Goal: Task Accomplishment & Management: Manage account settings

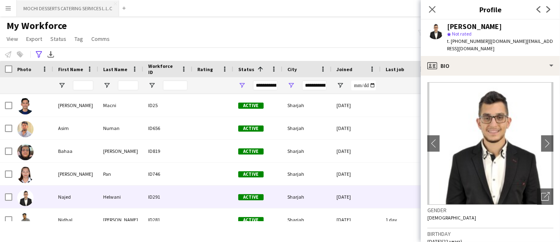
click at [65, 5] on button "MOCHI DESSERTS CATERING SERVICES L.L.C Close" at bounding box center [68, 8] width 102 height 16
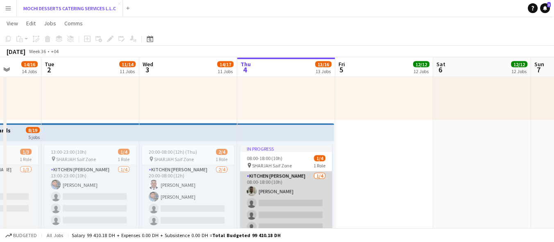
scroll to position [0, 249]
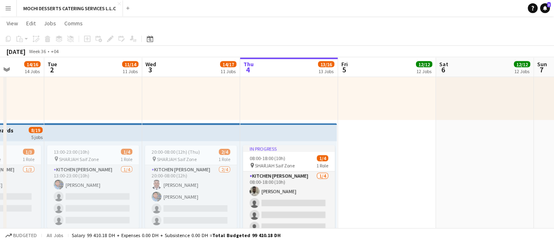
click at [10, 9] on app-icon "Menu" at bounding box center [8, 8] width 7 height 7
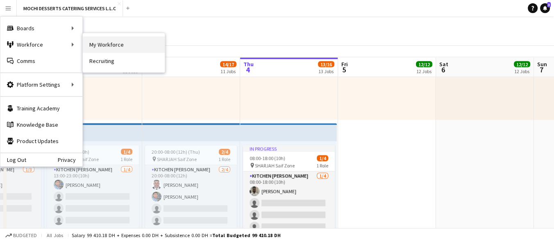
click at [105, 43] on link "My Workforce" at bounding box center [124, 44] width 82 height 16
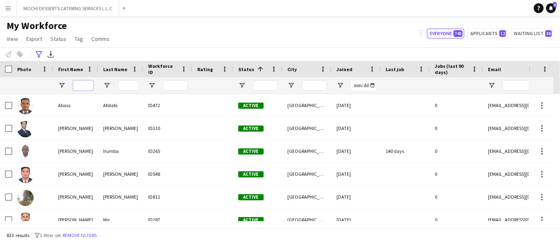
click at [88, 81] on input "First Name Filter Input" at bounding box center [83, 86] width 20 height 10
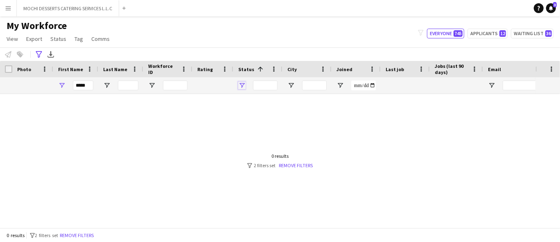
click at [239, 86] on span "Open Filter Menu" at bounding box center [241, 85] width 7 height 7
click at [35, 53] on div "Advanced filters" at bounding box center [39, 55] width 10 height 10
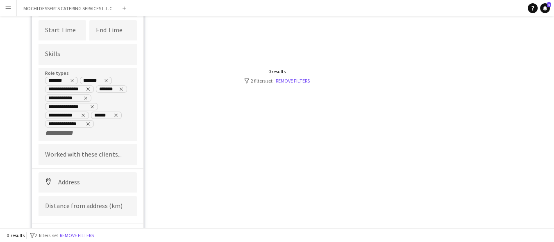
scroll to position [93, 0]
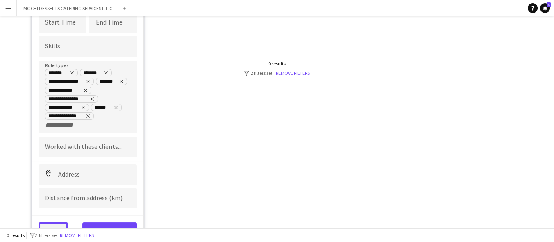
click at [59, 224] on button "Clear" at bounding box center [52, 231] width 29 height 16
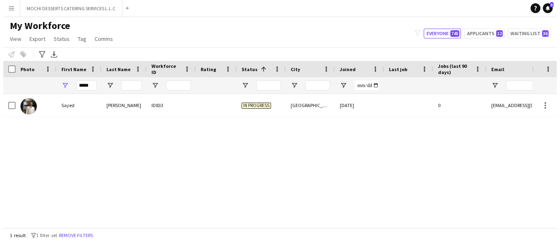
scroll to position [0, 0]
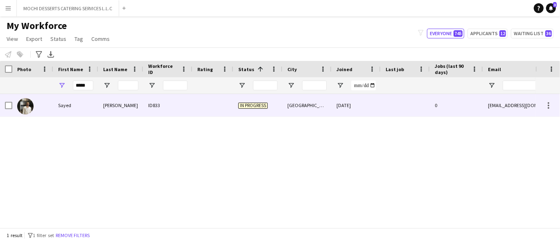
click at [56, 109] on div "Sayed" at bounding box center [75, 105] width 45 height 23
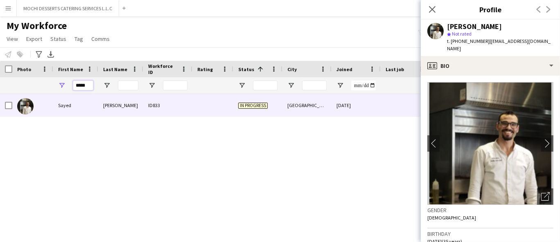
click at [86, 83] on input "*****" at bounding box center [83, 86] width 20 height 10
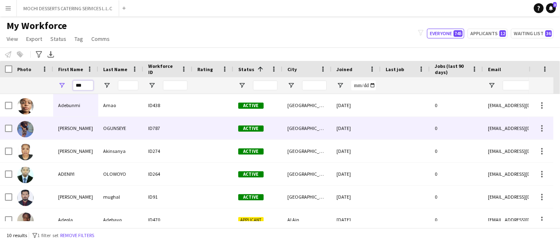
type input "***"
click at [129, 125] on div "OGUNSEYE" at bounding box center [120, 128] width 45 height 23
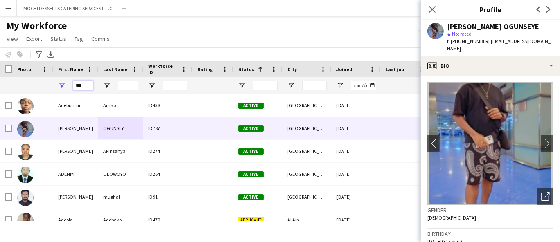
click at [81, 86] on input "***" at bounding box center [83, 86] width 20 height 10
click at [433, 9] on icon at bounding box center [432, 9] width 8 height 8
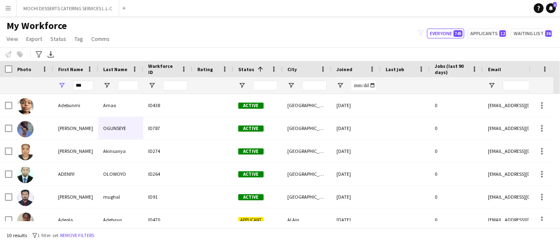
click at [240, 91] on div at bounding box center [257, 85] width 49 height 16
click at [242, 87] on span "Open Filter Menu" at bounding box center [241, 85] width 7 height 7
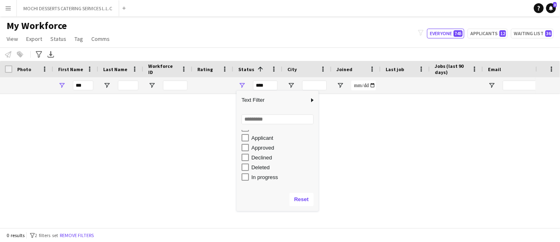
scroll to position [6, 0]
click at [260, 147] on div "Applicant" at bounding box center [283, 150] width 65 height 6
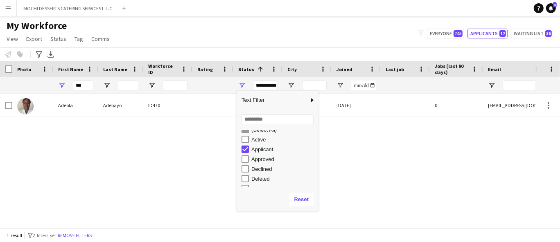
click at [260, 147] on div "Applicant" at bounding box center [283, 150] width 65 height 6
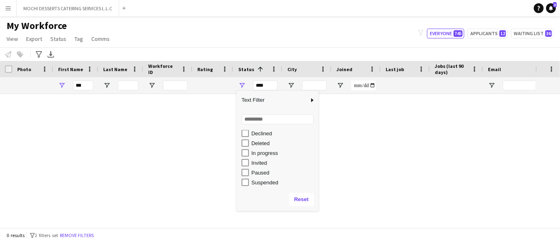
scroll to position [52, 0]
click at [264, 144] on div "In progress" at bounding box center [283, 143] width 65 height 6
type input "**********"
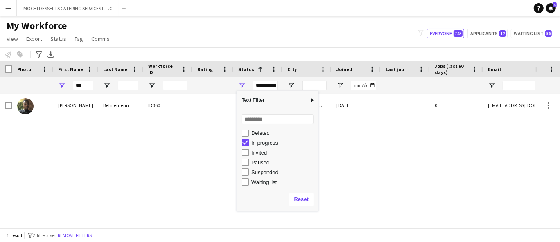
click at [146, 156] on div "[PERSON_NAME] Behilemenu ID360 In progress [GEOGRAPHIC_DATA] [DATE] 0 [EMAIL_AD…" at bounding box center [268, 157] width 536 height 127
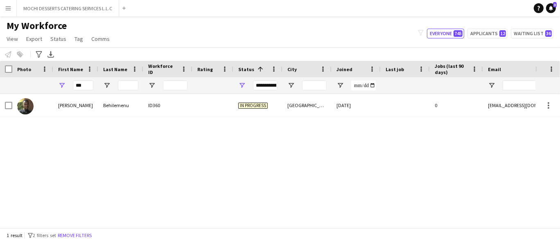
click at [82, 78] on div "***" at bounding box center [83, 85] width 20 height 16
click at [88, 81] on input "***" at bounding box center [83, 86] width 20 height 10
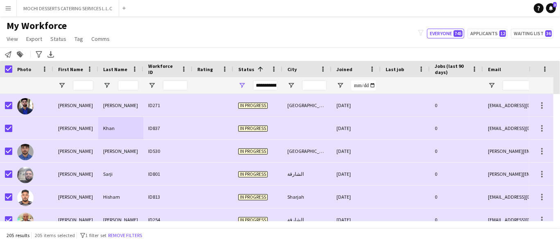
drag, startPoint x: 95, startPoint y: 37, endPoint x: 95, endPoint y: 45, distance: 8.2
click at [95, 38] on span "Comms" at bounding box center [100, 38] width 18 height 7
click at [104, 54] on span "Send notification" at bounding box center [114, 56] width 42 height 7
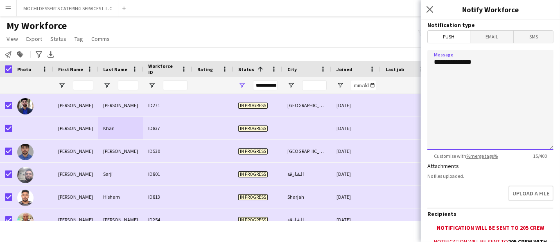
click at [491, 104] on textarea "**********" at bounding box center [491, 100] width 126 height 100
paste textarea "**********"
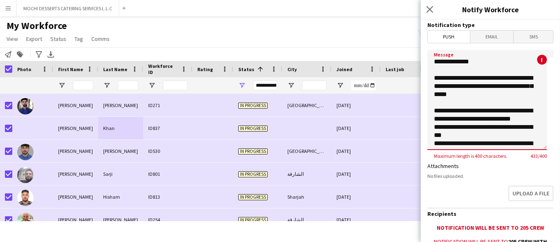
scroll to position [0, 0]
click at [453, 81] on textarea "**********" at bounding box center [488, 100] width 120 height 100
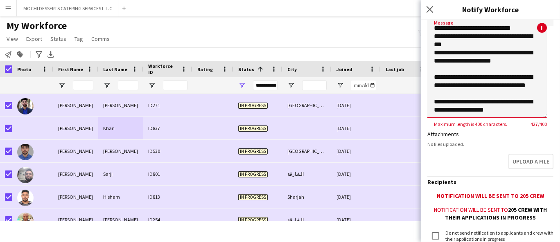
scroll to position [45, 0]
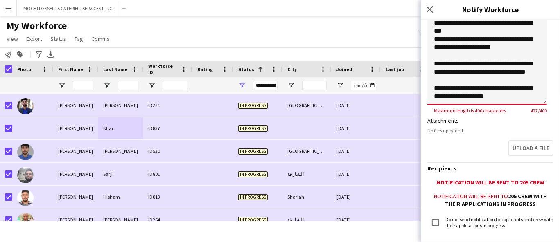
drag, startPoint x: 522, startPoint y: 96, endPoint x: 480, endPoint y: 100, distance: 41.5
click at [480, 100] on textarea "**********" at bounding box center [488, 55] width 120 height 100
click at [482, 99] on textarea "**********" at bounding box center [488, 55] width 120 height 100
click at [478, 97] on textarea "**********" at bounding box center [488, 55] width 120 height 100
drag, startPoint x: 478, startPoint y: 97, endPoint x: 520, endPoint y: 90, distance: 41.9
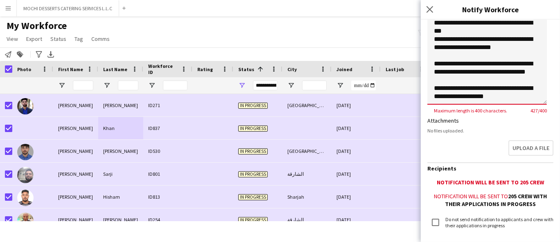
click at [520, 90] on textarea "**********" at bounding box center [488, 55] width 120 height 100
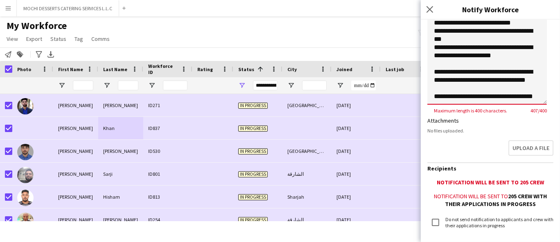
scroll to position [67, 0]
click at [470, 53] on textarea "**********" at bounding box center [488, 55] width 120 height 100
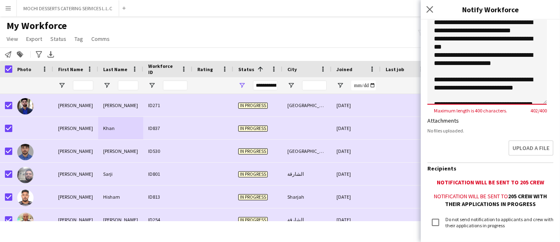
scroll to position [22, 0]
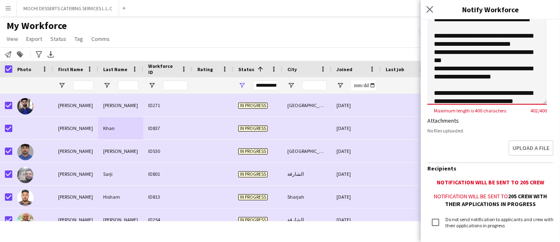
click at [506, 85] on textarea "**********" at bounding box center [488, 55] width 120 height 100
click at [503, 87] on textarea "**********" at bounding box center [488, 55] width 120 height 100
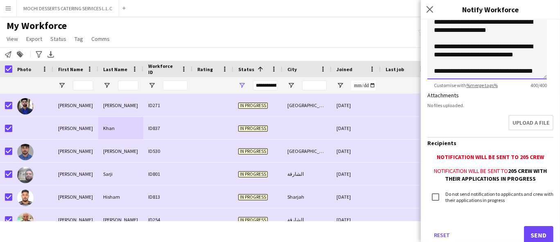
scroll to position [94, 0]
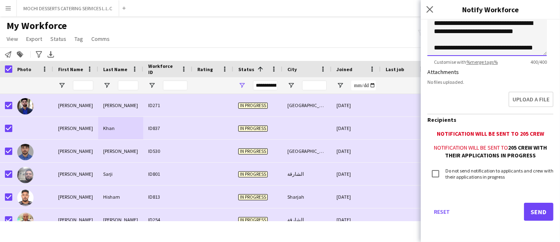
type textarea "**********"
click at [538, 209] on button "Send" at bounding box center [538, 212] width 29 height 18
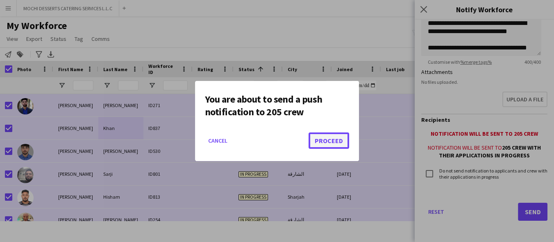
click at [323, 139] on button "Proceed" at bounding box center [328, 141] width 41 height 16
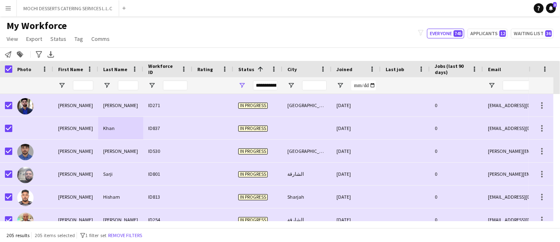
click at [97, 45] on app-page-menu "View Views Default view New view Update view Delete view Edit name Customise vi…" at bounding box center [59, 40] width 118 height 16
click at [98, 38] on span "Comms" at bounding box center [100, 38] width 18 height 7
click at [101, 52] on link "Send notification" at bounding box center [115, 56] width 57 height 17
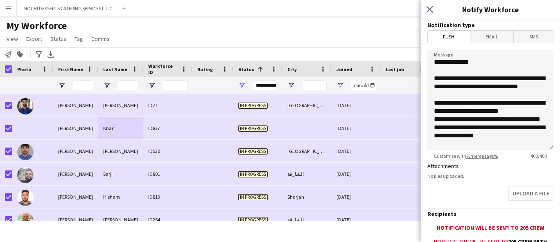
click at [486, 36] on span "Email" at bounding box center [491, 37] width 43 height 12
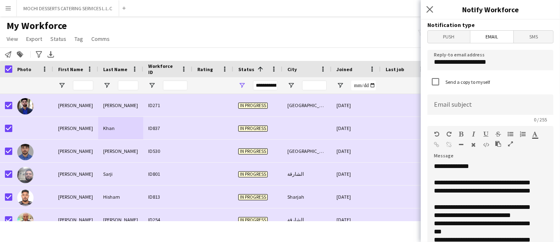
click at [478, 197] on div "**********" at bounding box center [488, 212] width 120 height 98
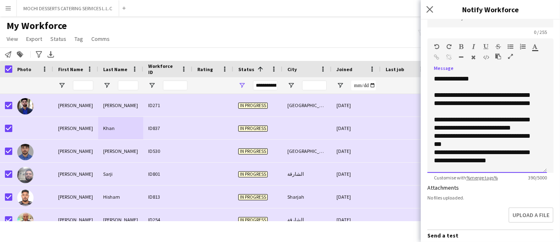
scroll to position [91, 0]
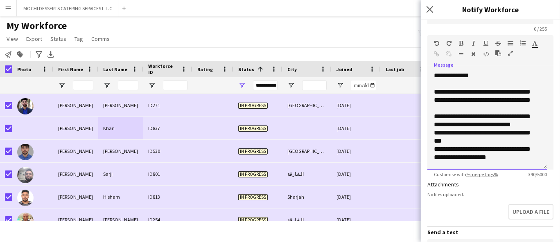
click at [506, 144] on div "**********" at bounding box center [488, 121] width 120 height 98
paste div
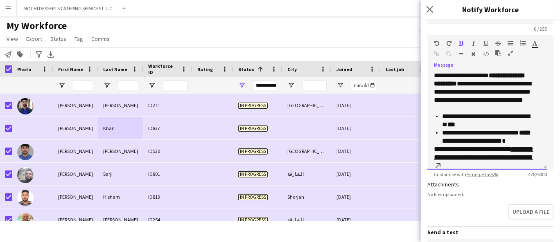
click at [433, 76] on div "**********" at bounding box center [488, 121] width 120 height 98
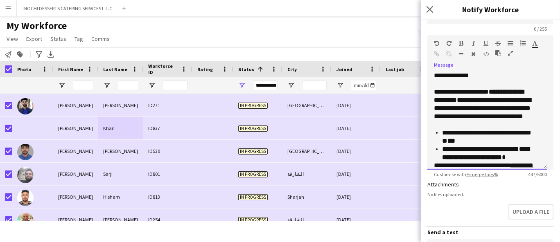
click at [491, 127] on p "**********" at bounding box center [484, 108] width 100 height 41
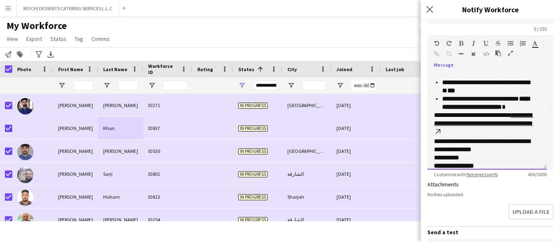
scroll to position [65, 0]
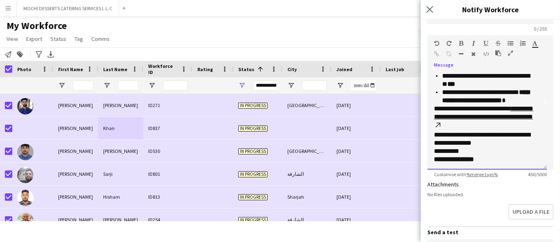
click at [531, 102] on p "**********" at bounding box center [487, 96] width 91 height 16
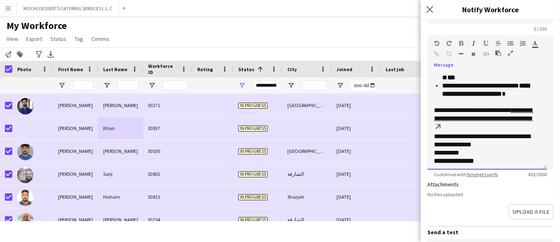
scroll to position [73, 0]
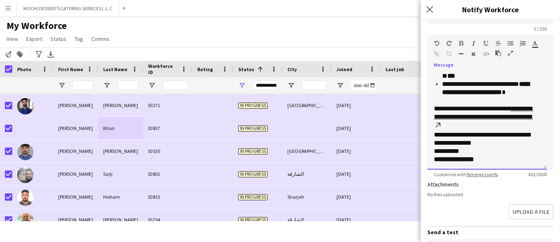
click at [487, 147] on p "**********" at bounding box center [484, 155] width 100 height 16
click at [490, 142] on p "**********" at bounding box center [484, 139] width 100 height 16
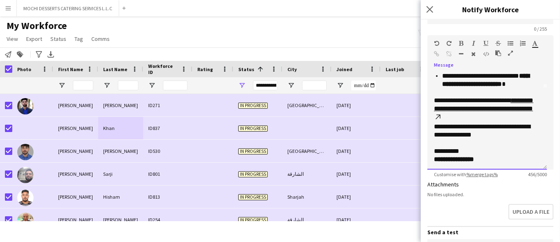
click at [474, 161] on strong "**********" at bounding box center [454, 159] width 40 height 6
click at [475, 154] on p "**********" at bounding box center [484, 155] width 100 height 16
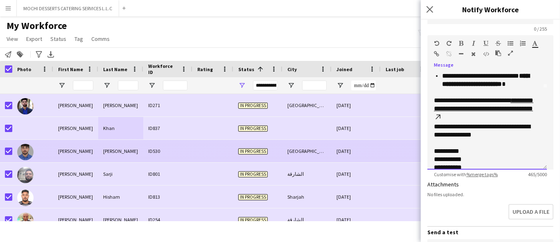
drag, startPoint x: 463, startPoint y: 153, endPoint x: 418, endPoint y: 154, distance: 45.1
click at [418, 154] on body "Menu Boards Boards Boards All jobs Status Workforce Workforce My Workforce Recr…" at bounding box center [280, 121] width 560 height 242
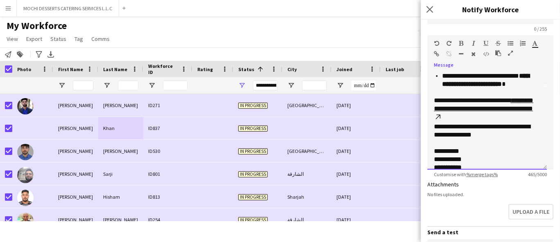
click at [471, 149] on p "**********" at bounding box center [484, 151] width 100 height 8
drag, startPoint x: 463, startPoint y: 151, endPoint x: 428, endPoint y: 154, distance: 35.7
click at [428, 154] on div "**********" at bounding box center [488, 121] width 120 height 98
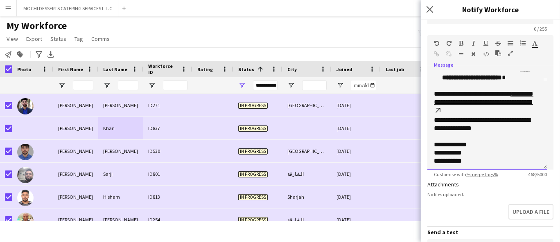
scroll to position [90, 0]
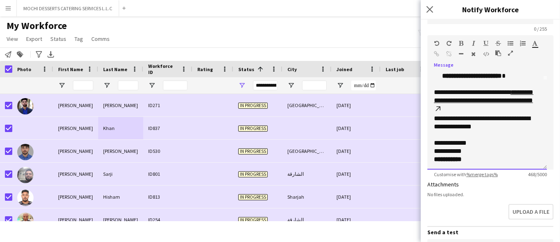
click at [474, 161] on p "**********" at bounding box center [484, 155] width 100 height 16
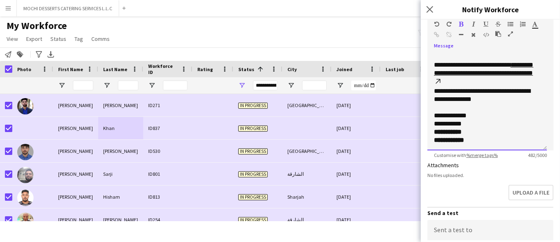
scroll to position [0, 0]
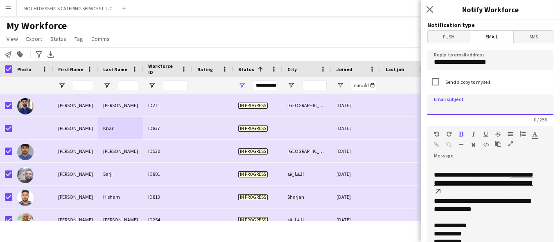
click at [484, 109] on input at bounding box center [491, 105] width 126 height 20
paste input "**********"
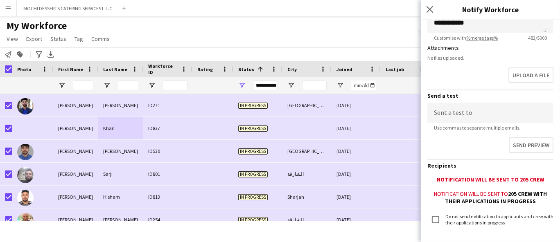
scroll to position [272, 0]
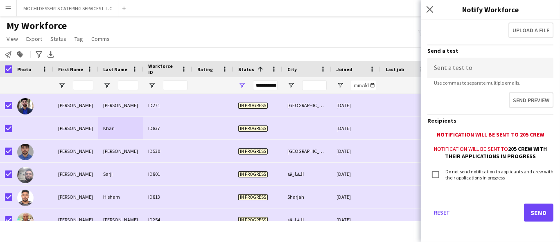
type input "**********"
click at [534, 208] on button "Send" at bounding box center [538, 213] width 29 height 18
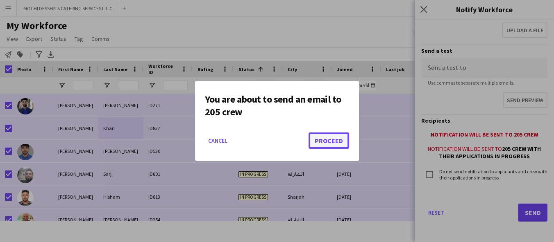
click at [340, 144] on button "Proceed" at bounding box center [328, 141] width 41 height 16
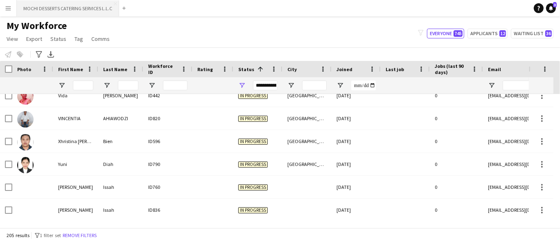
click at [80, 9] on button "MOCHI DESSERTS CATERING SERVICES L.L.C Close" at bounding box center [68, 8] width 102 height 16
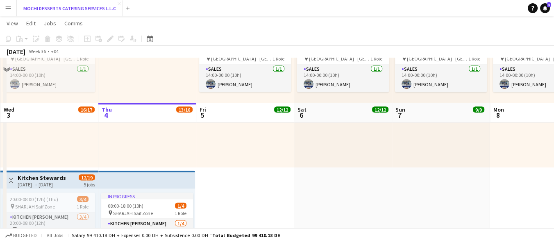
scroll to position [1898, 0]
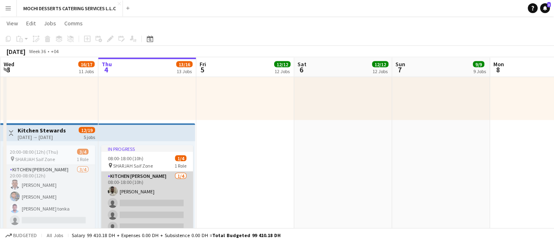
click at [163, 190] on app-card-role "Kitchen [PERSON_NAME] [DATE] 08:00-18:00 (10h) [PERSON_NAME] single-neutral-act…" at bounding box center [147, 203] width 92 height 63
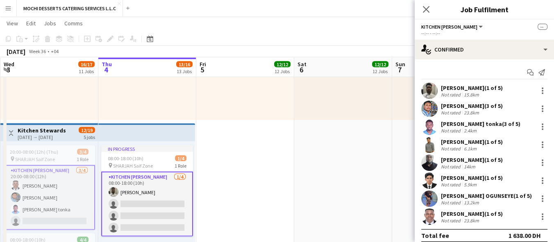
click at [160, 207] on app-card-role "Kitchen [PERSON_NAME] [DATE] 08:00-18:00 (10h) [PERSON_NAME] single-neutral-act…" at bounding box center [147, 204] width 92 height 65
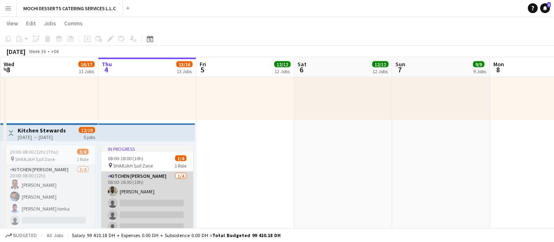
click at [147, 209] on app-card-role "Kitchen [PERSON_NAME] [DATE] 08:00-18:00 (10h) [PERSON_NAME] single-neutral-act…" at bounding box center [147, 203] width 92 height 63
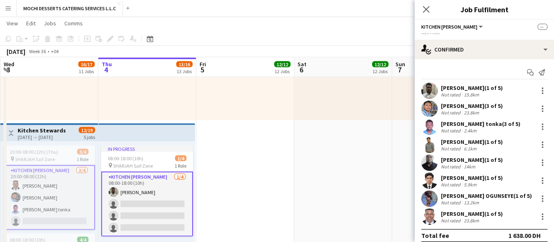
click at [147, 209] on app-card-role "Kitchen [PERSON_NAME] [DATE] 08:00-18:00 (10h) [PERSON_NAME] single-neutral-act…" at bounding box center [147, 204] width 92 height 65
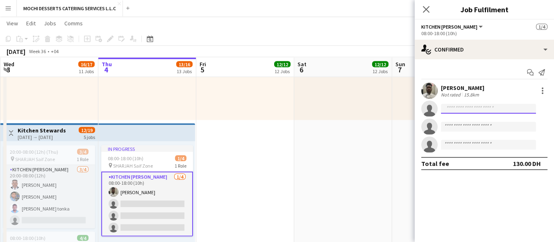
click at [457, 108] on input at bounding box center [488, 109] width 95 height 10
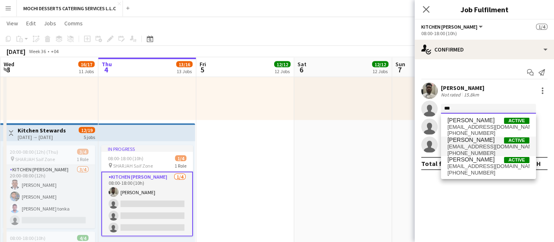
type input "***"
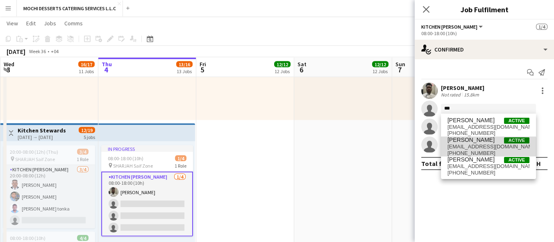
click at [488, 152] on span "[PHONE_NUMBER]" at bounding box center [488, 153] width 82 height 7
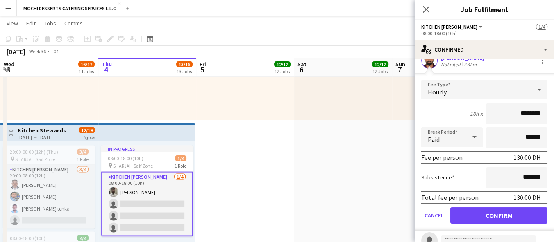
scroll to position [95, 0]
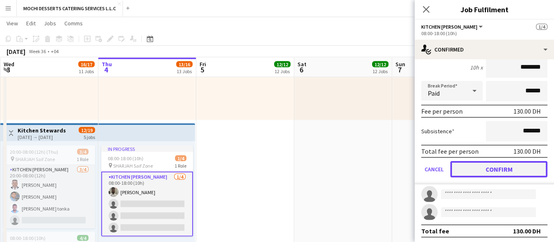
click at [510, 165] on button "Confirm" at bounding box center [498, 169] width 97 height 16
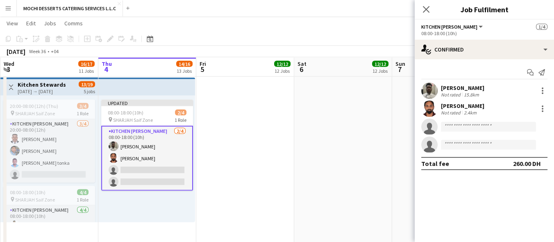
scroll to position [1944, 0]
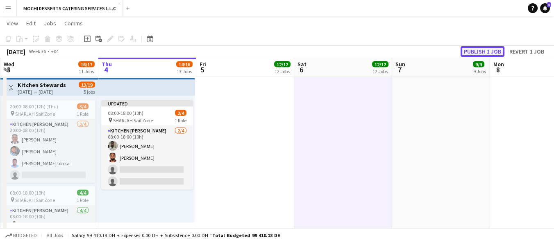
click at [475, 54] on button "Publish 1 job" at bounding box center [482, 51] width 44 height 11
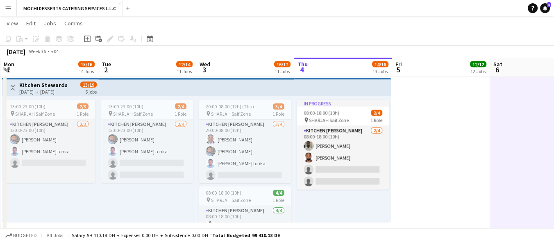
scroll to position [0, 183]
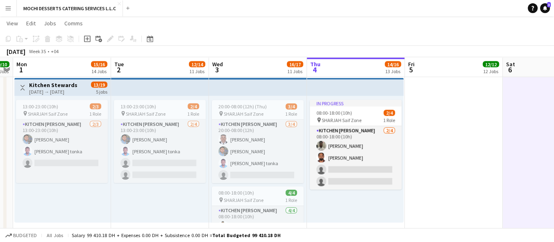
drag, startPoint x: 198, startPoint y: 196, endPoint x: 407, endPoint y: 162, distance: 211.2
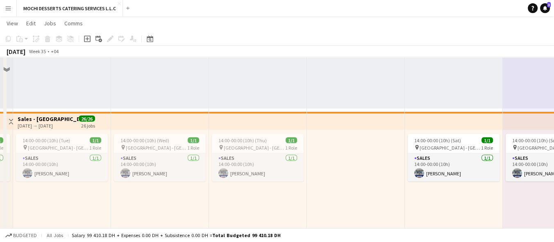
scroll to position [1717, 0]
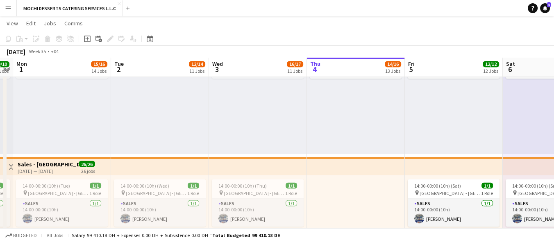
click at [0, 11] on button "Menu" at bounding box center [8, 8] width 16 height 16
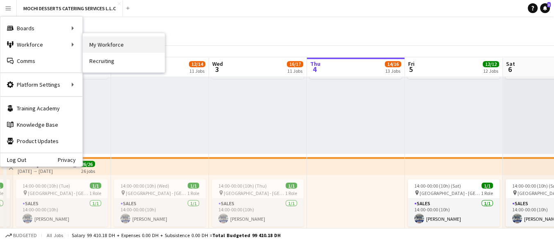
click at [103, 45] on link "My Workforce" at bounding box center [124, 44] width 82 height 16
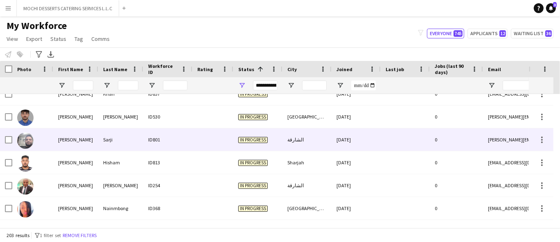
scroll to position [45, 0]
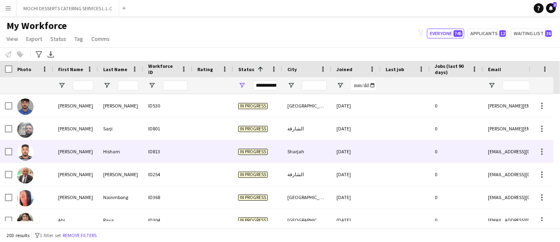
click at [101, 159] on div "Hisham" at bounding box center [120, 151] width 45 height 23
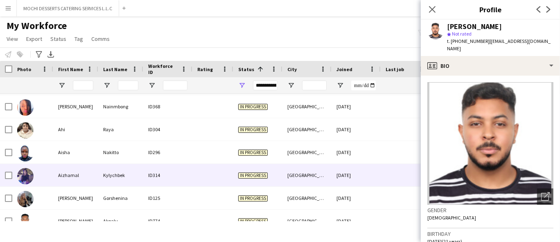
scroll to position [136, 0]
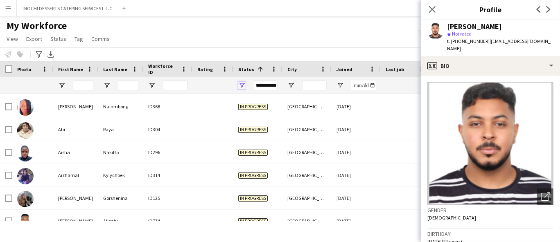
click at [241, 82] on span "Open Filter Menu" at bounding box center [241, 85] width 7 height 7
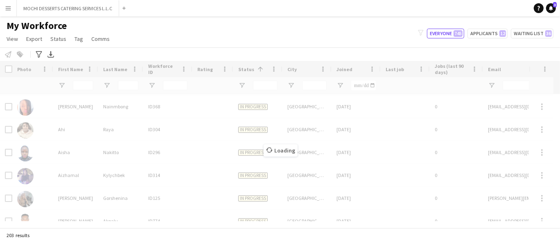
click at [137, 38] on div "My Workforce View Views Default view New view Update view Delete view Edit name…" at bounding box center [280, 34] width 560 height 28
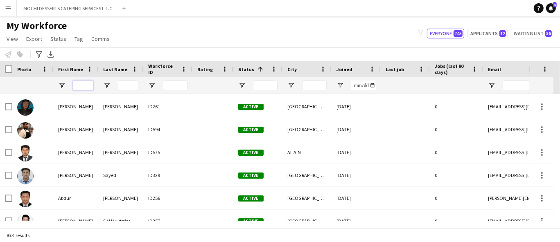
click at [83, 85] on input "First Name Filter Input" at bounding box center [83, 86] width 20 height 10
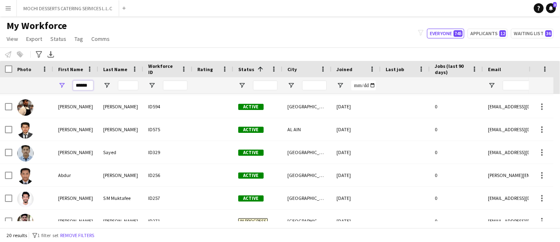
scroll to position [0, 0]
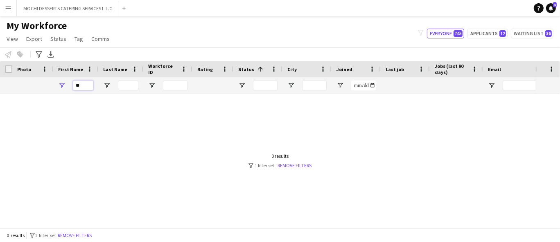
type input "*"
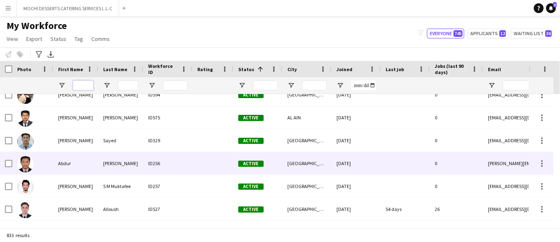
scroll to position [182, 0]
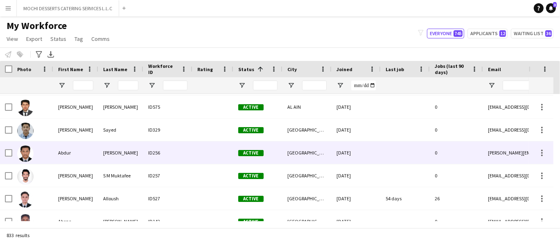
click at [176, 158] on div "ID256" at bounding box center [167, 153] width 49 height 23
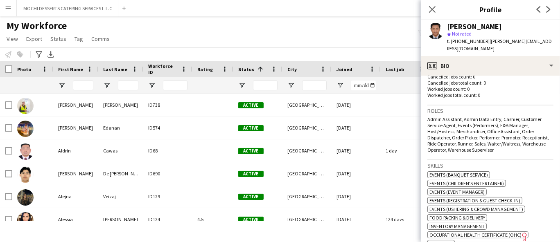
scroll to position [819, 0]
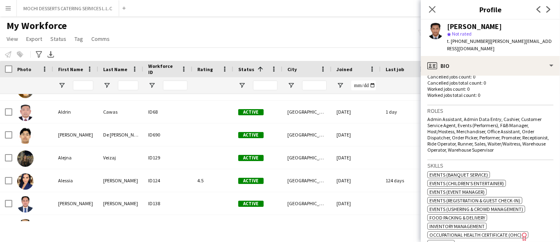
click at [97, 238] on div "Menu Boards Boards Boards All jobs Status Workforce Workforce My Workforce Recr…" at bounding box center [280, 121] width 560 height 242
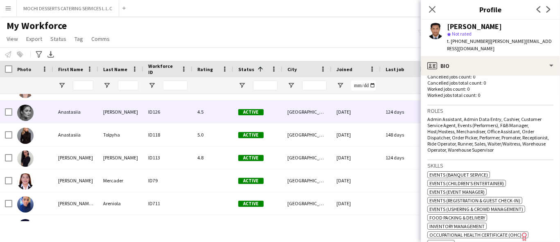
scroll to position [1228, 0]
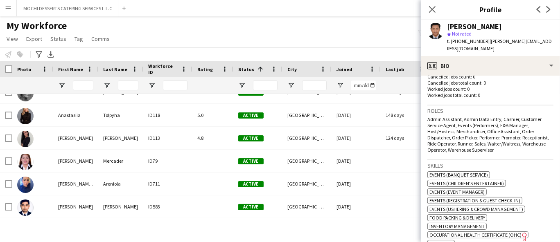
click at [298, 233] on div "Menu Boards Boards Boards All jobs Status Workforce Workforce My Workforce Recr…" at bounding box center [280, 121] width 560 height 242
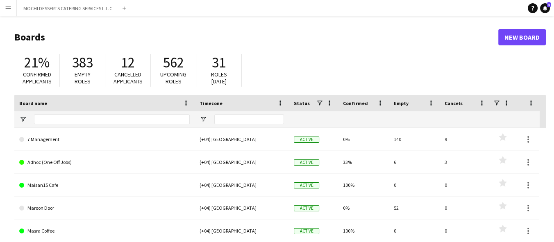
click at [13, 3] on button "Menu" at bounding box center [8, 8] width 16 height 16
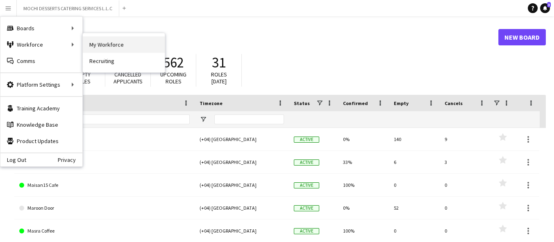
click at [99, 42] on link "My Workforce" at bounding box center [124, 44] width 82 height 16
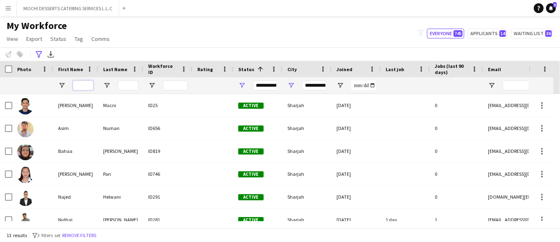
click at [78, 87] on input "First Name Filter Input" at bounding box center [83, 86] width 20 height 10
type input "***"
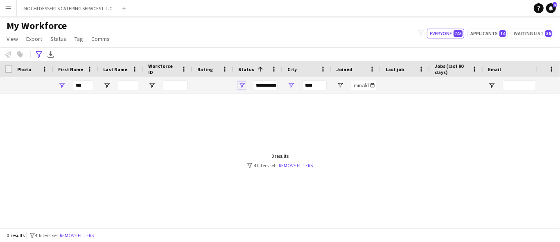
click at [240, 85] on span "Open Filter Menu" at bounding box center [241, 85] width 7 height 7
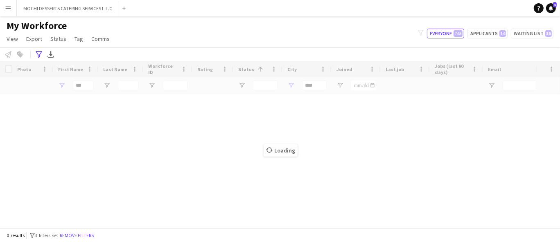
click at [185, 176] on div "Loading" at bounding box center [280, 144] width 560 height 167
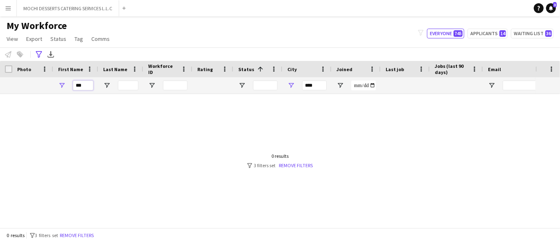
click at [87, 85] on input "***" at bounding box center [83, 86] width 20 height 10
click at [242, 83] on span "Open Filter Menu" at bounding box center [241, 85] width 7 height 7
drag, startPoint x: 171, startPoint y: 165, endPoint x: 131, endPoint y: 113, distance: 65.6
click at [170, 161] on div at bounding box center [268, 157] width 536 height 127
click at [89, 83] on input "***" at bounding box center [83, 86] width 20 height 10
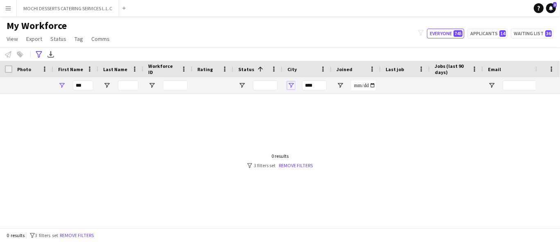
click at [290, 83] on span "Open Filter Menu" at bounding box center [290, 85] width 7 height 7
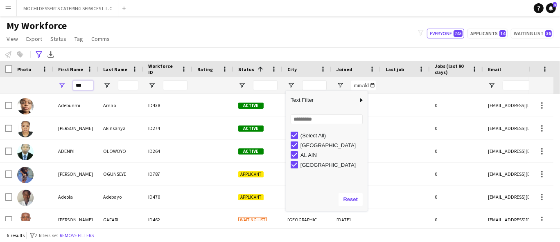
click at [88, 83] on input "***" at bounding box center [83, 86] width 20 height 10
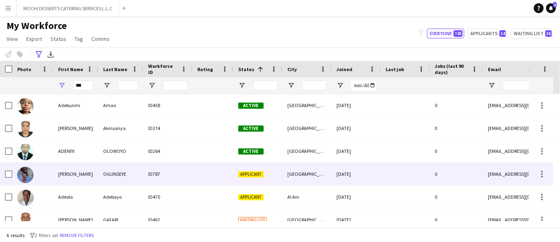
click at [93, 171] on div "[PERSON_NAME]" at bounding box center [75, 174] width 45 height 23
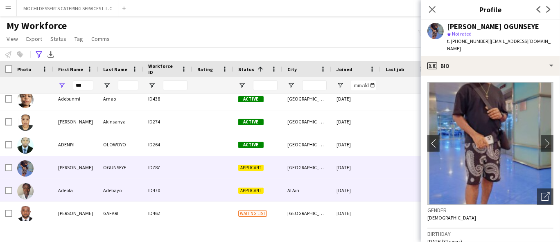
scroll to position [10, 0]
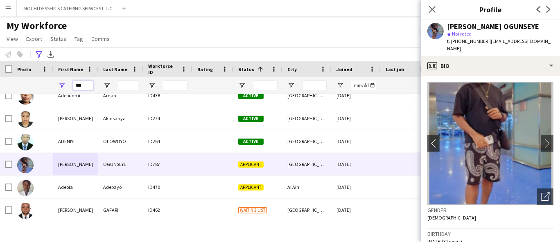
click at [79, 84] on input "***" at bounding box center [83, 86] width 20 height 10
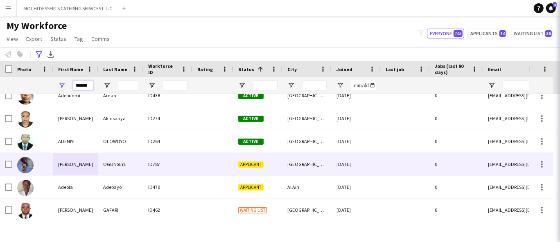
scroll to position [0, 0]
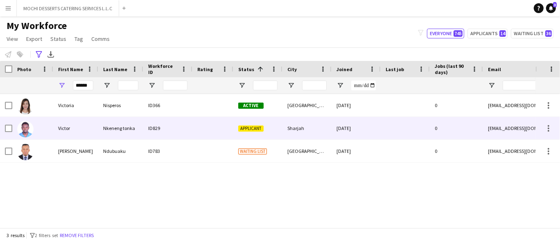
click at [94, 131] on div "Victor" at bounding box center [75, 128] width 45 height 23
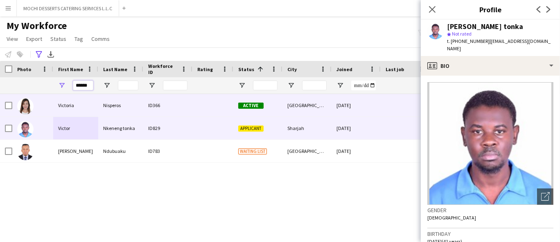
drag, startPoint x: 90, startPoint y: 84, endPoint x: 40, endPoint y: 97, distance: 52.1
click at [40, 97] on div "Workforce Details Photo First Name" at bounding box center [280, 144] width 560 height 167
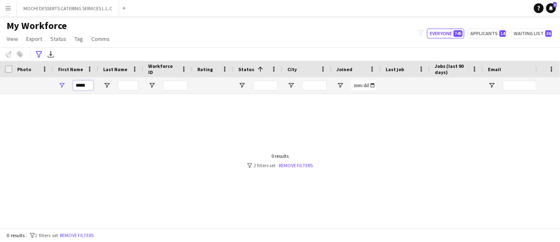
click at [83, 87] on input "*****" at bounding box center [83, 86] width 20 height 10
type input "*****"
click at [87, 83] on input "*****" at bounding box center [83, 86] width 20 height 10
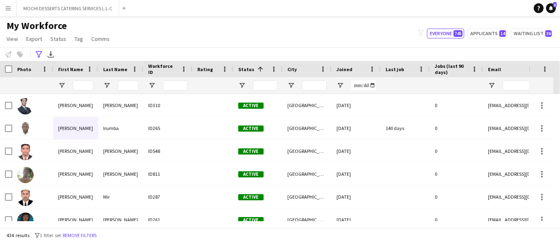
click at [7, 8] on app-icon "Menu" at bounding box center [8, 8] width 7 height 7
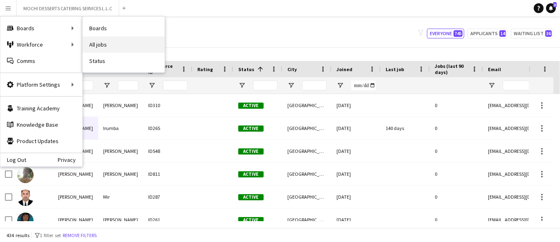
click at [106, 45] on link "All jobs" at bounding box center [124, 44] width 82 height 16
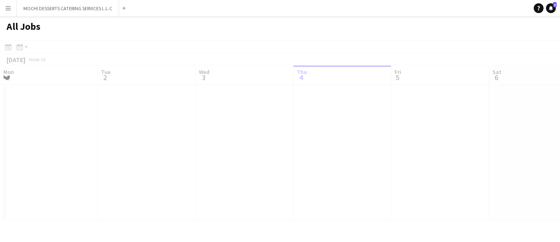
scroll to position [0, 195]
click at [5, 11] on app-icon "Menu" at bounding box center [8, 8] width 7 height 7
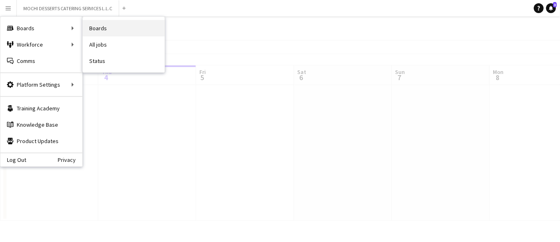
click at [98, 25] on link "Boards" at bounding box center [124, 28] width 82 height 16
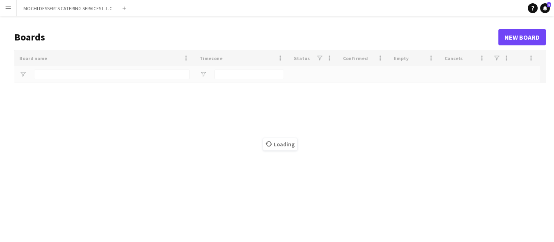
click at [7, 4] on button "Menu" at bounding box center [8, 8] width 16 height 16
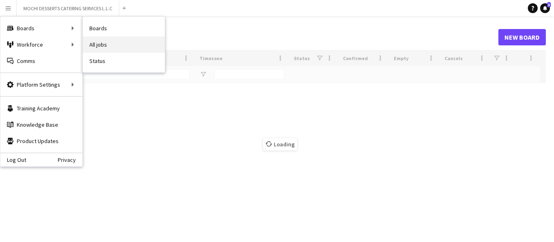
click at [108, 45] on link "All jobs" at bounding box center [124, 44] width 82 height 16
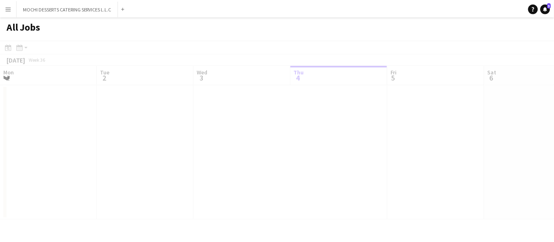
scroll to position [0, 195]
click at [7, 6] on app-icon "Menu" at bounding box center [8, 8] width 7 height 7
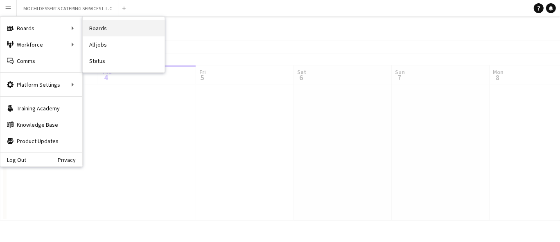
click at [107, 27] on link "Boards" at bounding box center [124, 28] width 82 height 16
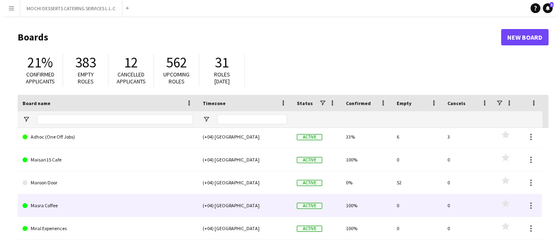
scroll to position [45, 0]
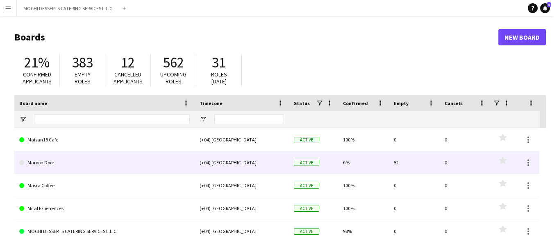
click at [42, 158] on link "Maroon Door" at bounding box center [104, 163] width 170 height 23
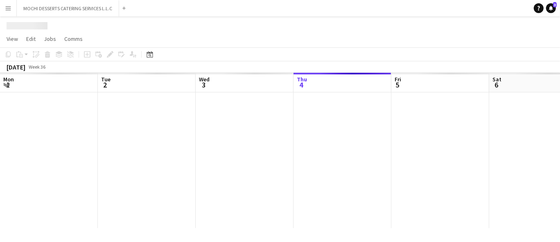
scroll to position [0, 195]
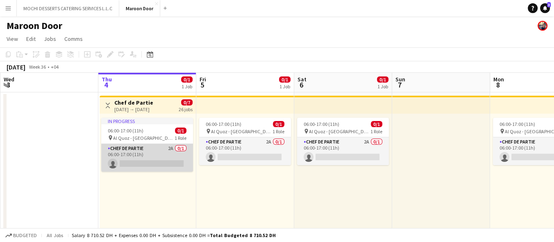
click at [160, 148] on app-card-role "Chef de Partie 2A 0/1 06:00-17:00 (11h) single-neutral-actions" at bounding box center [147, 158] width 92 height 28
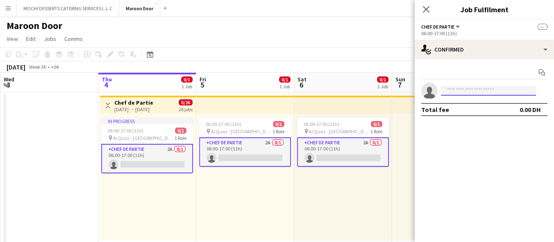
click at [483, 91] on input at bounding box center [488, 91] width 95 height 10
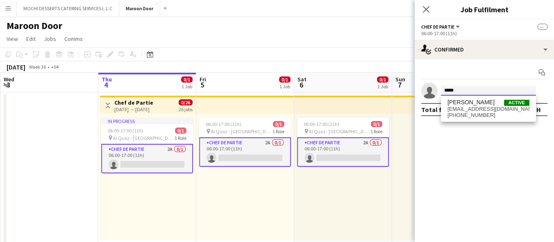
type input "*****"
click at [78, 4] on button "MOCHI DESSERTS CATERING SERVICES L.L.C Close" at bounding box center [68, 8] width 102 height 16
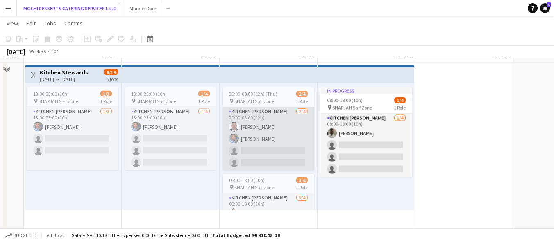
scroll to position [1942, 0]
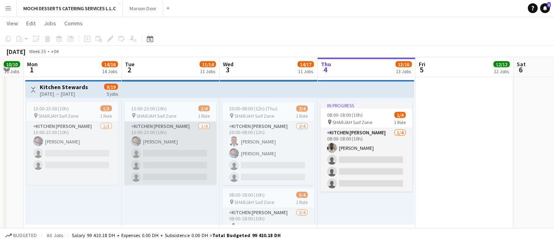
click at [179, 172] on app-card-role "Kitchen Steward 1/4 13:00-23:00 (10h) Mohammad Usaid single-neutral-actions sin…" at bounding box center [170, 153] width 92 height 63
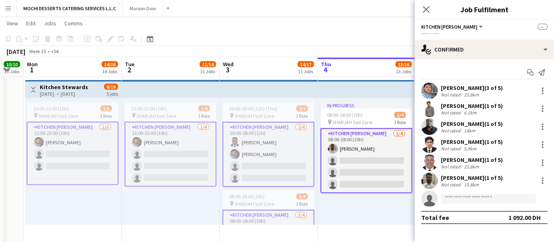
click at [197, 158] on app-card-role "Kitchen Steward 1/4 13:00-23:00 (10h) Mohammad Usaid single-neutral-actions sin…" at bounding box center [170, 154] width 92 height 65
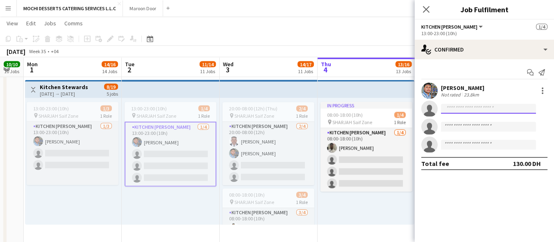
click at [459, 110] on input at bounding box center [488, 109] width 95 height 10
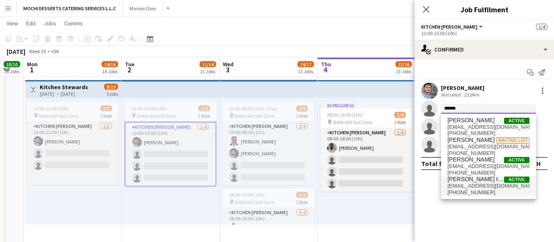
type input "******"
click at [489, 188] on span "[EMAIL_ADDRESS][DOMAIN_NAME]" at bounding box center [488, 186] width 82 height 7
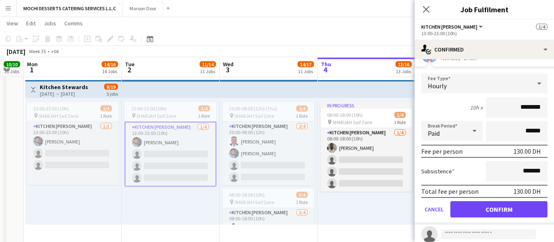
scroll to position [95, 0]
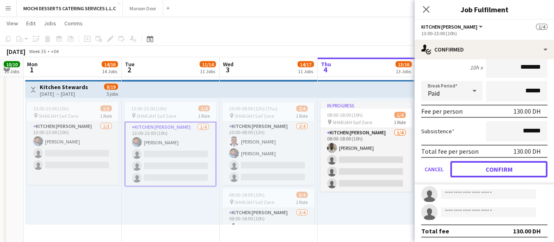
click at [502, 175] on button "Confirm" at bounding box center [498, 169] width 97 height 16
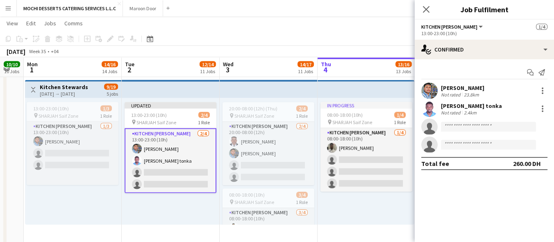
scroll to position [0, 0]
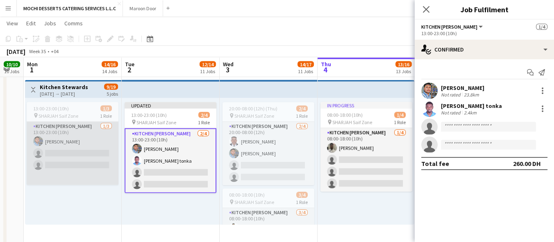
click at [66, 168] on app-card-role "Kitchen Steward 1/3 13:00-23:00 (10h) Mohammad Usaid single-neutral-actions sin…" at bounding box center [73, 153] width 92 height 63
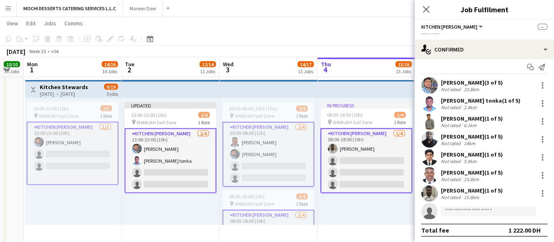
scroll to position [6, 0]
click at [101, 162] on app-card-role "Kitchen Steward 1/3 13:00-23:00 (10h) Mohammad Usaid single-neutral-actions sin…" at bounding box center [73, 153] width 92 height 63
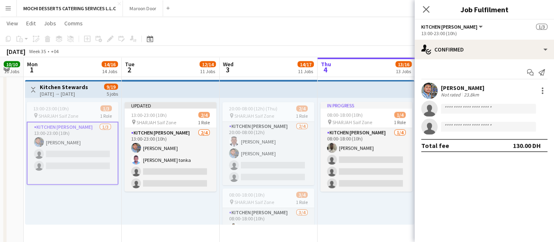
scroll to position [0, 0]
click at [456, 109] on input at bounding box center [488, 109] width 95 height 10
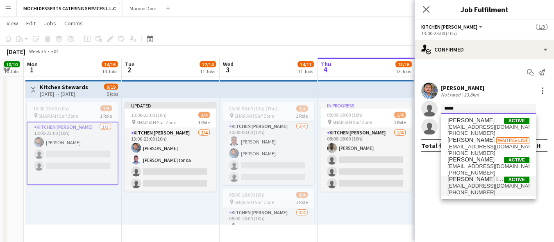
type input "*****"
click at [479, 187] on span "[EMAIL_ADDRESS][DOMAIN_NAME]" at bounding box center [488, 186] width 82 height 7
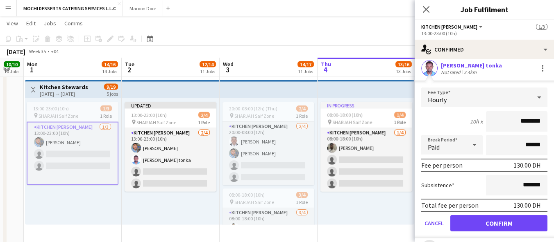
scroll to position [77, 0]
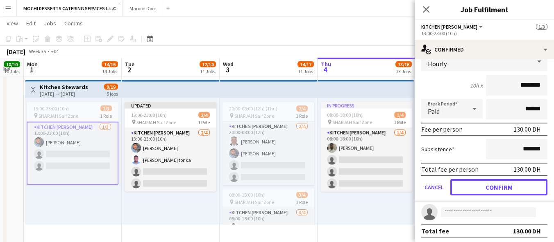
drag, startPoint x: 502, startPoint y: 191, endPoint x: 498, endPoint y: 192, distance: 5.0
click at [502, 191] on button "Confirm" at bounding box center [498, 187] width 97 height 16
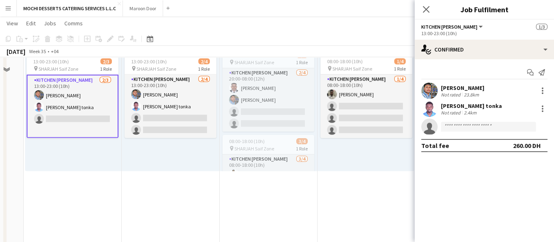
scroll to position [1942, 0]
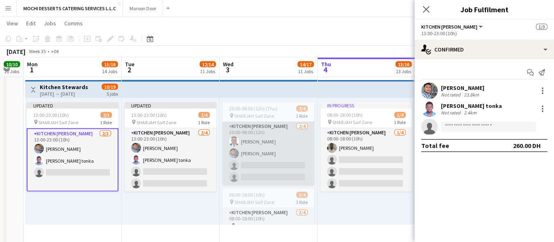
click at [264, 174] on app-card-role "Kitchen Steward 2/4 20:00-08:00 (12h) Yahaya Yussif Mohammad Usaid single-neutr…" at bounding box center [268, 153] width 92 height 63
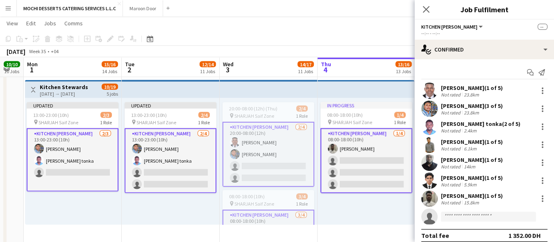
click at [268, 175] on app-card-role "Kitchen Steward 2/4 20:00-08:00 (12h) Yahaya Yussif Mohammad Usaid single-neutr…" at bounding box center [268, 154] width 92 height 65
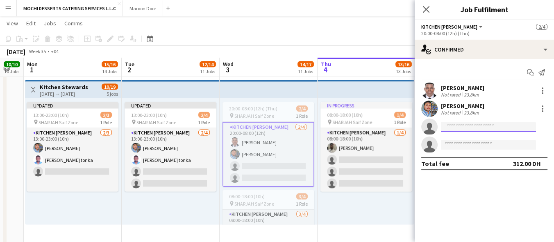
click at [485, 127] on input at bounding box center [488, 127] width 95 height 10
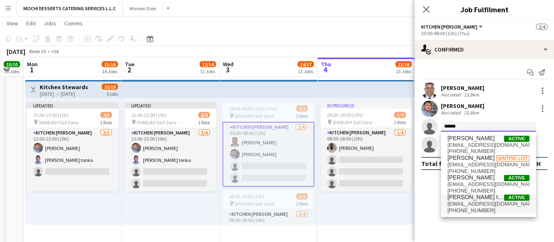
type input "******"
click at [498, 199] on span "[PERSON_NAME] tonka" at bounding box center [475, 197] width 57 height 7
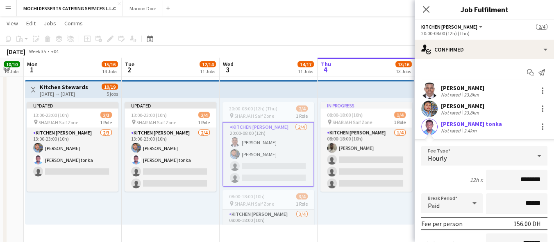
scroll to position [95, 0]
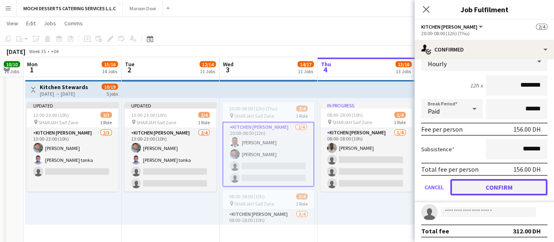
click at [493, 188] on button "Confirm" at bounding box center [498, 187] width 97 height 16
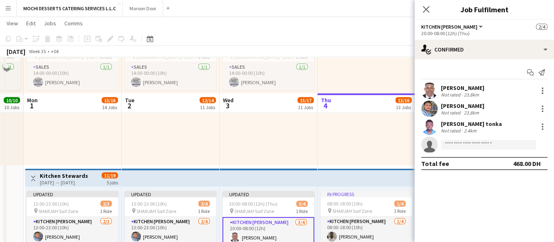
scroll to position [1853, 0]
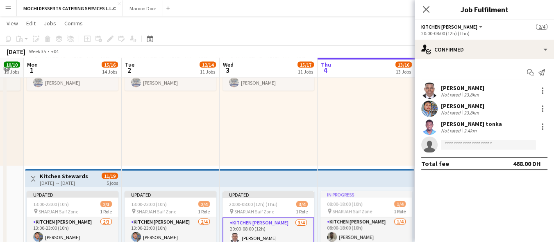
click at [375, 154] on div at bounding box center [366, 102] width 98 height 127
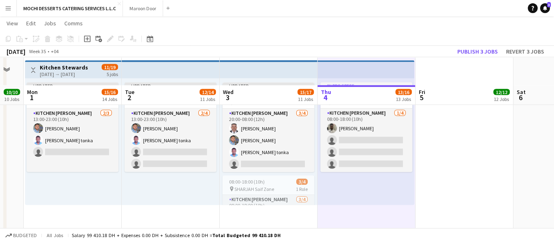
scroll to position [1989, 0]
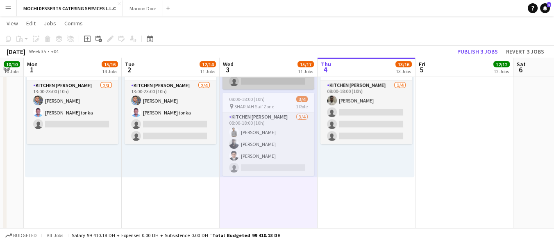
scroll to position [61, 0]
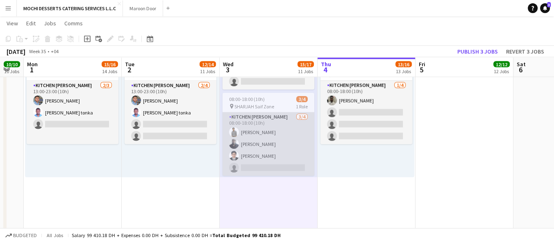
click at [245, 161] on app-card-role "Kitchen Steward 3/4 08:00-18:00 (10h) Nidhal Abdulla Raji Abdullahi Adebayo Fah…" at bounding box center [268, 144] width 92 height 63
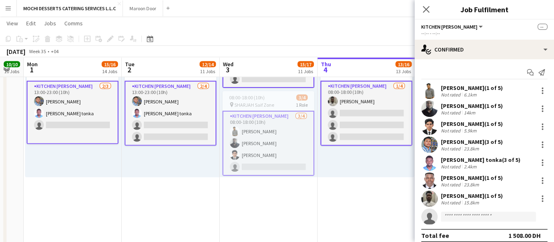
scroll to position [61, 0]
click at [274, 138] on app-card-role "Kitchen Steward 3/4 08:00-18:00 (10h) Nidhal Abdulla Raji Abdullahi Adebayo Fah…" at bounding box center [268, 143] width 92 height 65
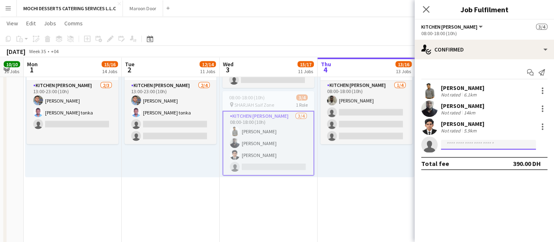
click at [453, 143] on input at bounding box center [488, 145] width 95 height 10
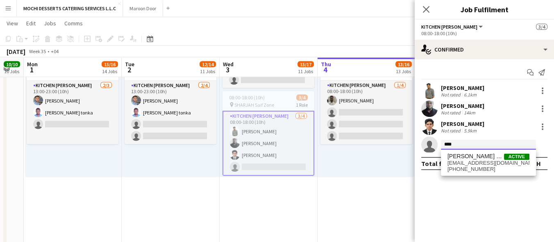
type input "****"
click at [467, 167] on span "+971526969037" at bounding box center [488, 169] width 82 height 7
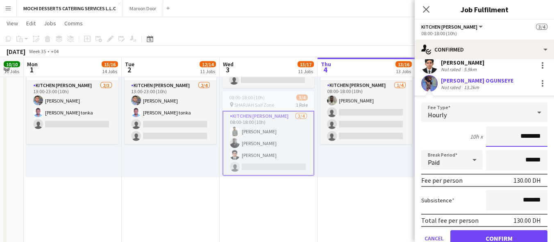
scroll to position [95, 0]
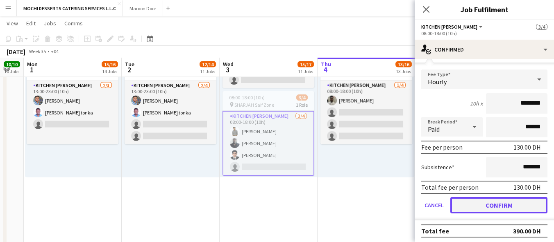
click at [504, 203] on button "Confirm" at bounding box center [498, 205] width 97 height 16
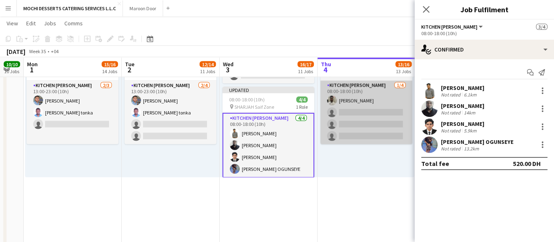
scroll to position [0, 0]
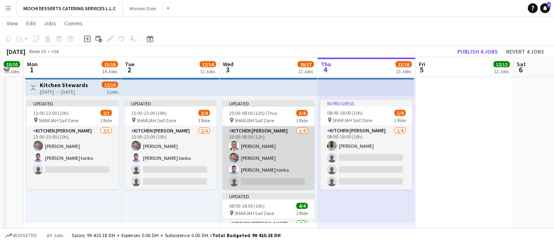
click at [256, 177] on app-card-role "Kitchen Steward 3/4 20:00-08:00 (12h) Yahaya Yussif Mohammad Usaid Victor Nkene…" at bounding box center [268, 158] width 92 height 63
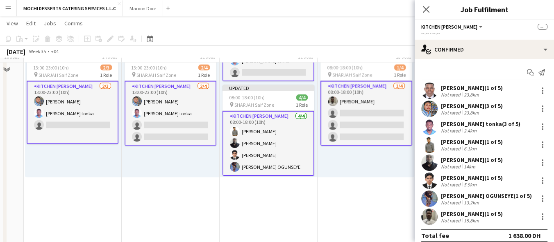
scroll to position [1944, 0]
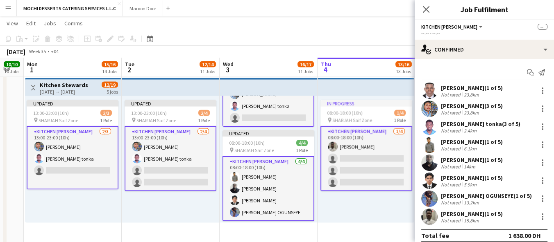
click at [375, 9] on app-navbar "Menu Boards Boards Boards All jobs Status Workforce Workforce My Workforce Recr…" at bounding box center [277, 8] width 554 height 16
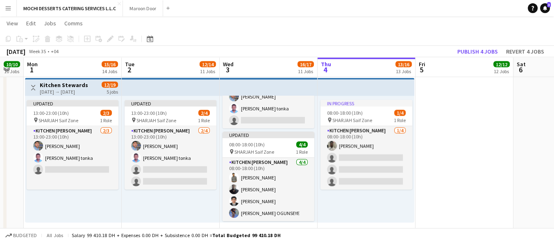
scroll to position [68, 0]
click at [481, 52] on button "Publish 4 jobs" at bounding box center [477, 51] width 47 height 11
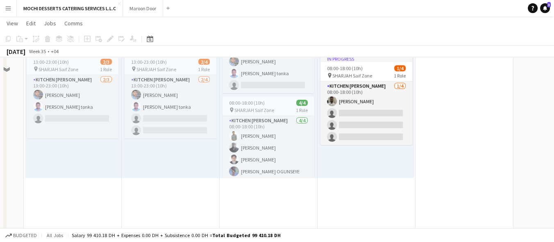
scroll to position [1989, 0]
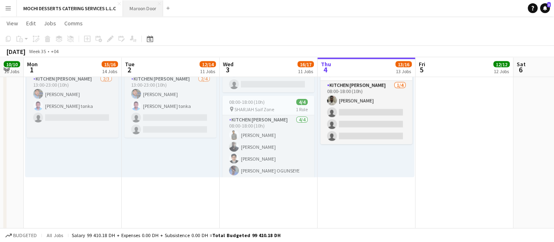
click at [145, 4] on button "Maroon Door Close" at bounding box center [143, 8] width 40 height 16
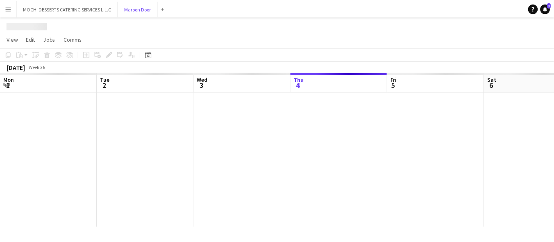
scroll to position [0, 195]
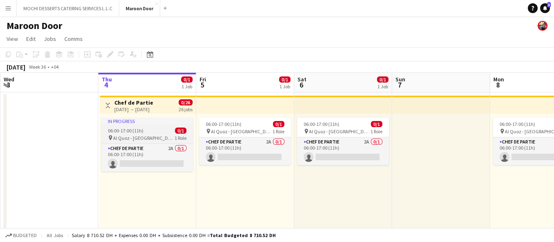
click at [158, 142] on app-job-card "In progress 06:00-17:00 (11h) 0/1 pin Al Quoz - Dubai 1 Role Chef de Partie 2A …" at bounding box center [147, 145] width 92 height 54
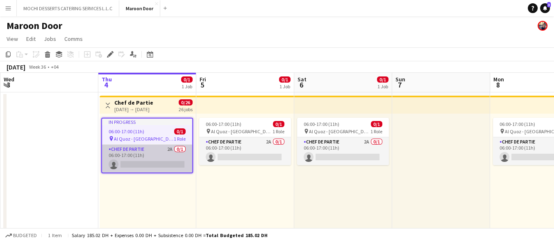
click at [156, 154] on app-card-role "Chef de Partie 2A 0/1 06:00-17:00 (11h) single-neutral-actions" at bounding box center [147, 159] width 90 height 28
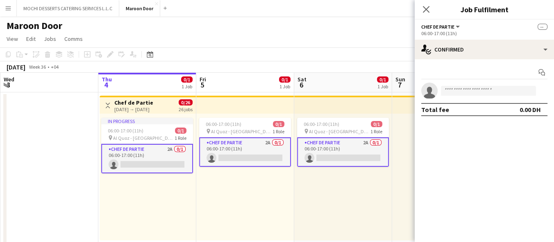
click at [156, 154] on app-card-role "Chef de Partie 2A 0/1 06:00-17:00 (11h) single-neutral-actions" at bounding box center [147, 158] width 92 height 29
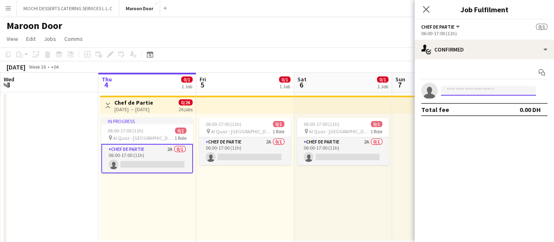
click at [462, 86] on input at bounding box center [488, 91] width 95 height 10
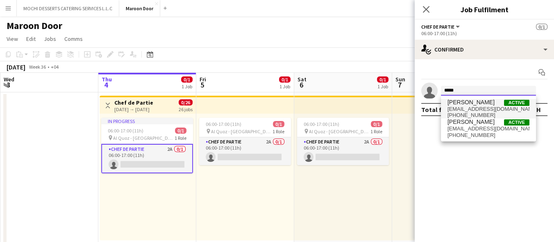
type input "*****"
click at [485, 104] on span "Sayed Awad Active" at bounding box center [488, 102] width 82 height 7
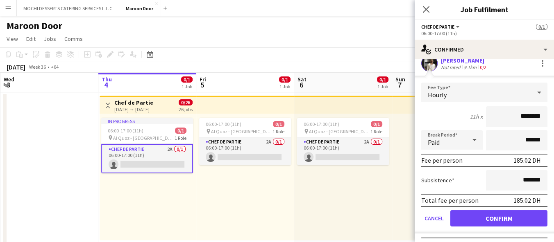
scroll to position [41, 0]
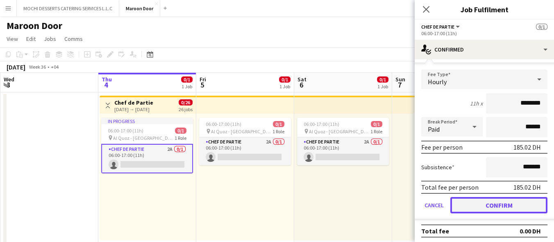
click at [510, 201] on button "Confirm" at bounding box center [498, 205] width 97 height 16
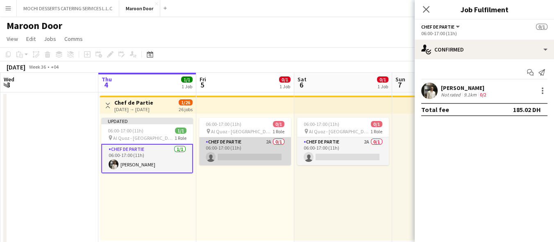
click at [247, 153] on app-card-role "Chef de Partie 2A 0/1 06:00-17:00 (11h) single-neutral-actions" at bounding box center [245, 152] width 92 height 28
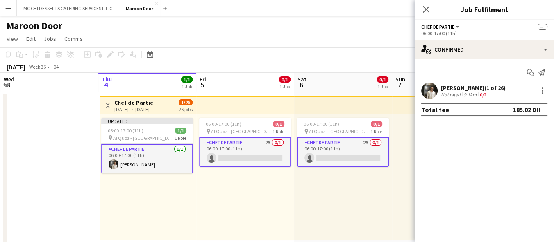
click at [260, 155] on app-card-role "Chef de Partie 2A 0/1 06:00-17:00 (11h) single-neutral-actions" at bounding box center [245, 152] width 92 height 29
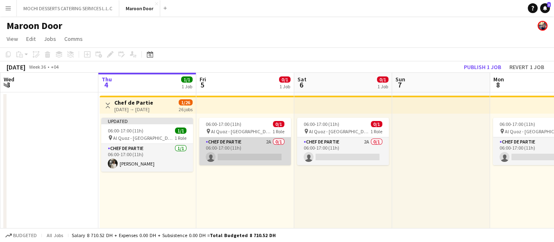
click at [260, 155] on app-card-role "Chef de Partie 2A 0/1 06:00-17:00 (11h) single-neutral-actions" at bounding box center [245, 152] width 92 height 28
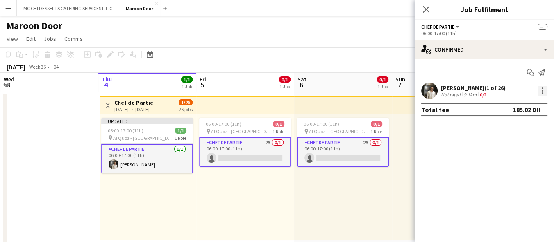
click at [544, 93] on div at bounding box center [542, 91] width 10 height 10
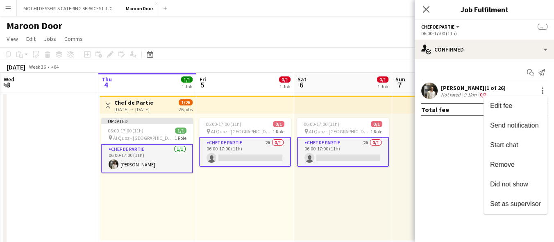
drag, startPoint x: 306, startPoint y: 213, endPoint x: 292, endPoint y: 198, distance: 20.9
click at [305, 212] on div at bounding box center [277, 121] width 554 height 242
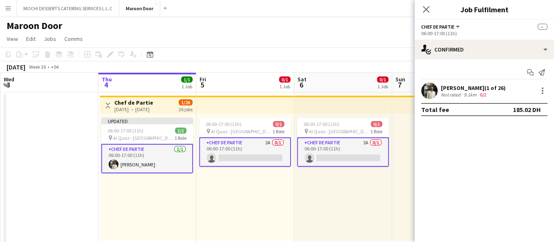
click at [315, 191] on div "06:00-17:00 (11h) 0/1 pin Al Quoz - Dubai 1 Role Chef de Partie 2A 0/1 06:00-17…" at bounding box center [343, 177] width 98 height 127
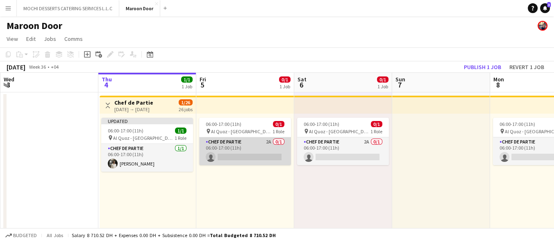
click at [227, 152] on app-card-role "Chef de Partie 2A 0/1 06:00-17:00 (11h) single-neutral-actions" at bounding box center [245, 152] width 92 height 28
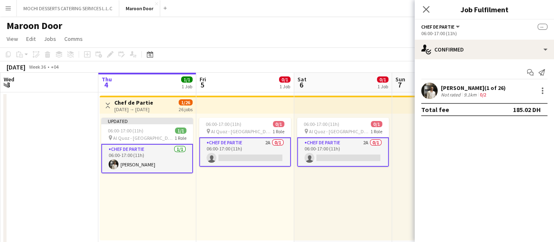
click at [310, 167] on div "06:00-17:00 (11h) 0/1 pin Al Quoz - Dubai 1 Role Chef de Partie 2A 0/1 06:00-17…" at bounding box center [343, 177] width 98 height 127
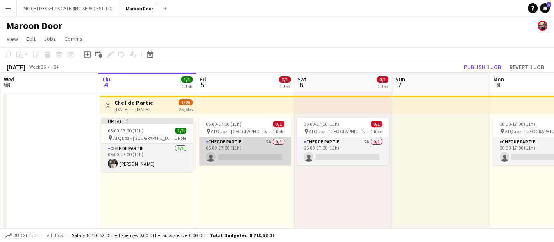
click at [238, 138] on app-card-role "Chef de Partie 2A 0/1 06:00-17:00 (11h) single-neutral-actions" at bounding box center [245, 152] width 92 height 28
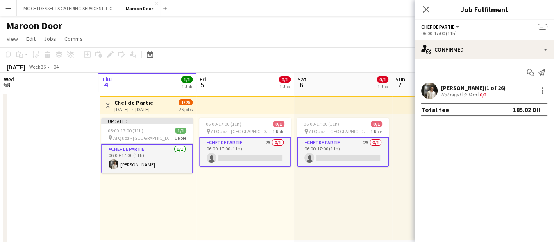
click at [303, 140] on app-card-role "Chef de Partie 2A 0/1 06:00-17:00 (11h) single-neutral-actions" at bounding box center [343, 152] width 92 height 29
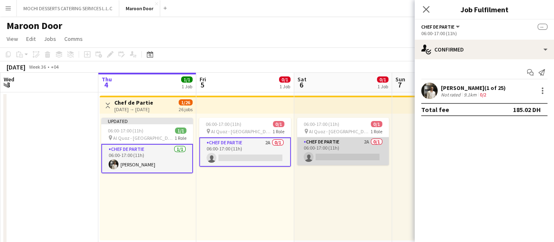
click at [338, 147] on app-card-role "Chef de Partie 2A 0/1 06:00-17:00 (11h) single-neutral-actions" at bounding box center [343, 152] width 92 height 28
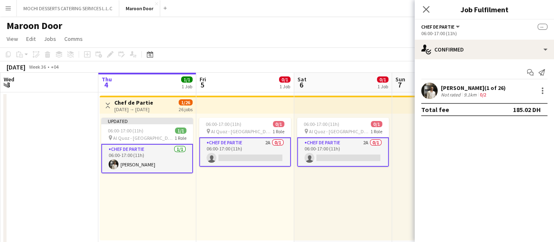
click at [361, 41] on app-page-menu "View Day view expanded Day view collapsed Month view Date picker Jump to today …" at bounding box center [277, 40] width 554 height 16
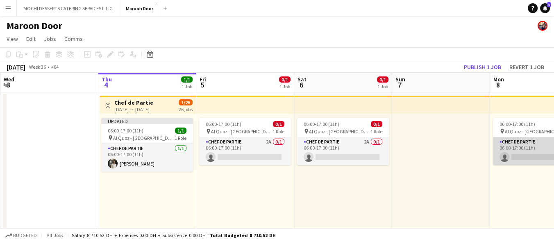
click at [532, 140] on app-card-role "Chef de Partie 2A 0/1 06:00-17:00 (11h) single-neutral-actions" at bounding box center [539, 152] width 92 height 28
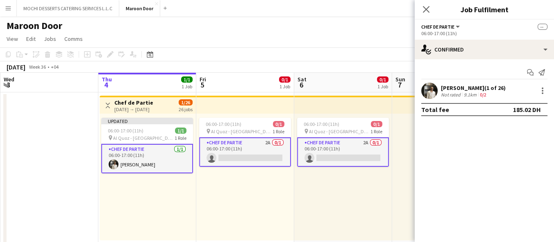
click at [338, 159] on app-card-role "Chef de Partie 2A 0/1 06:00-17:00 (11h) single-neutral-actions" at bounding box center [343, 152] width 92 height 29
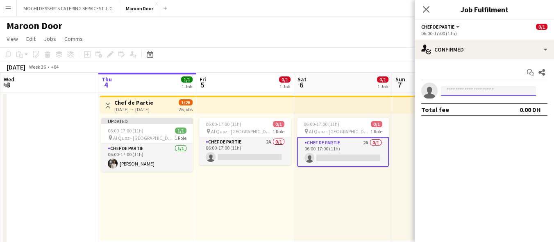
click at [468, 93] on input at bounding box center [488, 91] width 95 height 10
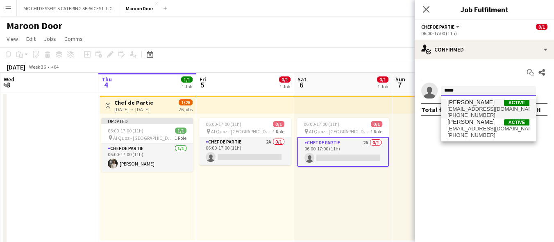
type input "*****"
click at [467, 111] on span "[EMAIL_ADDRESS][DOMAIN_NAME]" at bounding box center [488, 109] width 82 height 7
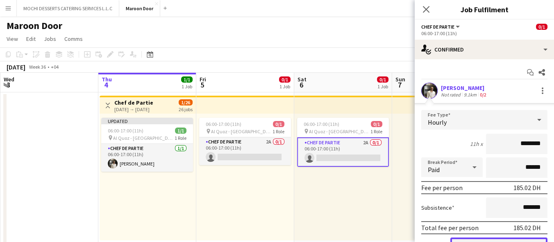
click at [508, 238] on button "Confirm" at bounding box center [498, 246] width 97 height 16
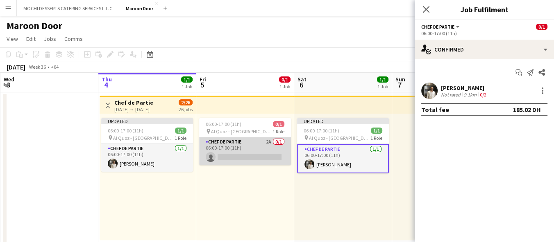
click at [255, 149] on app-card-role "Chef de Partie 2A 0/1 06:00-17:00 (11h) single-neutral-actions" at bounding box center [245, 152] width 92 height 28
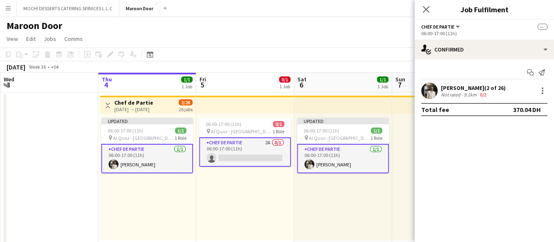
click at [260, 140] on app-card-role "Chef de Partie 2A 0/1 06:00-17:00 (11h) single-neutral-actions" at bounding box center [245, 152] width 92 height 29
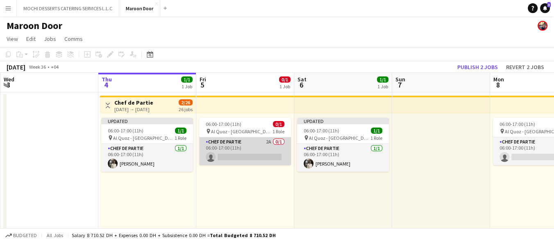
click at [246, 151] on app-card-role "Chef de Partie 2A 0/1 06:00-17:00 (11h) single-neutral-actions" at bounding box center [245, 152] width 92 height 28
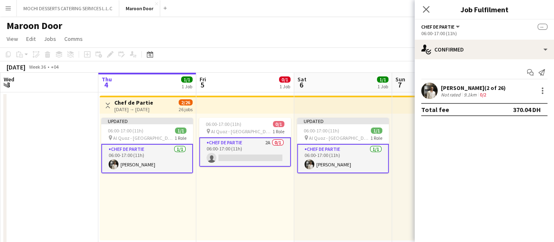
click at [246, 151] on app-card-role "Chef de Partie 2A 0/1 06:00-17:00 (11h) single-neutral-actions" at bounding box center [245, 152] width 92 height 29
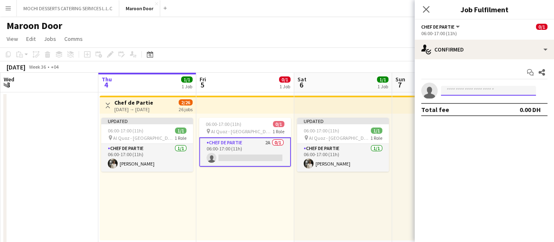
click at [474, 93] on input at bounding box center [488, 91] width 95 height 10
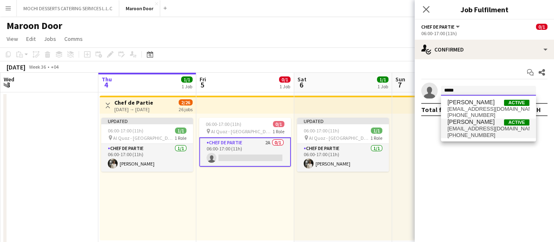
type input "*****"
click at [483, 129] on span "[EMAIL_ADDRESS][DOMAIN_NAME]" at bounding box center [488, 129] width 82 height 7
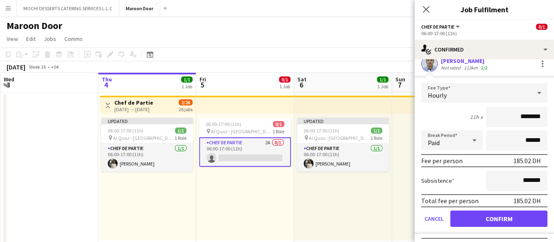
scroll to position [41, 0]
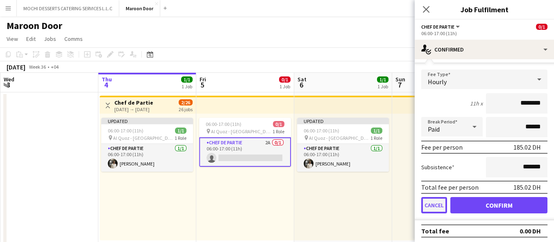
click at [437, 200] on button "Cancel" at bounding box center [434, 205] width 26 height 16
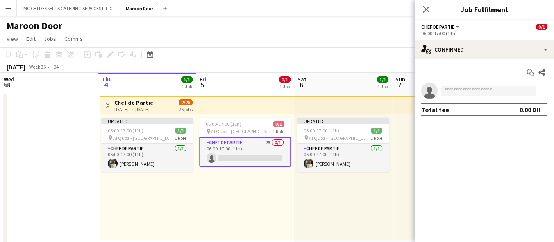
click at [473, 84] on app-invite-slot "single-neutral-actions" at bounding box center [483, 91] width 139 height 16
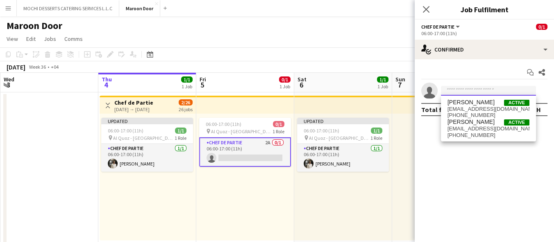
click at [472, 91] on input at bounding box center [488, 91] width 95 height 10
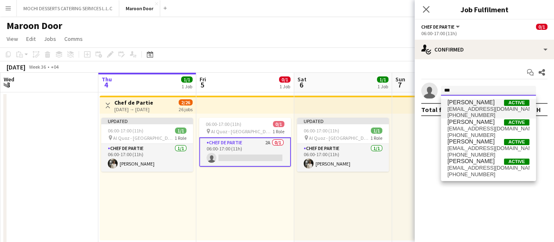
type input "***"
click at [465, 113] on span "+971552485889" at bounding box center [488, 115] width 82 height 7
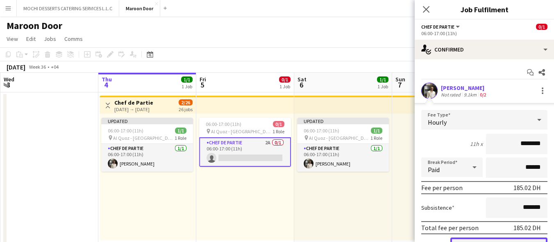
click at [477, 238] on button "Confirm" at bounding box center [498, 246] width 97 height 16
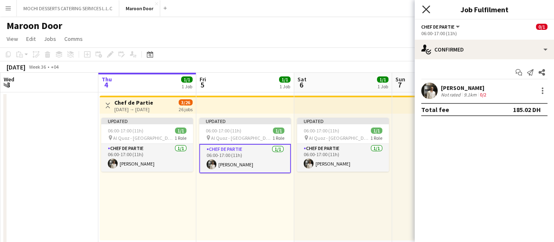
click at [428, 10] on icon "Close pop-in" at bounding box center [426, 9] width 8 height 8
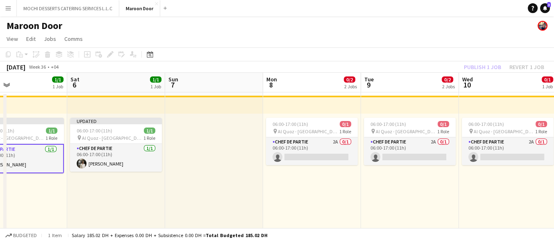
scroll to position [0, 294]
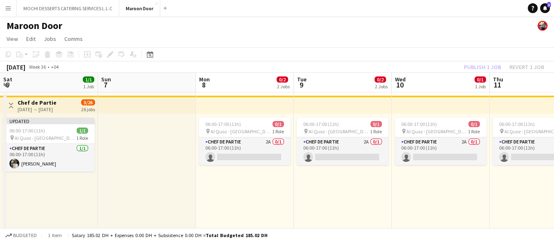
drag, startPoint x: 457, startPoint y: 192, endPoint x: 163, endPoint y: 197, distance: 294.0
click at [163, 197] on app-calendar-viewport "Wed 3 Thu 4 1/1 1 Job Fri 5 1/1 1 Job Sat 6 1/1 1 Job Sun 7 Mon 8 0/2 2 Jobs Tu…" at bounding box center [277, 232] width 554 height 319
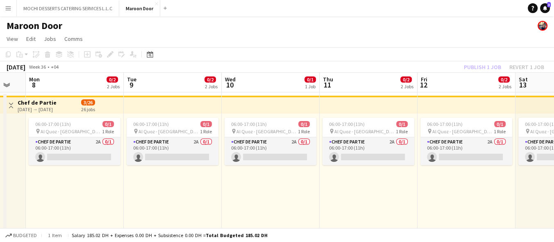
scroll to position [0, 292]
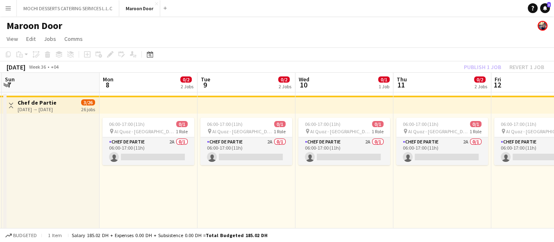
drag, startPoint x: 380, startPoint y: 197, endPoint x: 284, endPoint y: 197, distance: 96.2
click at [284, 197] on app-calendar-viewport "Thu 4 1/1 1 Job Fri 5 1/1 1 Job Sat 6 1/1 1 Job Sun 7 Mon 8 0/2 2 Jobs Tue 9 0/…" at bounding box center [277, 232] width 554 height 319
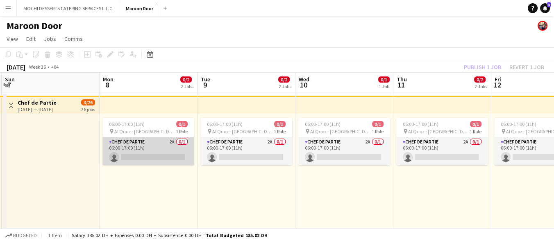
click at [172, 151] on app-card-role "Chef de Partie 2A 0/1 06:00-17:00 (11h) single-neutral-actions" at bounding box center [148, 152] width 92 height 28
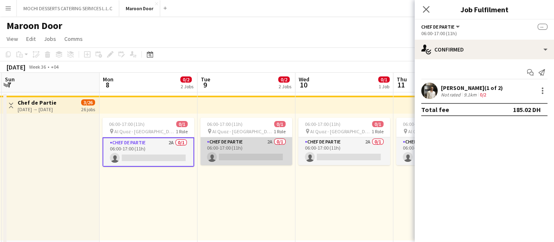
click at [223, 149] on app-card-role "Chef de Partie 2A 0/1 06:00-17:00 (11h) single-neutral-actions" at bounding box center [246, 152] width 92 height 28
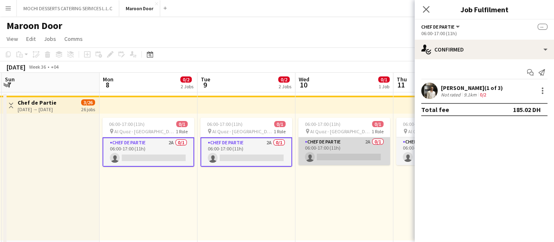
click at [327, 146] on app-card-role "Chef de Partie 2A 0/1 06:00-17:00 (11h) single-neutral-actions" at bounding box center [344, 152] width 92 height 28
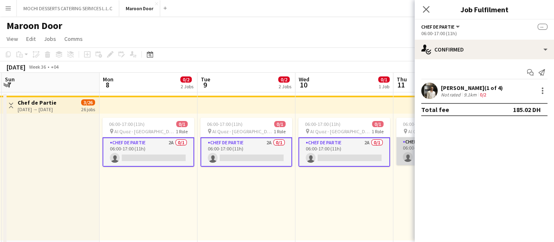
click at [409, 152] on app-card-role "Chef de Partie 2A 0/1 06:00-17:00 (11h) single-neutral-actions" at bounding box center [442, 152] width 92 height 28
click at [220, 32] on div "Maroon Door" at bounding box center [277, 24] width 554 height 16
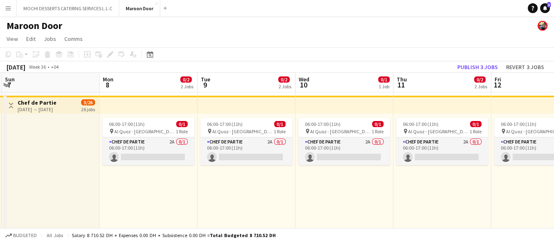
click at [144, 83] on app-board-header-date "Mon 8 0/2 2 Jobs" at bounding box center [149, 83] width 98 height 20
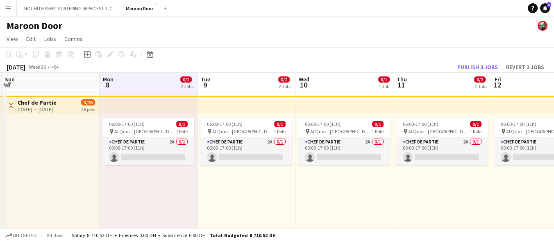
click at [215, 80] on app-board-header-date "Tue 9 0/2 2 Jobs" at bounding box center [246, 83] width 98 height 20
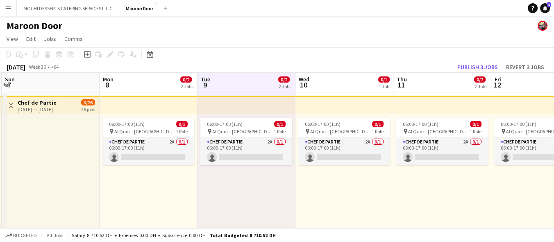
click at [141, 94] on app-date-cell "06:00-17:00 (11h) 0/1 pin Al Quoz - Dubai 1 Role Chef de Partie 2A 0/1 06:00-17…" at bounding box center [149, 243] width 98 height 300
click at [132, 89] on app-board-header-date "Mon 8 0/2 2 Jobs" at bounding box center [149, 83] width 98 height 20
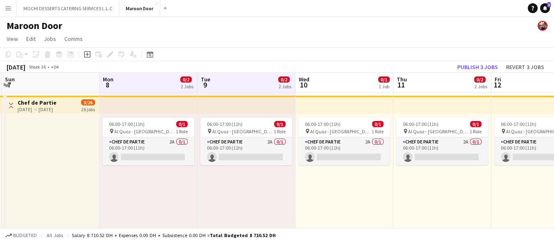
click at [68, 176] on div at bounding box center [51, 177] width 98 height 127
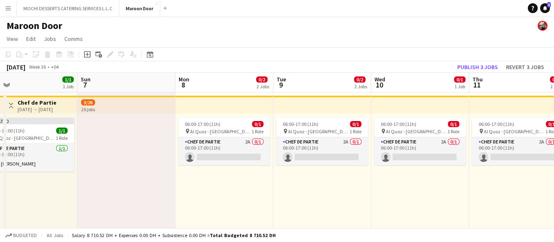
drag, startPoint x: 61, startPoint y: 176, endPoint x: 136, endPoint y: 180, distance: 75.1
click at [136, 180] on app-calendar-viewport "Wed 3 Thu 4 1/1 1 Job Fri 5 1/1 1 Job Sat 6 1/1 1 Job Sun 7 Mon 8 0/2 2 Jobs Tu…" at bounding box center [277, 232] width 554 height 319
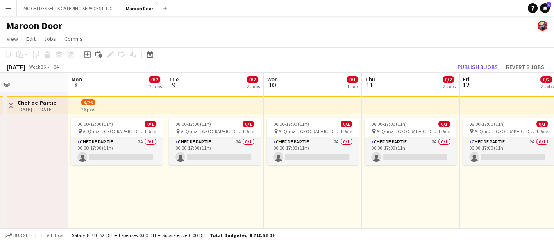
drag, startPoint x: 270, startPoint y: 181, endPoint x: 152, endPoint y: 168, distance: 119.0
click at [167, 182] on app-calendar-viewport "Thu 4 1/1 1 Job Fri 5 1/1 1 Job Sat 6 1/1 1 Job Sun 7 Mon 8 0/2 2 Jobs Tue 9 0/…" at bounding box center [277, 232] width 554 height 319
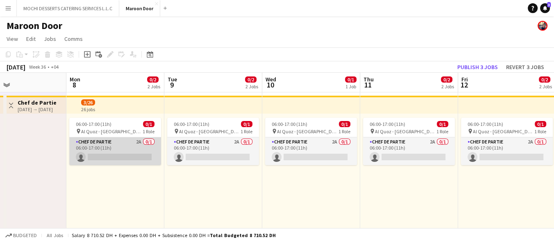
click at [147, 162] on app-card-role "Chef de Partie 2A 0/1 06:00-17:00 (11h) single-neutral-actions" at bounding box center [115, 152] width 92 height 28
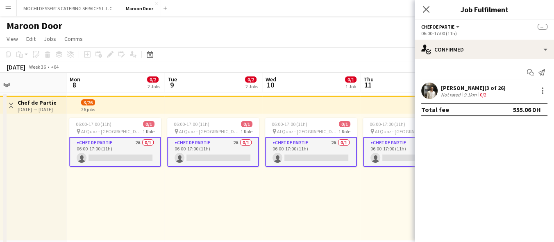
click at [147, 157] on app-card-role "Chef de Partie 2A 0/1 06:00-17:00 (11h) single-neutral-actions" at bounding box center [115, 152] width 92 height 29
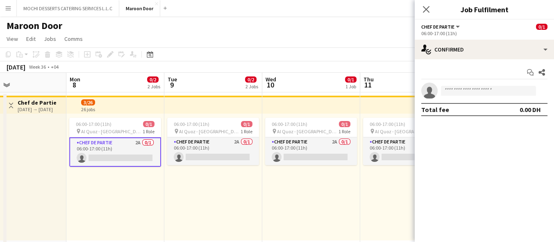
click at [147, 157] on app-card-role "Chef de Partie 2A 0/1 06:00-17:00 (11h) single-neutral-actions" at bounding box center [115, 152] width 92 height 29
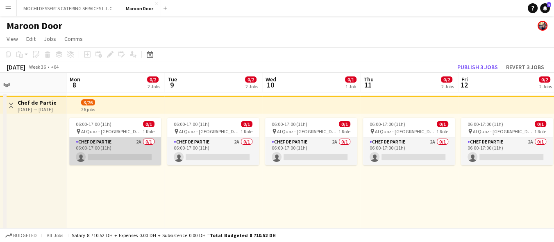
click at [147, 157] on app-card-role "Chef de Partie 2A 0/1 06:00-17:00 (11h) single-neutral-actions" at bounding box center [115, 152] width 92 height 28
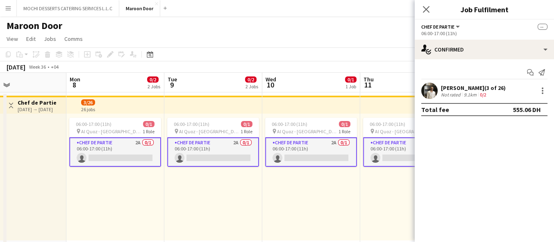
click at [144, 153] on app-card-role "Chef de Partie 2A 0/1 06:00-17:00 (11h) single-neutral-actions" at bounding box center [115, 152] width 92 height 29
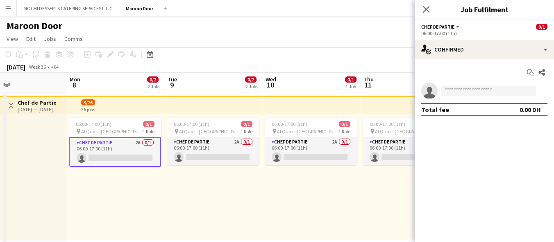
click at [144, 153] on app-card-role "Chef de Partie 2A 0/1 06:00-17:00 (11h) single-neutral-actions" at bounding box center [115, 152] width 92 height 29
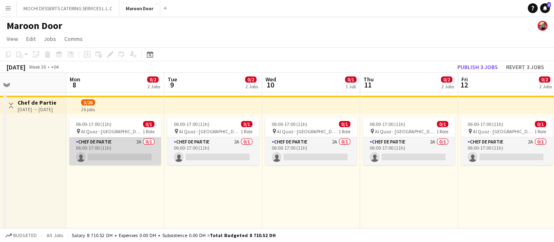
click at [144, 153] on app-card-role "Chef de Partie 2A 0/1 06:00-17:00 (11h) single-neutral-actions" at bounding box center [115, 152] width 92 height 28
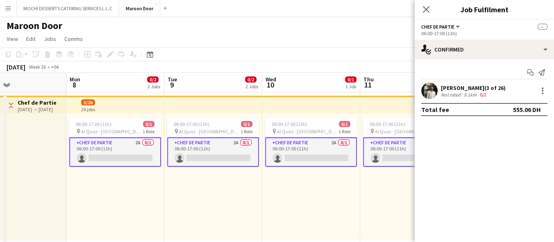
click at [190, 213] on div "06:00-17:00 (11h) 0/1 pin Al Quoz - Dubai 1 Role Chef de Partie 2A 0/1 06:00-17…" at bounding box center [213, 177] width 98 height 127
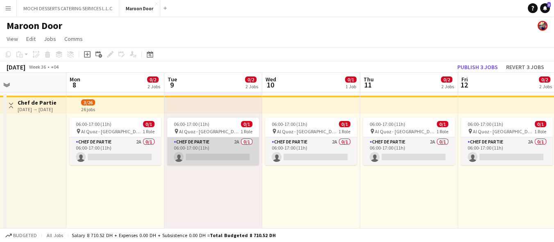
click at [207, 152] on app-card-role "Chef de Partie 2A 0/1 06:00-17:00 (11h) single-neutral-actions" at bounding box center [213, 152] width 92 height 28
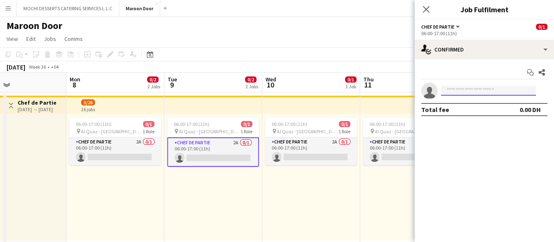
click at [456, 93] on input at bounding box center [488, 91] width 95 height 10
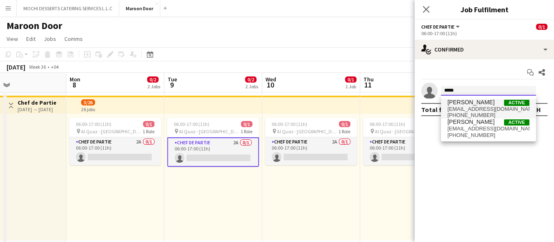
type input "*****"
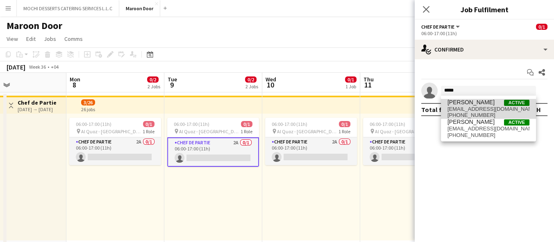
click at [471, 110] on span "[EMAIL_ADDRESS][DOMAIN_NAME]" at bounding box center [488, 109] width 82 height 7
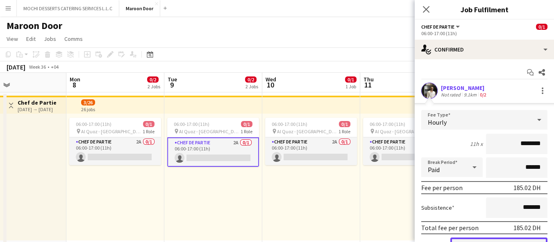
click at [475, 238] on button "Confirm" at bounding box center [498, 246] width 97 height 16
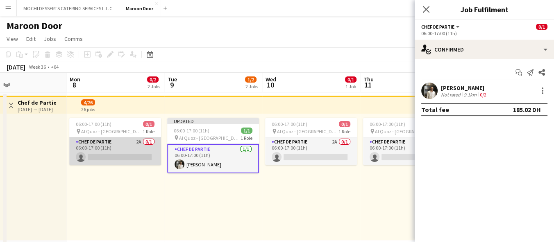
click at [102, 154] on app-card-role "Chef de Partie 2A 0/1 06:00-17:00 (11h) single-neutral-actions" at bounding box center [115, 152] width 92 height 28
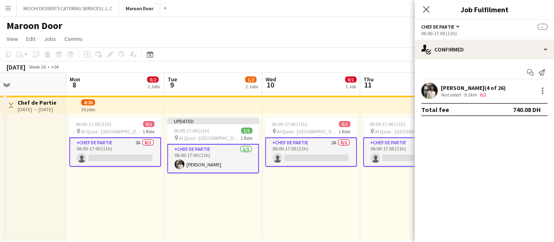
click at [102, 154] on app-card-role "Chef de Partie 2A 0/1 06:00-17:00 (11h) single-neutral-actions" at bounding box center [115, 152] width 92 height 29
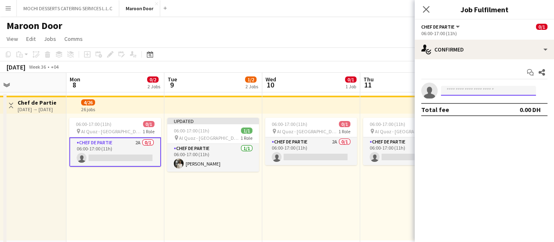
drag, startPoint x: 453, startPoint y: 93, endPoint x: 432, endPoint y: 84, distance: 23.1
click at [453, 93] on input at bounding box center [488, 91] width 95 height 10
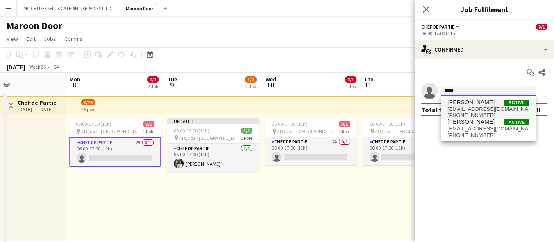
type input "*****"
click at [463, 115] on span "+971552485889" at bounding box center [488, 115] width 82 height 7
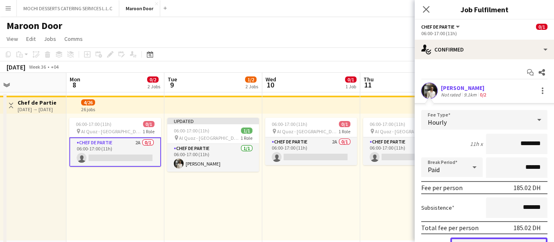
click at [467, 238] on button "Confirm" at bounding box center [498, 246] width 97 height 16
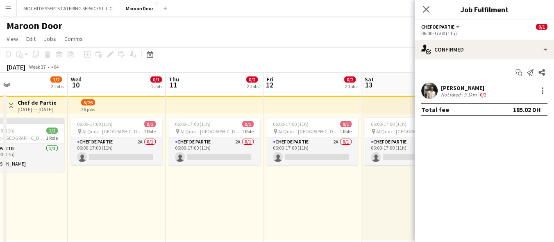
scroll to position [0, 209]
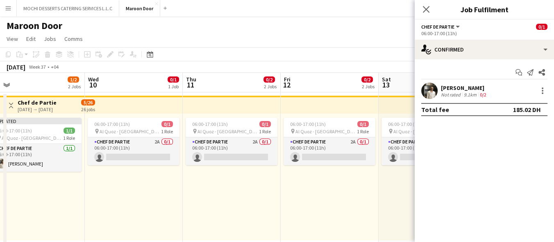
drag, startPoint x: 316, startPoint y: 193, endPoint x: 147, endPoint y: 190, distance: 168.3
click at [147, 190] on app-calendar-viewport "Sun 7 Mon 8 1/2 2 Jobs Tue 9 1/2 2 Jobs Wed 10 0/1 1 Job Thu 11 0/2 2 Jobs Fri …" at bounding box center [277, 232] width 554 height 319
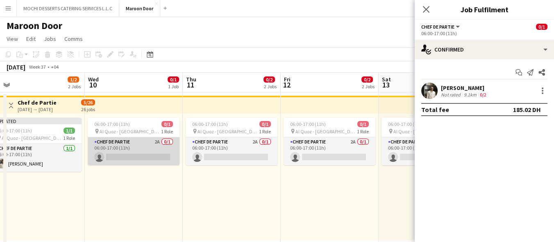
click at [137, 148] on app-card-role "Chef de Partie 2A 0/1 06:00-17:00 (11h) single-neutral-actions" at bounding box center [134, 152] width 92 height 28
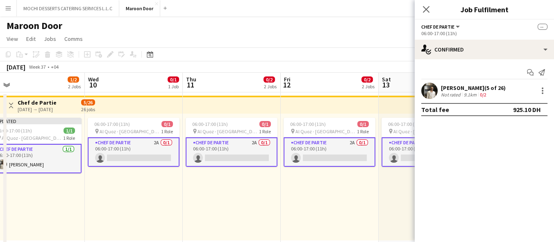
click at [137, 148] on app-card-role "Chef de Partie 2A 0/1 06:00-17:00 (11h) single-neutral-actions" at bounding box center [134, 152] width 92 height 29
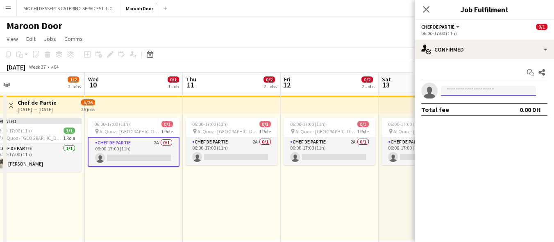
click at [457, 88] on input at bounding box center [488, 91] width 95 height 10
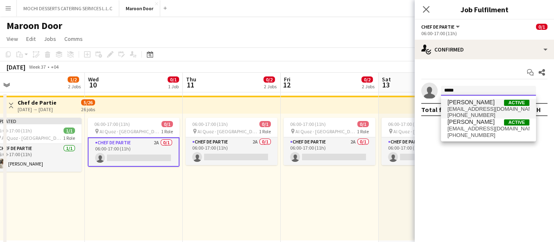
type input "*****"
click at [491, 106] on span "[EMAIL_ADDRESS][DOMAIN_NAME]" at bounding box center [488, 109] width 82 height 7
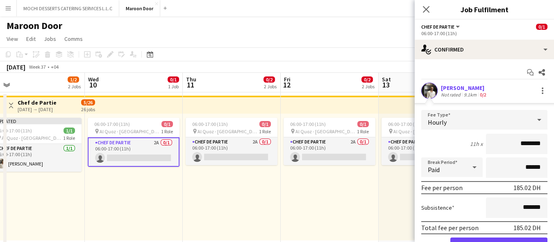
click at [463, 235] on form "Fee Type Hourly 11h x ******** Break Period Paid ****** Fee per person 185.02 D…" at bounding box center [483, 185] width 139 height 151
click at [463, 238] on button "Confirm" at bounding box center [498, 246] width 97 height 16
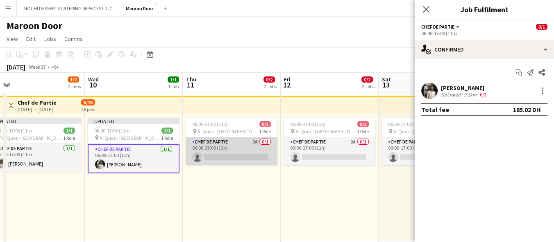
click at [210, 140] on app-card-role "Chef de Partie 2A 0/1 06:00-17:00 (11h) single-neutral-actions" at bounding box center [231, 152] width 92 height 28
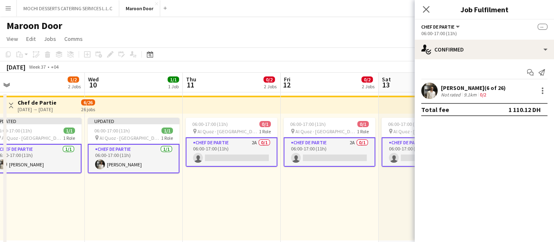
click at [248, 144] on app-card-role "Chef de Partie 2A 0/1 06:00-17:00 (11h) single-neutral-actions" at bounding box center [231, 152] width 92 height 29
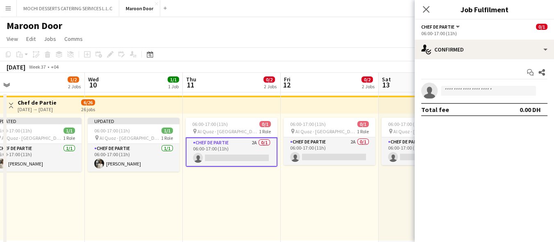
click at [248, 144] on app-card-role "Chef de Partie 2A 0/1 06:00-17:00 (11h) single-neutral-actions" at bounding box center [231, 152] width 92 height 29
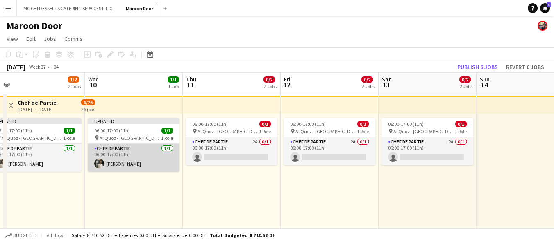
click at [162, 164] on app-card-role "Chef de Partie 1/1 06:00-17:00 (11h) Sayed Awad" at bounding box center [134, 158] width 92 height 28
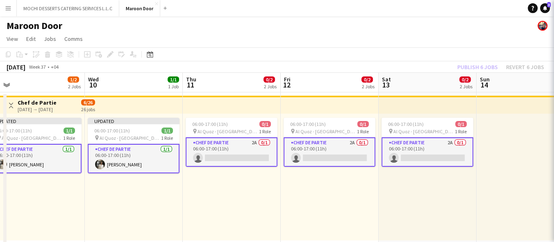
click at [219, 143] on app-card-role "Chef de Partie 2A 0/1 06:00-17:00 (11h) single-neutral-actions" at bounding box center [231, 152] width 92 height 29
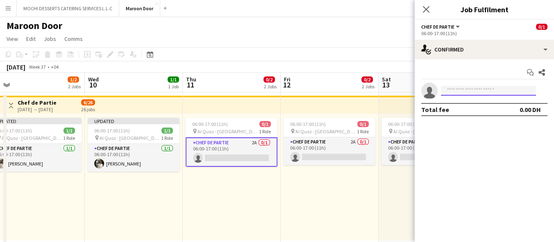
click at [489, 92] on input at bounding box center [488, 91] width 95 height 10
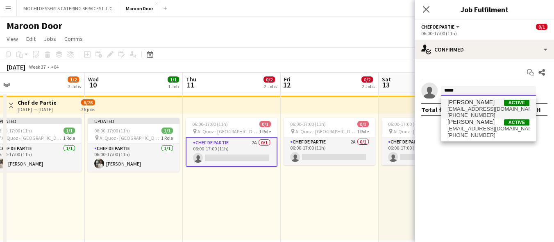
type input "*****"
click at [491, 110] on span "[EMAIL_ADDRESS][DOMAIN_NAME]" at bounding box center [488, 109] width 82 height 7
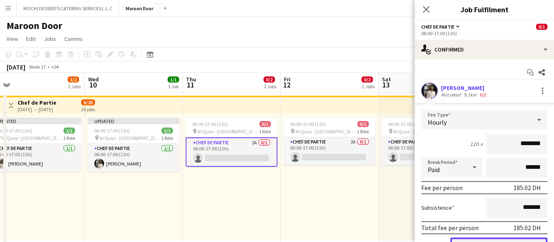
click at [511, 238] on button "Confirm" at bounding box center [498, 246] width 97 height 16
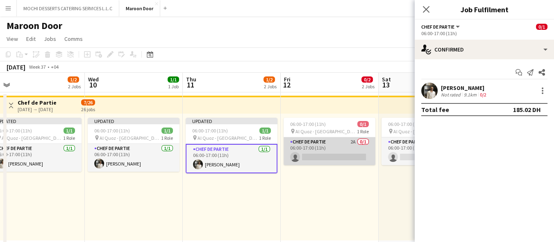
click at [333, 149] on app-card-role "Chef de Partie 2A 0/1 06:00-17:00 (11h) single-neutral-actions" at bounding box center [329, 152] width 92 height 28
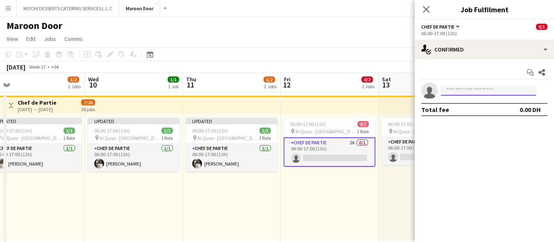
click at [457, 90] on input at bounding box center [488, 91] width 95 height 10
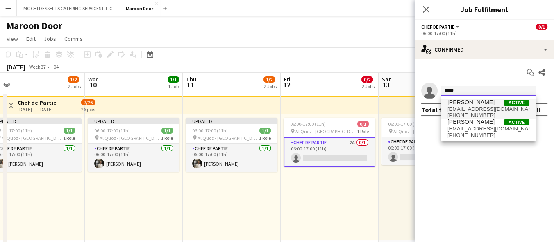
type input "*****"
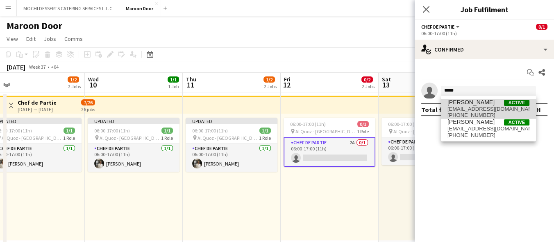
click at [465, 109] on span "[EMAIL_ADDRESS][DOMAIN_NAME]" at bounding box center [488, 109] width 82 height 7
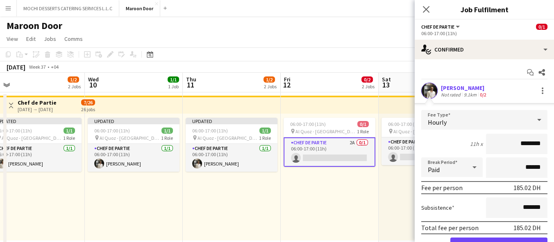
click at [480, 234] on form "Fee Type Hourly 11h x ******** Break Period Paid ****** Fee per person 185.02 D…" at bounding box center [483, 185] width 139 height 151
click at [480, 239] on button "Confirm" at bounding box center [498, 246] width 97 height 16
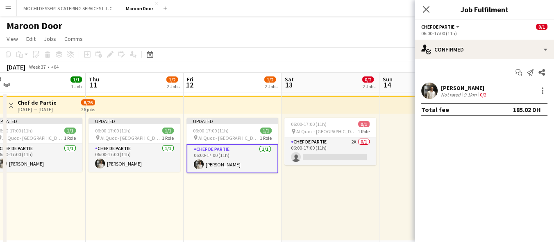
scroll to position [0, 310]
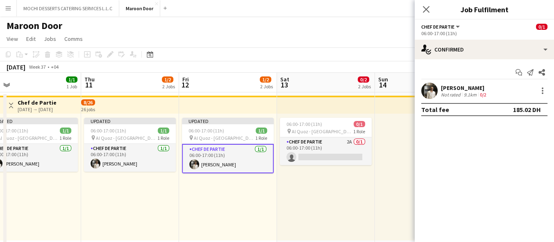
drag, startPoint x: 384, startPoint y: 188, endPoint x: 282, endPoint y: 186, distance: 101.6
click at [282, 186] on app-calendar-viewport "Sun 7 Mon 8 1/2 2 Jobs Tue 9 1/2 2 Jobs Wed 10 1/1 1 Job Thu 11 1/2 2 Jobs Fri …" at bounding box center [277, 232] width 554 height 319
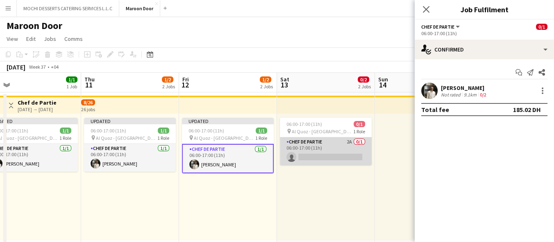
click at [313, 154] on app-card-role "Chef de Partie 2A 0/1 06:00-17:00 (11h) single-neutral-actions" at bounding box center [326, 152] width 92 height 28
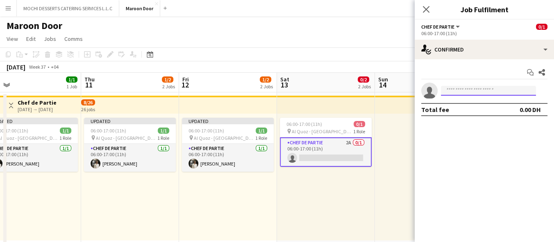
click at [490, 89] on input at bounding box center [488, 91] width 95 height 10
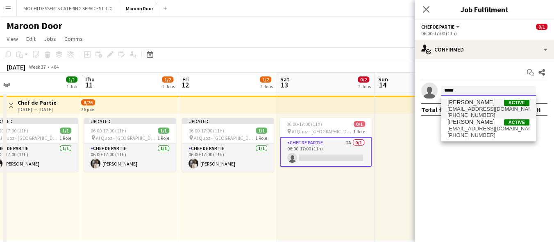
type input "*****"
click at [482, 103] on span "Sayed Awad Active" at bounding box center [488, 102] width 82 height 7
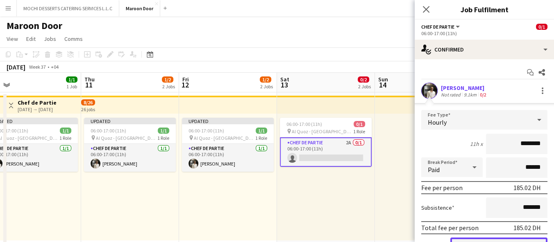
click at [473, 238] on button "Confirm" at bounding box center [498, 246] width 97 height 16
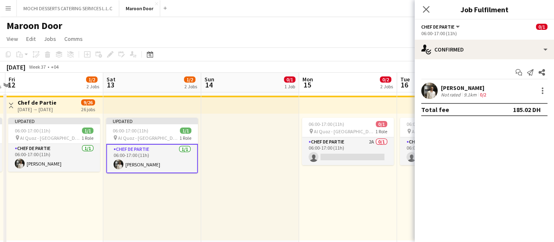
drag, startPoint x: 383, startPoint y: 203, endPoint x: 210, endPoint y: 205, distance: 173.6
click at [210, 205] on app-calendar-viewport "Tue 9 1/2 2 Jobs Wed 10 1/1 1 Job Thu 11 1/2 2 Jobs Fri 12 1/2 2 Jobs Sat 13 1/…" at bounding box center [277, 232] width 554 height 319
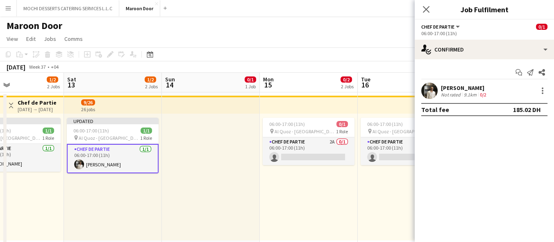
scroll to position [0, 210]
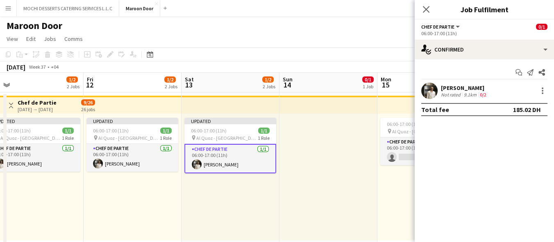
drag, startPoint x: 333, startPoint y: 187, endPoint x: 448, endPoint y: 157, distance: 118.0
click at [476, 158] on body "Menu Boards Boards Boards All jobs Status Workforce Workforce My Workforce Recr…" at bounding box center [277, 203] width 554 height 406
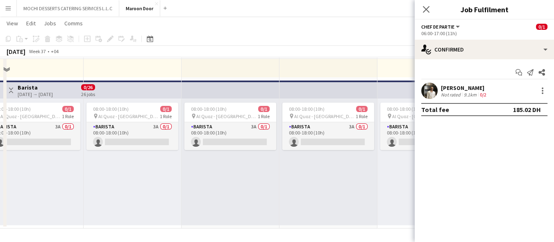
scroll to position [117, 0]
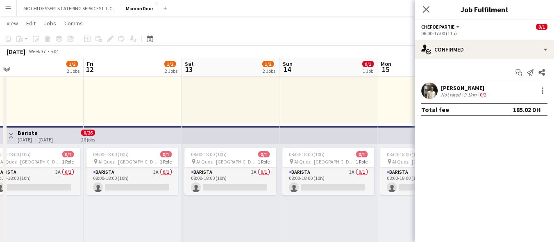
click at [423, 7] on icon at bounding box center [426, 9] width 7 height 7
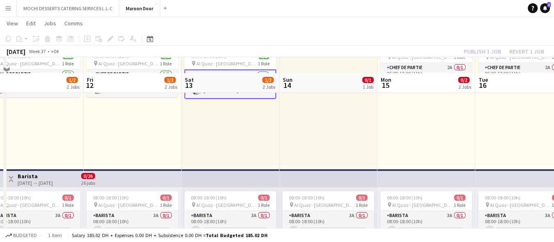
scroll to position [72, 0]
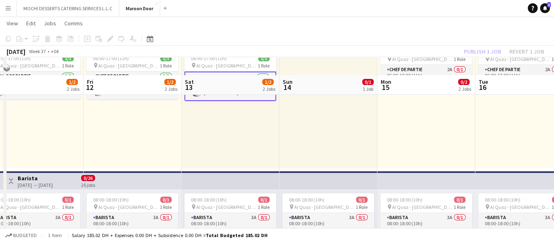
click at [454, 104] on div "06:00-17:00 (11h) 0/1 pin Al Quoz - Dubai 1 Role Chef de Partie 2A 0/1 06:00-17…" at bounding box center [426, 104] width 98 height 127
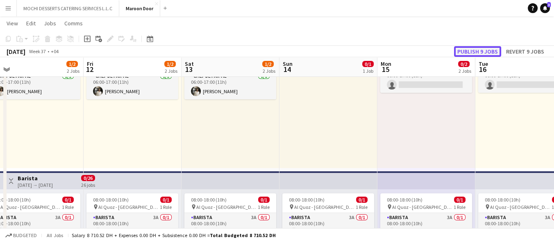
click at [470, 54] on button "Publish 9 jobs" at bounding box center [477, 51] width 47 height 11
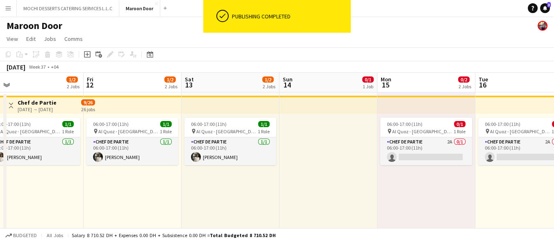
scroll to position [0, 0]
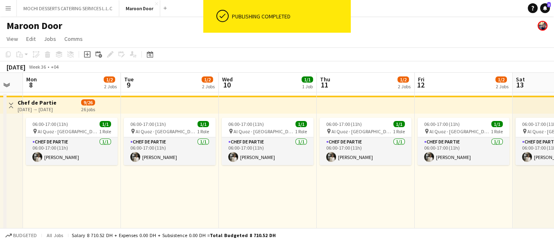
drag, startPoint x: 217, startPoint y: 179, endPoint x: 253, endPoint y: 171, distance: 37.4
click at [554, 150] on html "ok-circled Publishing completed Menu Boards Boards Boards All jobs Status Workf…" at bounding box center [277, 203] width 554 height 406
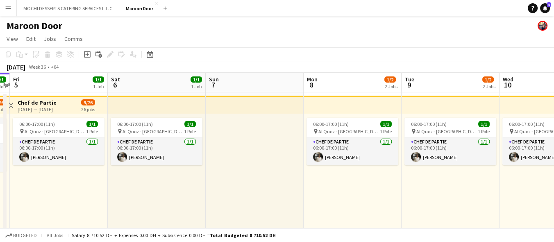
drag, startPoint x: 204, startPoint y: 194, endPoint x: 482, endPoint y: 171, distance: 279.4
click at [482, 171] on app-calendar-viewport "Wed 3 Thu 4 1/1 1 Job Fri 5 1/1 1 Job Sat 6 1/1 1 Job Sun 7 Mon 8 1/2 2 Jobs Tu…" at bounding box center [277, 232] width 554 height 319
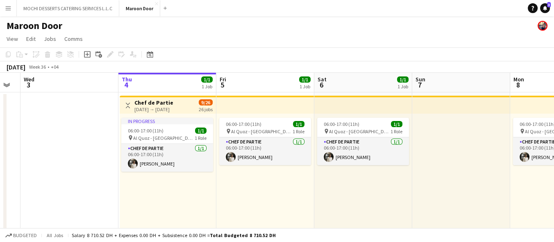
drag, startPoint x: 240, startPoint y: 188, endPoint x: 440, endPoint y: 167, distance: 201.3
click at [440, 167] on app-calendar-viewport "Mon 1 Tue 2 Wed 3 Thu 4 1/1 1 Job Fri 5 1/1 1 Job Sat 6 1/1 1 Job Sun 7 Mon 8 1…" at bounding box center [277, 232] width 554 height 319
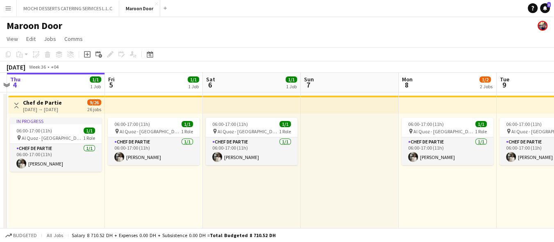
scroll to position [0, 287]
drag, startPoint x: 317, startPoint y: 187, endPoint x: 213, endPoint y: 201, distance: 104.5
click at [213, 201] on app-calendar-viewport "Mon 1 Tue 2 Wed 3 Thu 4 1/1 1 Job Fri 5 1/1 1 Job Sat 6 1/1 1 Job Sun 7 Mon 8 1…" at bounding box center [277, 232] width 554 height 319
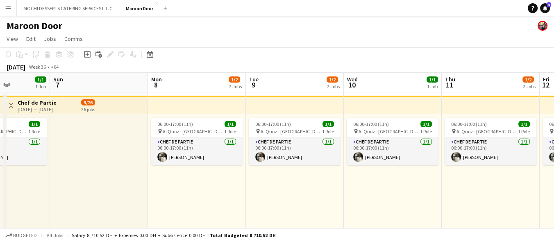
drag, startPoint x: 443, startPoint y: 179, endPoint x: 194, endPoint y: 210, distance: 251.3
click at [194, 210] on app-calendar-viewport "Wed 3 Thu 4 1/1 1 Job Fri 5 1/1 1 Job Sat 6 1/1 1 Job Sun 7 Mon 8 1/2 2 Jobs Tu…" at bounding box center [277, 232] width 554 height 319
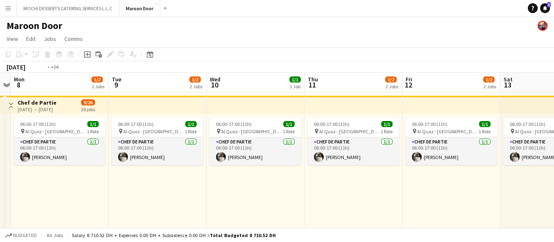
scroll to position [0, 305]
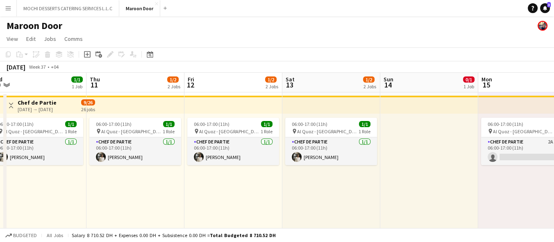
drag, startPoint x: 468, startPoint y: 176, endPoint x: 67, endPoint y: 234, distance: 405.1
click at [67, 235] on app-board "Maroon Door View Day view expanded Day view collapsed Month view Date picker Ju…" at bounding box center [277, 211] width 554 height 390
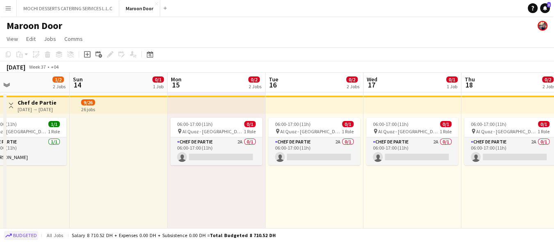
drag, startPoint x: 419, startPoint y: 179, endPoint x: 36, endPoint y: 237, distance: 388.1
click at [33, 242] on html "Menu Boards Boards Boards All jobs Status Workforce Workforce My Workforce Recr…" at bounding box center [277, 203] width 554 height 406
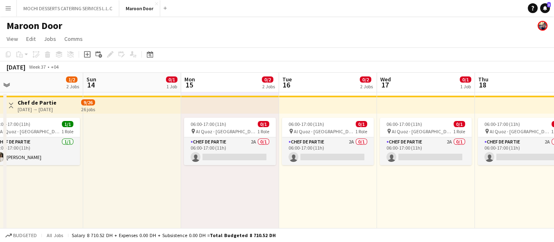
scroll to position [0, 309]
drag, startPoint x: 419, startPoint y: 171, endPoint x: 436, endPoint y: 151, distance: 26.2
click at [436, 151] on app-calendar-viewport "Wed 10 1/1 1 Job Thu 11 1/2 2 Jobs Fri 12 1/2 2 Jobs Sat 13 1/2 2 Jobs Sun 14 0…" at bounding box center [277, 232] width 554 height 319
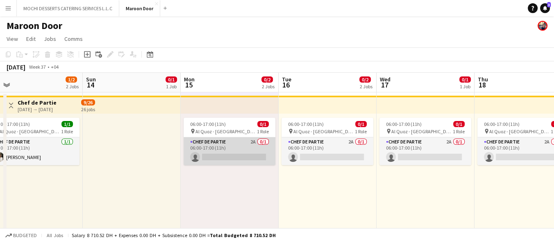
click at [269, 155] on app-card-role "Chef de Partie 2A 0/1 06:00-17:00 (11h) single-neutral-actions" at bounding box center [229, 152] width 92 height 28
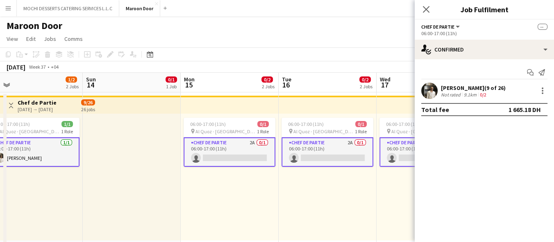
click at [255, 156] on app-card-role "Chef de Partie 2A 0/1 06:00-17:00 (11h) single-neutral-actions" at bounding box center [229, 152] width 92 height 29
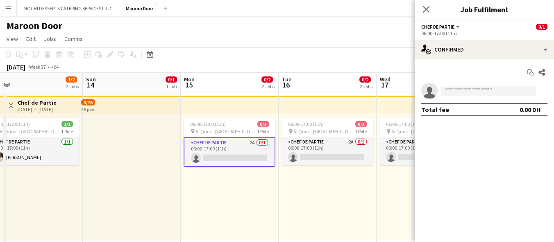
click at [255, 156] on app-card-role "Chef de Partie 2A 0/1 06:00-17:00 (11h) single-neutral-actions" at bounding box center [229, 152] width 92 height 29
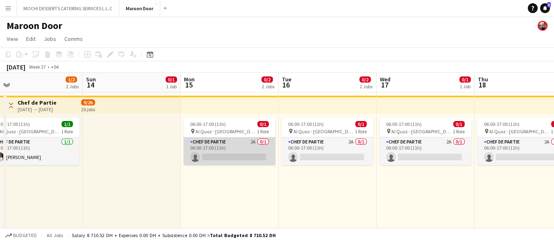
click at [254, 154] on app-card-role "Chef de Partie 2A 0/1 06:00-17:00 (11h) single-neutral-actions" at bounding box center [229, 152] width 92 height 28
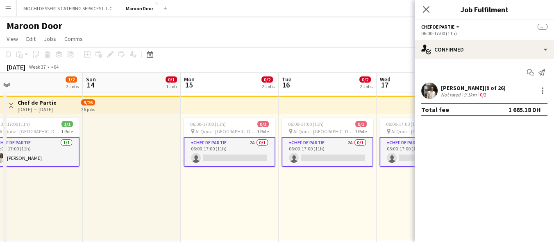
click at [254, 154] on app-card-role "Chef de Partie 2A 0/1 06:00-17:00 (11h) single-neutral-actions" at bounding box center [229, 152] width 92 height 29
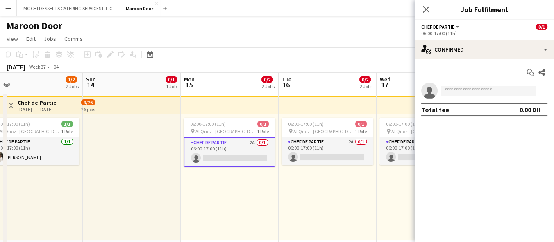
click at [254, 154] on app-card-role "Chef de Partie 2A 0/1 06:00-17:00 (11h) single-neutral-actions" at bounding box center [229, 152] width 92 height 29
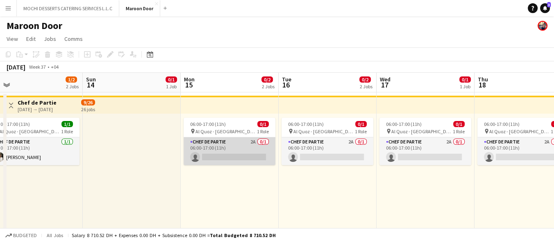
click at [254, 154] on app-card-role "Chef de Partie 2A 0/1 06:00-17:00 (11h) single-neutral-actions" at bounding box center [229, 152] width 92 height 28
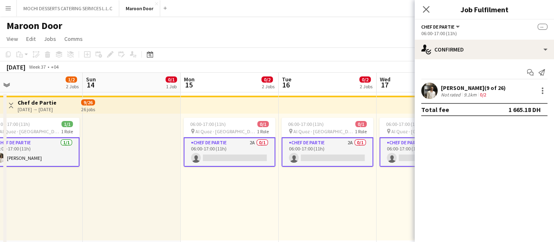
click at [254, 154] on app-card-role "Chef de Partie 2A 0/1 06:00-17:00 (11h) single-neutral-actions" at bounding box center [229, 152] width 92 height 29
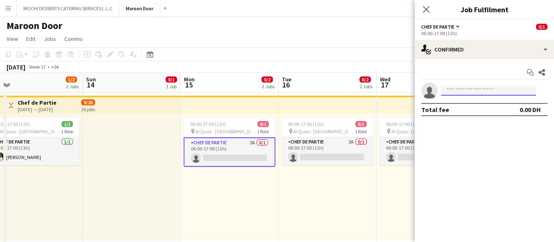
click at [490, 89] on input at bounding box center [488, 91] width 95 height 10
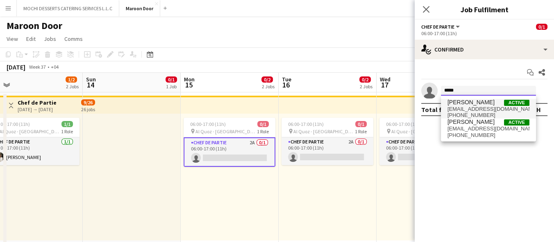
type input "*****"
click at [450, 110] on span "[EMAIL_ADDRESS][DOMAIN_NAME]" at bounding box center [488, 109] width 82 height 7
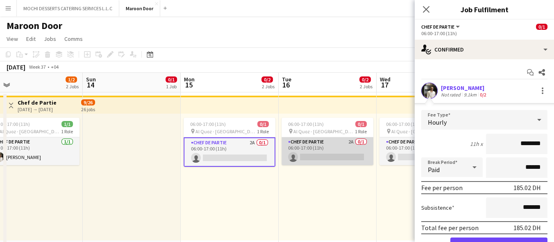
click at [325, 140] on app-card-role "Chef de Partie 2A 0/1 06:00-17:00 (11h) single-neutral-actions" at bounding box center [327, 152] width 92 height 28
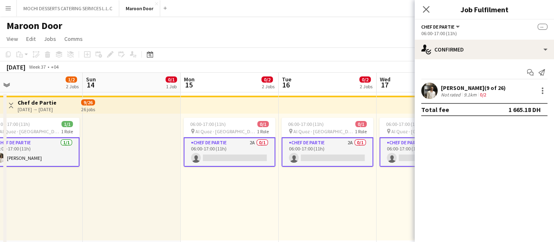
click at [260, 146] on app-card-role "Chef de Partie 2A 0/1 06:00-17:00 (11h) single-neutral-actions" at bounding box center [229, 152] width 92 height 29
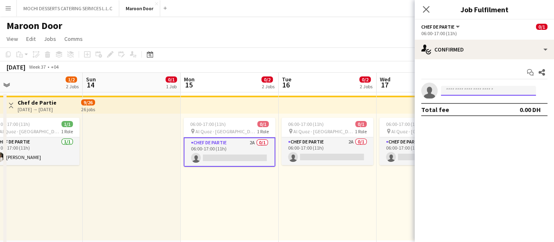
click at [487, 88] on input at bounding box center [488, 91] width 95 height 10
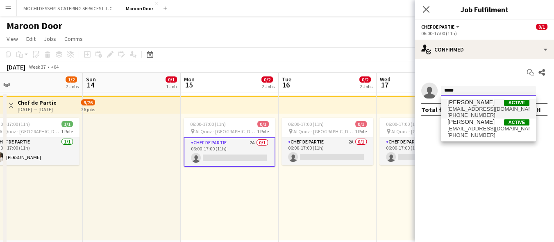
type input "*****"
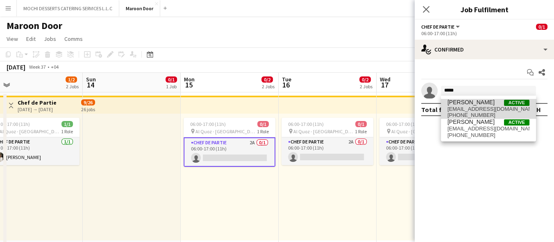
click at [498, 105] on span "Sayed Awad Active s.zawal123@gmail.com +971552485889" at bounding box center [488, 109] width 82 height 20
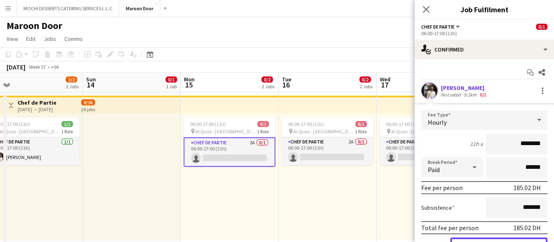
click at [501, 238] on button "Confirm" at bounding box center [498, 246] width 97 height 16
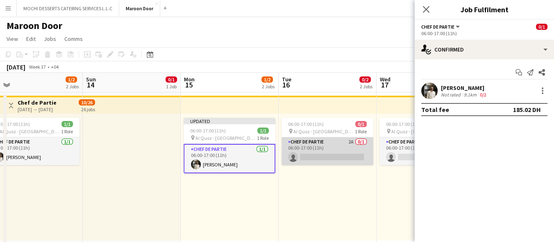
click at [307, 148] on app-card-role "Chef de Partie 2A 0/1 06:00-17:00 (11h) single-neutral-actions" at bounding box center [327, 152] width 92 height 28
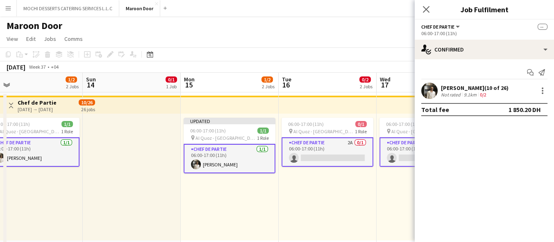
click at [332, 149] on app-card-role "Chef de Partie 2A 0/1 06:00-17:00 (11h) single-neutral-actions" at bounding box center [327, 152] width 92 height 29
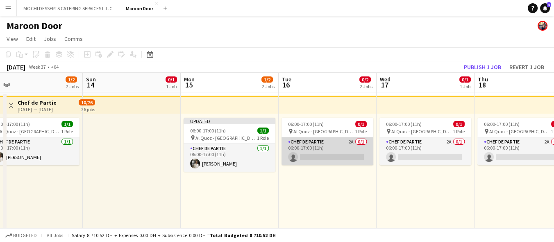
click at [332, 149] on app-card-role "Chef de Partie 2A 0/1 06:00-17:00 (11h) single-neutral-actions" at bounding box center [327, 152] width 92 height 28
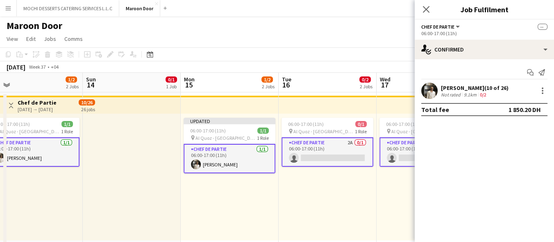
click at [320, 148] on app-card-role "Chef de Partie 2A 0/1 06:00-17:00 (11h) single-neutral-actions" at bounding box center [327, 152] width 92 height 29
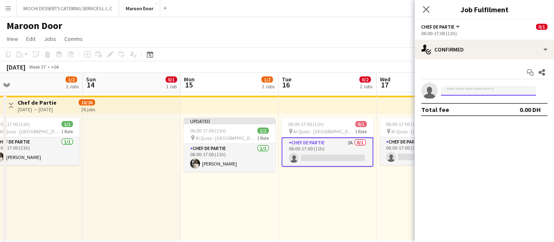
click at [473, 90] on input at bounding box center [488, 91] width 95 height 10
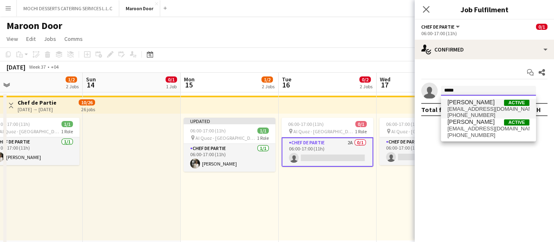
type input "*****"
click at [479, 105] on span "Sayed Awad Active" at bounding box center [488, 102] width 82 height 7
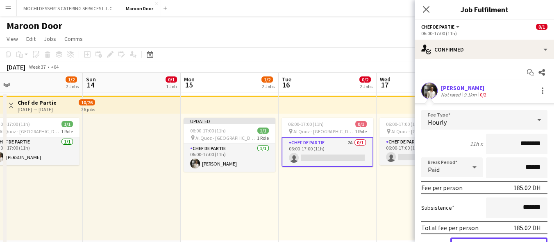
drag, startPoint x: 489, startPoint y: 240, endPoint x: 466, endPoint y: 226, distance: 26.1
click at [488, 240] on button "Confirm" at bounding box center [498, 246] width 97 height 16
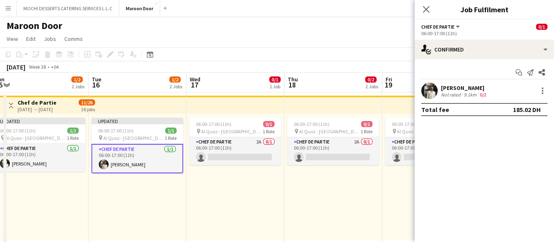
scroll to position [0, 338]
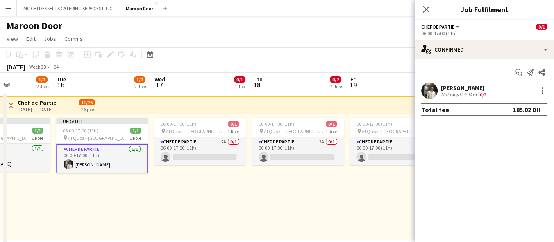
drag, startPoint x: 395, startPoint y: 174, endPoint x: 169, endPoint y: 195, distance: 226.6
click at [169, 195] on app-calendar-viewport "Fri 12 1/2 2 Jobs Sat 13 1/2 2 Jobs Sun 14 0/1 1 Job Mon 15 1/2 2 Jobs Tue 16 1…" at bounding box center [277, 232] width 554 height 319
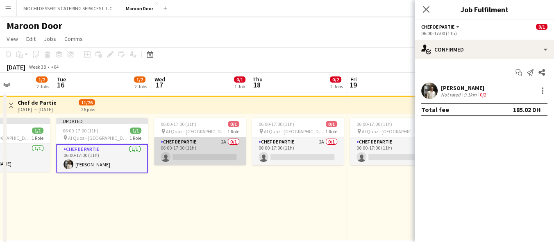
click at [169, 156] on app-card-role "Chef de Partie 2A 0/1 06:00-17:00 (11h) single-neutral-actions" at bounding box center [200, 152] width 92 height 28
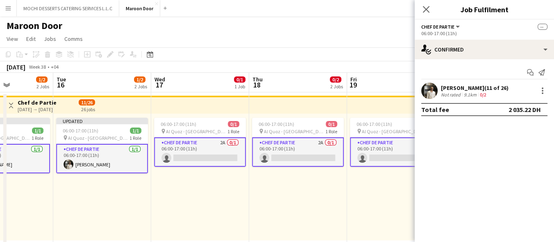
click at [206, 158] on app-card-role "Chef de Partie 2A 0/1 06:00-17:00 (11h) single-neutral-actions" at bounding box center [200, 152] width 92 height 29
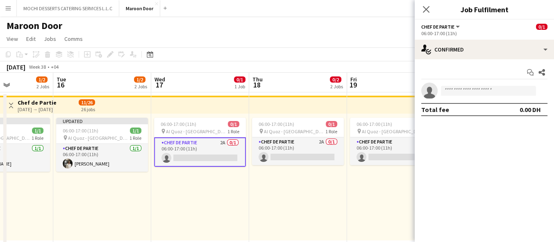
click at [206, 158] on app-card-role "Chef de Partie 2A 0/1 06:00-17:00 (11h) single-neutral-actions" at bounding box center [200, 152] width 92 height 29
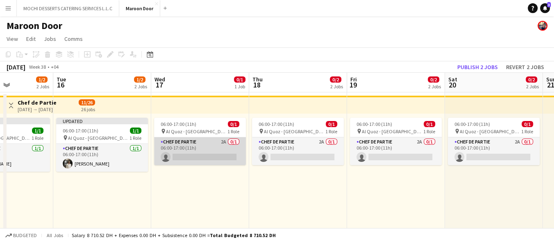
click at [206, 158] on app-card-role "Chef de Partie 2A 0/1 06:00-17:00 (11h) single-neutral-actions" at bounding box center [200, 152] width 92 height 28
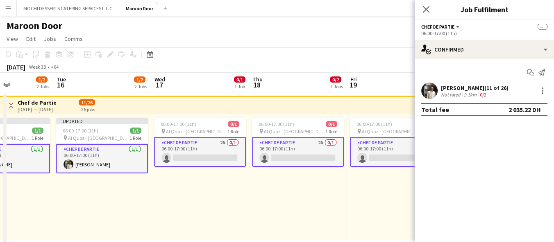
click at [215, 154] on app-card-role "Chef de Partie 2A 0/1 06:00-17:00 (11h) single-neutral-actions" at bounding box center [200, 152] width 92 height 29
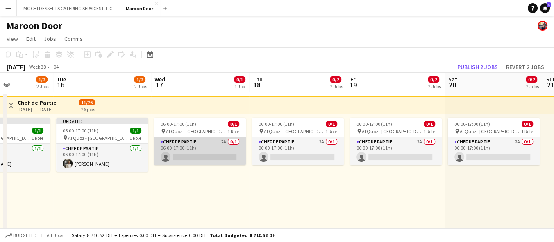
click at [215, 154] on app-card-role "Chef de Partie 2A 0/1 06:00-17:00 (11h) single-neutral-actions" at bounding box center [200, 152] width 92 height 28
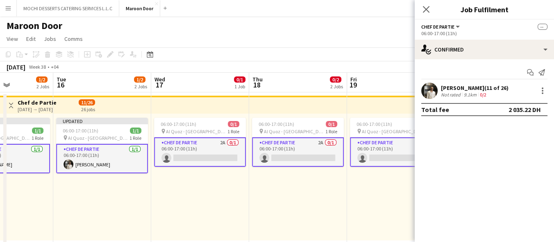
click at [212, 155] on app-card-role "Chef de Partie 2A 0/1 06:00-17:00 (11h) single-neutral-actions" at bounding box center [200, 152] width 92 height 29
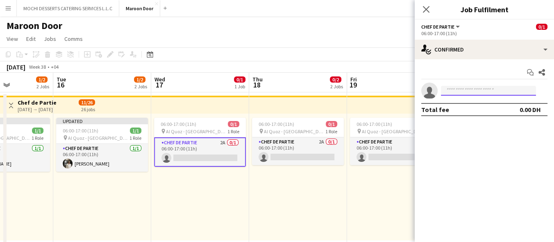
click at [457, 88] on input at bounding box center [488, 91] width 95 height 10
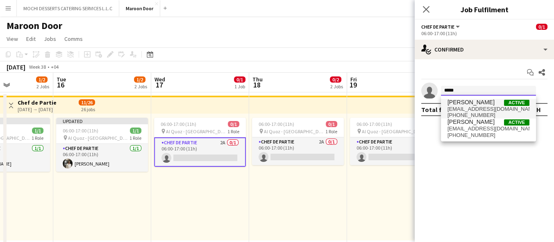
type input "*****"
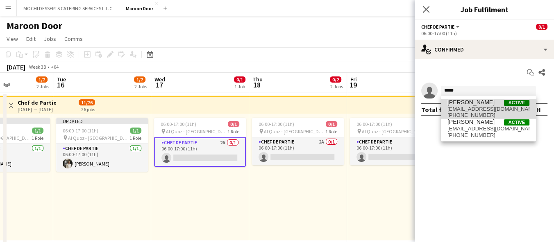
click at [473, 106] on span "[EMAIL_ADDRESS][DOMAIN_NAME]" at bounding box center [488, 109] width 82 height 7
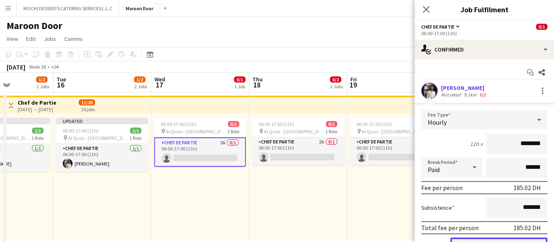
drag, startPoint x: 476, startPoint y: 239, endPoint x: 464, endPoint y: 231, distance: 15.1
click at [476, 239] on button "Confirm" at bounding box center [498, 246] width 97 height 16
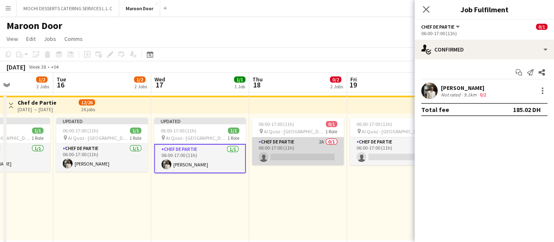
click at [295, 147] on app-card-role "Chef de Partie 2A 0/1 06:00-17:00 (11h) single-neutral-actions" at bounding box center [298, 152] width 92 height 28
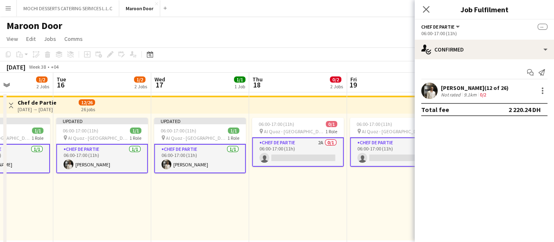
click at [295, 147] on app-card-role "Chef de Partie 2A 0/1 06:00-17:00 (11h) single-neutral-actions" at bounding box center [298, 152] width 92 height 29
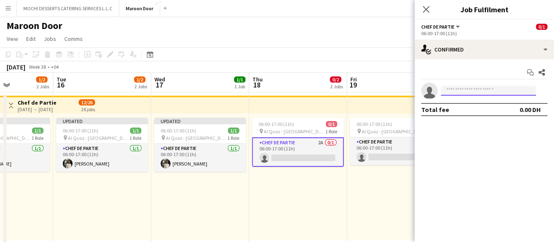
click at [458, 88] on input at bounding box center [488, 91] width 95 height 10
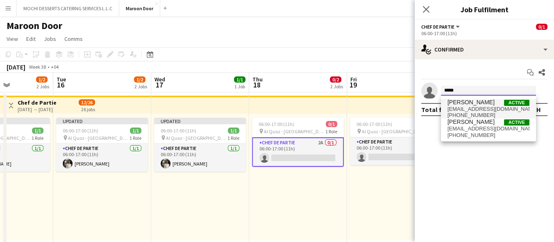
type input "*****"
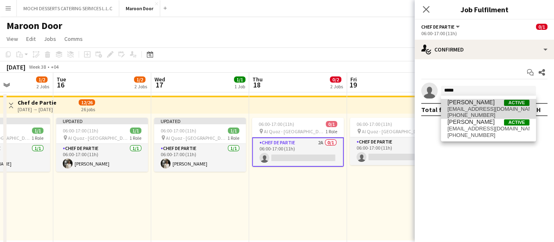
click at [470, 108] on span "[EMAIL_ADDRESS][DOMAIN_NAME]" at bounding box center [488, 109] width 82 height 7
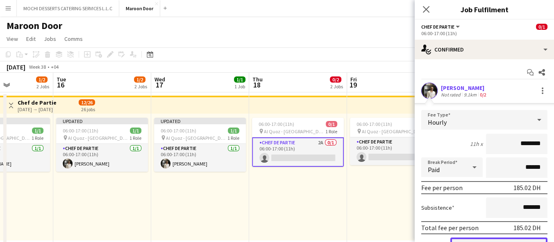
drag, startPoint x: 490, startPoint y: 239, endPoint x: 484, endPoint y: 242, distance: 5.9
click at [489, 239] on button "Confirm" at bounding box center [498, 246] width 97 height 16
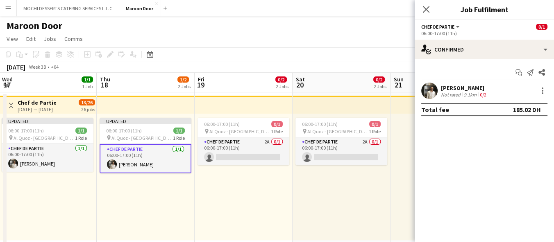
drag, startPoint x: 380, startPoint y: 205, endPoint x: 227, endPoint y: 211, distance: 152.9
click at [227, 211] on app-calendar-viewport "Sun 14 0/1 1 Job Mon 15 1/2 2 Jobs Tue 16 1/2 2 Jobs Wed 17 1/1 1 Job Thu 18 1/…" at bounding box center [277, 232] width 554 height 319
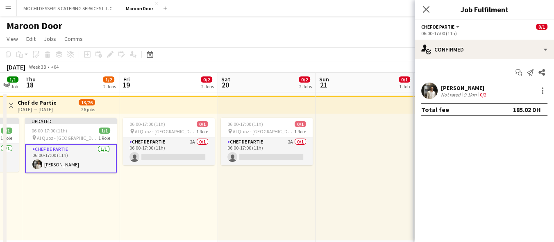
scroll to position [0, 252]
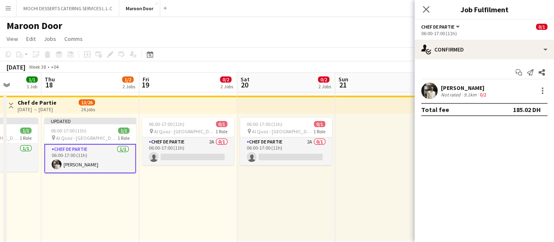
drag, startPoint x: 353, startPoint y: 190, endPoint x: 299, endPoint y: 195, distance: 54.6
click at [299, 195] on app-calendar-viewport "Mon 15 1/2 2 Jobs Tue 16 1/2 2 Jobs Wed 17 1/1 1 Job Thu 18 1/2 2 Jobs Fri 19 0…" at bounding box center [277, 232] width 554 height 319
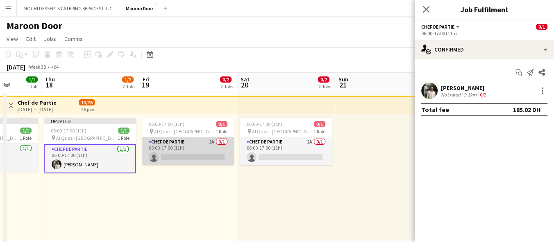
click at [195, 148] on app-card-role "Chef de Partie 2A 0/1 06:00-17:00 (11h) single-neutral-actions" at bounding box center [188, 152] width 92 height 28
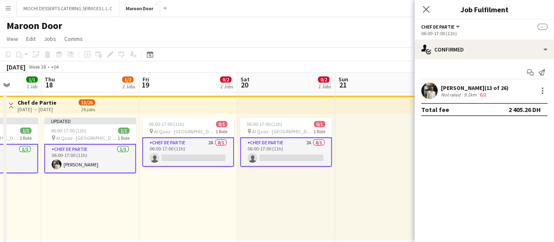
click at [195, 148] on app-card-role "Chef de Partie 2A 0/1 06:00-17:00 (11h) single-neutral-actions" at bounding box center [188, 152] width 92 height 29
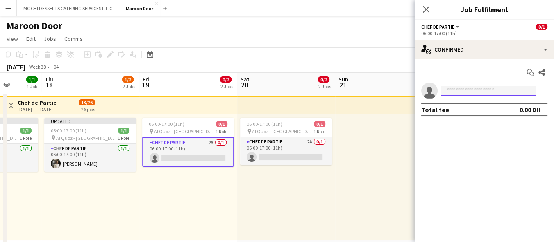
click at [463, 89] on input at bounding box center [488, 91] width 95 height 10
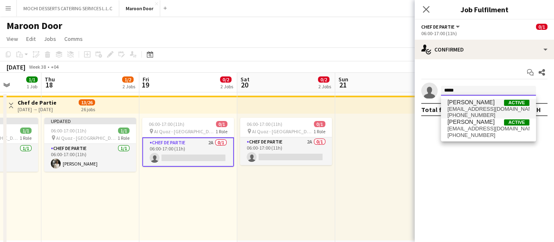
type input "*****"
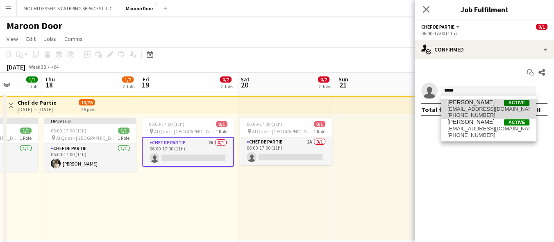
click at [480, 108] on span "[EMAIL_ADDRESS][DOMAIN_NAME]" at bounding box center [488, 109] width 82 height 7
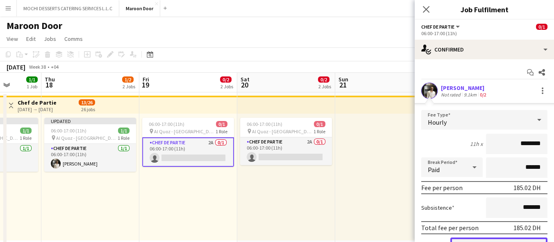
click at [501, 240] on button "Confirm" at bounding box center [498, 246] width 97 height 16
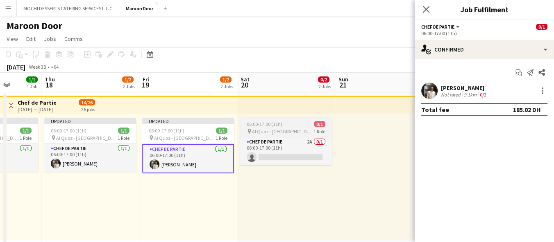
click at [269, 127] on app-job-card "06:00-17:00 (11h) 0/1 pin Al Quoz - Dubai 1 Role Chef de Partie 2A 0/1 06:00-17…" at bounding box center [286, 142] width 92 height 48
click at [269, 127] on span "06:00-17:00 (11h)" at bounding box center [265, 124] width 36 height 6
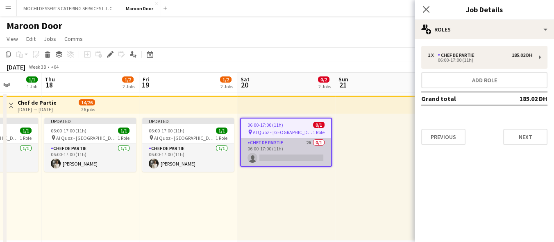
click at [267, 139] on app-card-role "Chef de Partie 2A 0/1 06:00-17:00 (11h) single-neutral-actions" at bounding box center [286, 152] width 90 height 28
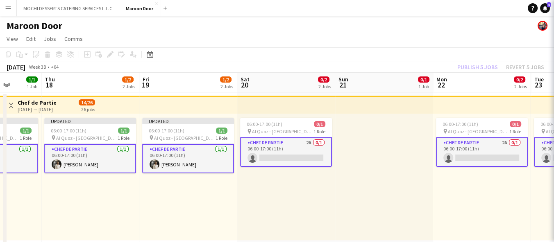
click at [267, 139] on app-card-role "Chef de Partie 2A 0/1 06:00-17:00 (11h) single-neutral-actions" at bounding box center [286, 152] width 92 height 29
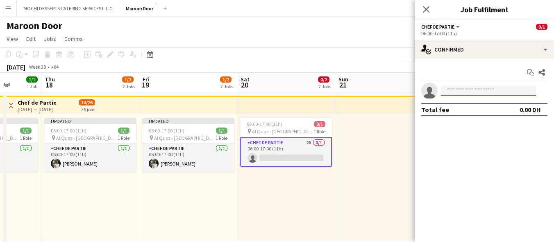
click at [466, 89] on input at bounding box center [488, 91] width 95 height 10
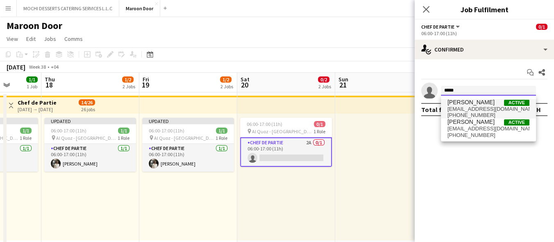
type input "*****"
click at [484, 104] on span "Sayed Awad Active" at bounding box center [488, 102] width 82 height 7
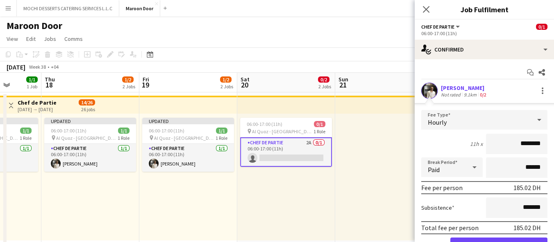
scroll to position [41, 0]
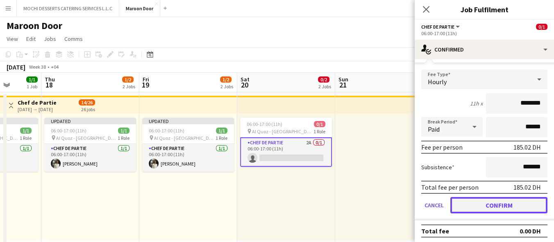
click at [493, 210] on button "Confirm" at bounding box center [498, 205] width 97 height 16
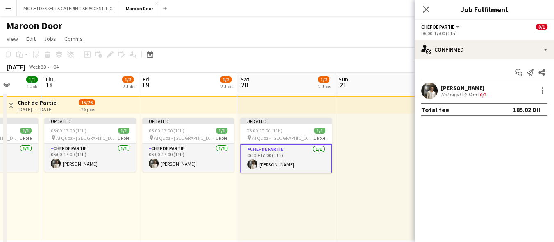
click at [381, 147] on div at bounding box center [384, 177] width 98 height 127
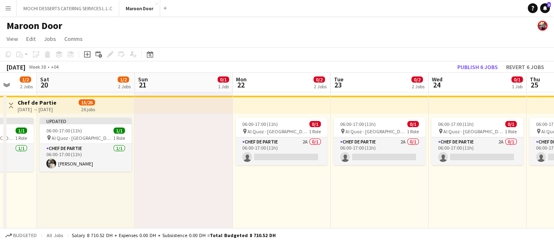
scroll to position [0, 291]
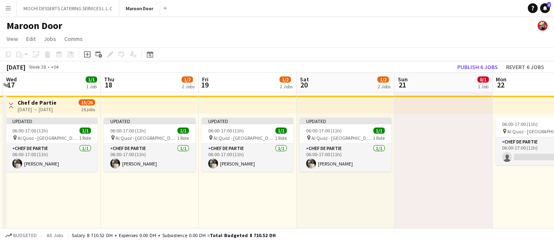
drag, startPoint x: 425, startPoint y: 158, endPoint x: 553, endPoint y: 81, distance: 149.7
click at [554, 82] on html "Menu Boards Boards Boards All jobs Status Workforce Workforce My Workforce Recr…" at bounding box center [277, 203] width 554 height 406
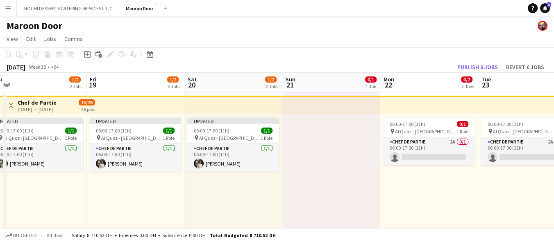
drag, startPoint x: 112, startPoint y: 190, endPoint x: 19, endPoint y: 185, distance: 93.1
click at [0, 197] on app-calendar-viewport "Mon 15 1/2 2 Jobs Tue 16 1/2 2 Jobs Wed 17 1/1 1 Job Thu 18 1/2 2 Jobs Fri 19 1…" at bounding box center [277, 232] width 554 height 319
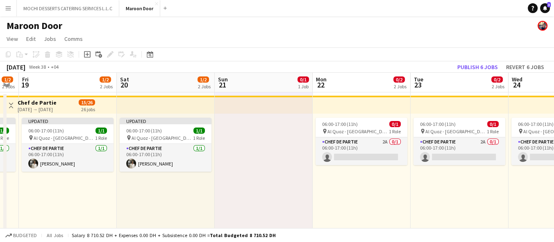
scroll to position [0, 284]
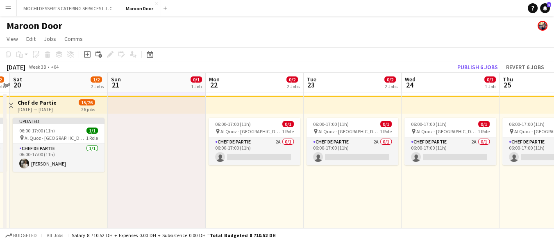
drag, startPoint x: 463, startPoint y: 145, endPoint x: 289, endPoint y: 169, distance: 176.0
click at [289, 169] on app-calendar-viewport "Wed 17 1/1 1 Job Thu 18 1/2 2 Jobs Fri 19 1/2 2 Jobs Sat 20 1/2 2 Jobs Sun 21 0…" at bounding box center [277, 232] width 554 height 319
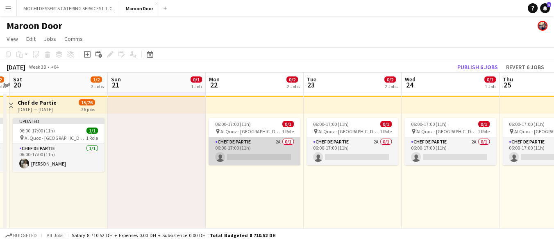
click at [260, 158] on app-card-role "Chef de Partie 2A 0/1 06:00-17:00 (11h) single-neutral-actions" at bounding box center [254, 152] width 92 height 28
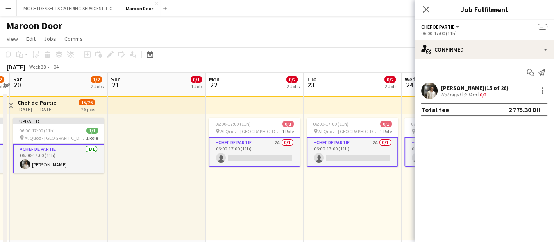
click at [289, 141] on app-card-role "Chef de Partie 2A 0/1 06:00-17:00 (11h) single-neutral-actions" at bounding box center [254, 152] width 92 height 29
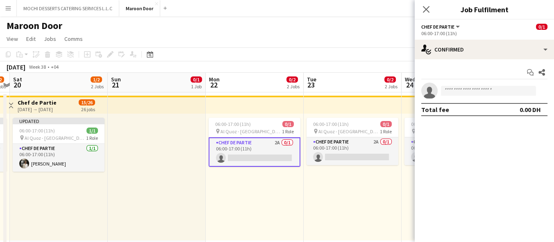
click at [289, 141] on app-card-role "Chef de Partie 2A 0/1 06:00-17:00 (11h) single-neutral-actions" at bounding box center [254, 152] width 92 height 29
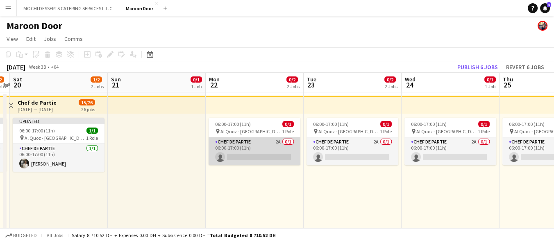
click at [294, 142] on app-card-role "Chef de Partie 2A 0/1 06:00-17:00 (11h) single-neutral-actions" at bounding box center [254, 152] width 92 height 28
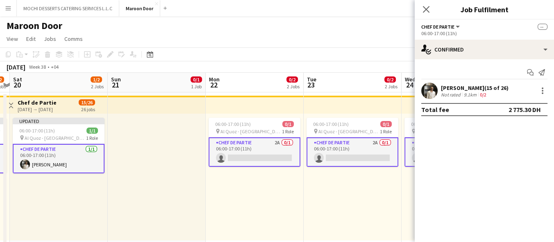
click at [276, 142] on app-card-role "Chef de Partie 2A 0/1 06:00-17:00 (11h) single-neutral-actions" at bounding box center [254, 152] width 92 height 29
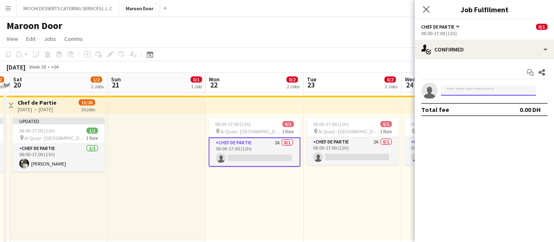
click at [510, 89] on input at bounding box center [488, 91] width 95 height 10
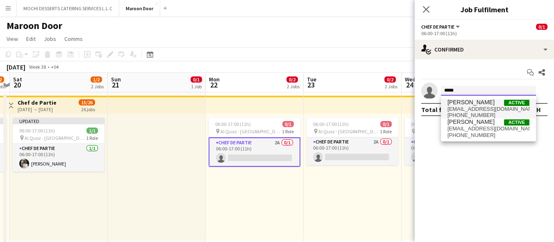
type input "*****"
click at [503, 100] on span "Sayed Awad Active" at bounding box center [488, 102] width 82 height 7
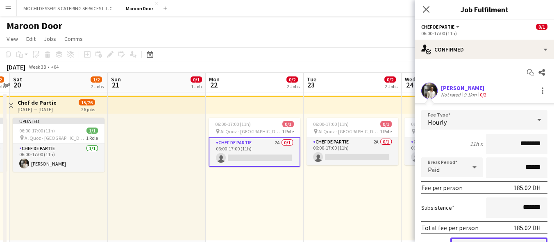
click at [470, 238] on button "Confirm" at bounding box center [498, 246] width 97 height 16
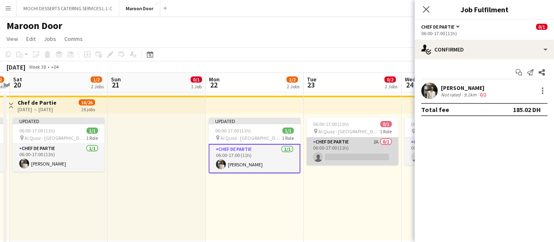
click at [364, 150] on app-card-role "Chef de Partie 2A 0/1 06:00-17:00 (11h) single-neutral-actions" at bounding box center [352, 152] width 92 height 28
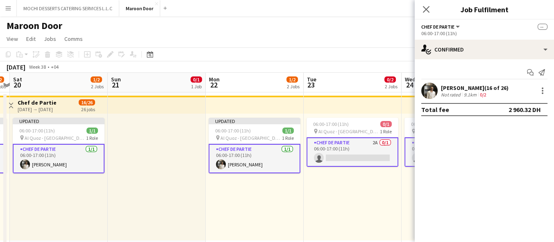
click at [364, 150] on app-card-role "Chef de Partie 2A 0/1 06:00-17:00 (11h) single-neutral-actions" at bounding box center [352, 152] width 92 height 29
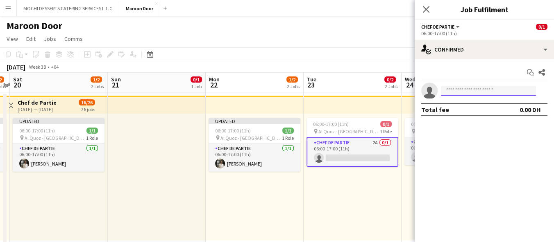
click at [485, 91] on input at bounding box center [488, 91] width 95 height 10
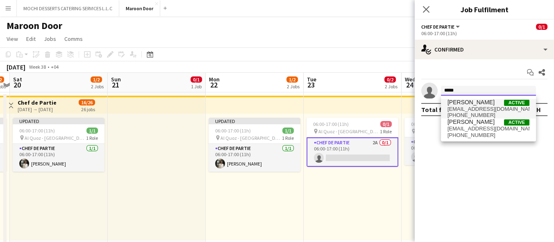
type input "*****"
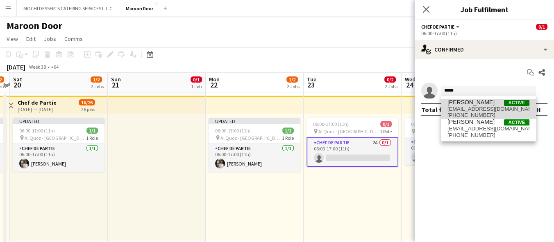
click at [489, 106] on span "[EMAIL_ADDRESS][DOMAIN_NAME]" at bounding box center [488, 109] width 82 height 7
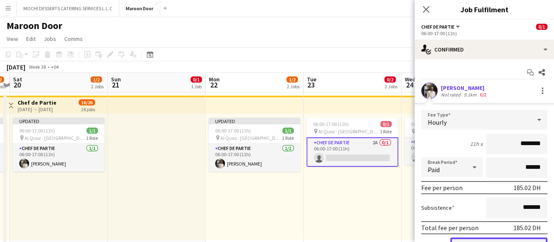
click at [475, 238] on button "Confirm" at bounding box center [498, 246] width 97 height 16
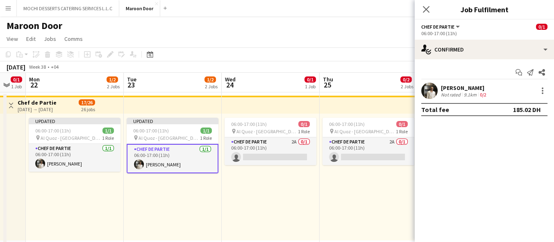
scroll to position [0, 312]
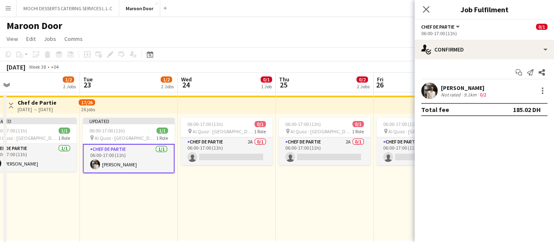
drag, startPoint x: 389, startPoint y: 199, endPoint x: 166, endPoint y: 188, distance: 223.8
click at [166, 188] on app-calendar-viewport "Fri 19 1/2 2 Jobs Sat 20 1/2 2 Jobs Sun 21 0/1 1 Job Mon 22 1/2 2 Jobs Tue 23 1…" at bounding box center [277, 232] width 554 height 319
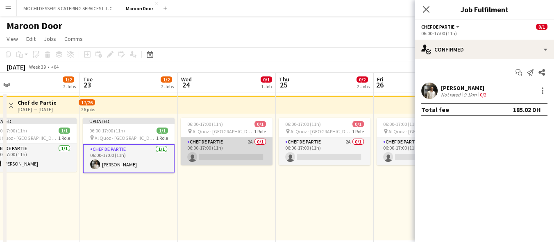
click at [210, 145] on app-card-role "Chef de Partie 2A 0/1 06:00-17:00 (11h) single-neutral-actions" at bounding box center [227, 152] width 92 height 28
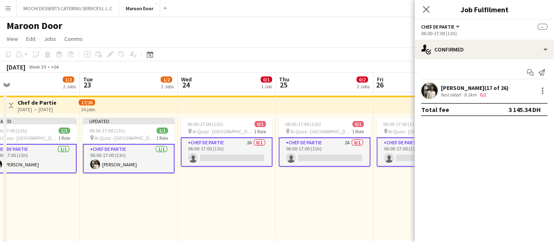
click at [247, 148] on app-card-role "Chef de Partie 2A 0/1 06:00-17:00 (11h) single-neutral-actions" at bounding box center [227, 152] width 92 height 29
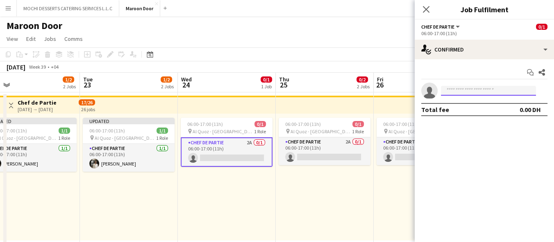
click at [486, 86] on input at bounding box center [488, 91] width 95 height 10
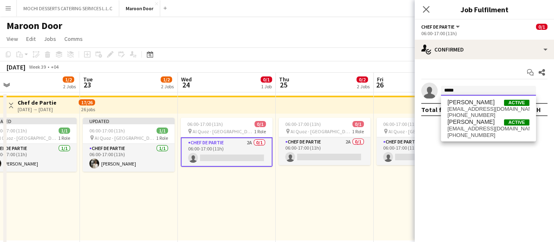
type input "*****"
click at [489, 98] on div "Sayed Awad Active s.zawal123@gmail.com +971552485889 Abdullah Sayed Active abdu…" at bounding box center [488, 119] width 95 height 46
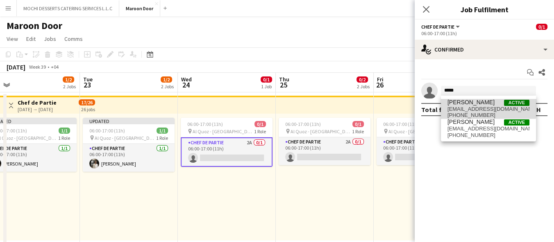
click at [485, 101] on span "Sayed Awad Active" at bounding box center [488, 102] width 82 height 7
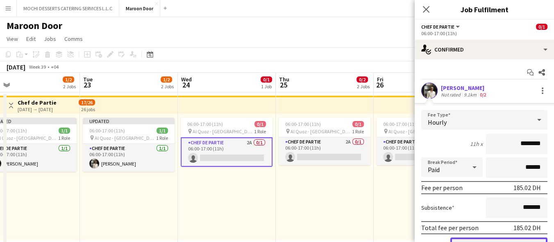
click at [467, 242] on button "Confirm" at bounding box center [498, 246] width 97 height 16
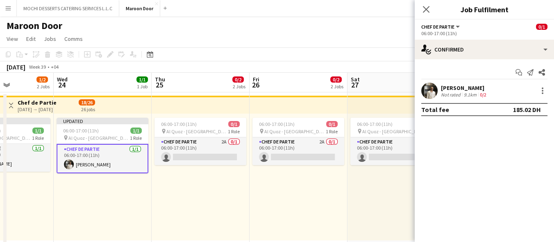
drag, startPoint x: 383, startPoint y: 198, endPoint x: 258, endPoint y: 202, distance: 125.0
click at [258, 202] on app-calendar-viewport "Sat 20 1/2 2 Jobs Sun 21 0/1 1 Job Mon 22 1/2 2 Jobs Tue 23 1/2 2 Jobs Wed 24 1…" at bounding box center [277, 232] width 554 height 319
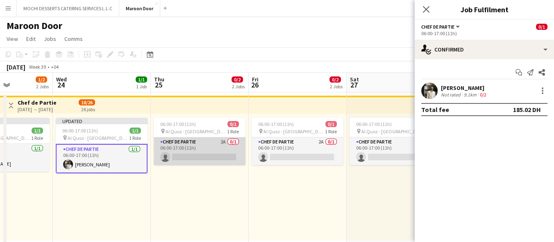
click at [216, 149] on app-card-role "Chef de Partie 2A 0/1 06:00-17:00 (11h) single-neutral-actions" at bounding box center [200, 152] width 92 height 28
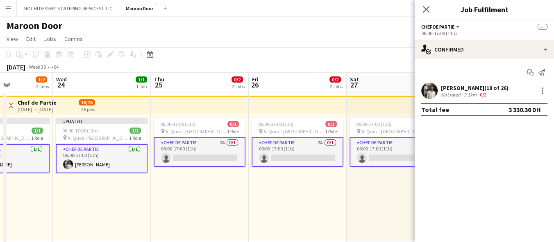
click at [216, 149] on app-card-role "Chef de Partie 2A 0/1 06:00-17:00 (11h) single-neutral-actions" at bounding box center [200, 152] width 92 height 29
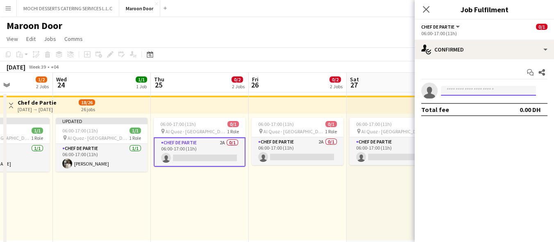
click at [484, 91] on input at bounding box center [488, 91] width 95 height 10
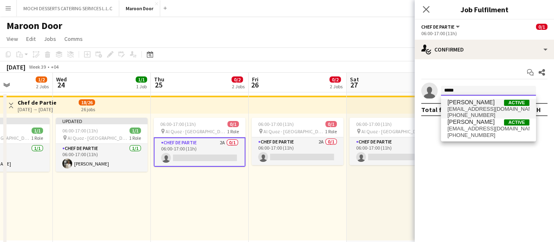
type input "*****"
click at [476, 115] on span "+971552485889" at bounding box center [488, 115] width 82 height 7
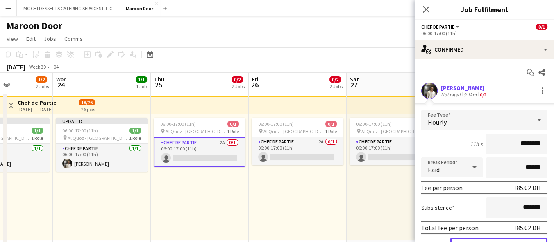
drag, startPoint x: 468, startPoint y: 238, endPoint x: 459, endPoint y: 233, distance: 10.6
click at [467, 238] on button "Confirm" at bounding box center [498, 246] width 97 height 16
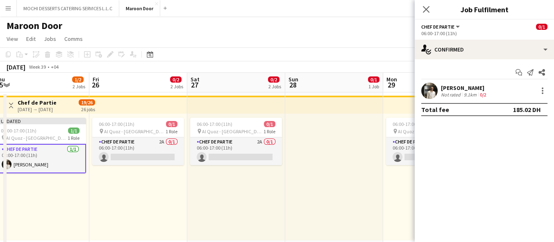
scroll to position [0, 303]
drag, startPoint x: 289, startPoint y: 167, endPoint x: 129, endPoint y: 175, distance: 159.9
click at [129, 175] on app-calendar-viewport "Mon 22 1/2 2 Jobs Tue 23 1/2 2 Jobs Wed 24 1/1 1 Job Thu 25 1/2 2 Jobs Fri 26 0…" at bounding box center [277, 232] width 554 height 319
click at [118, 136] on app-job-card "06:00-17:00 (11h) 0/1 pin Al Quoz - Dubai 1 Role Chef de Partie 2A 0/1 06:00-17…" at bounding box center [138, 142] width 92 height 48
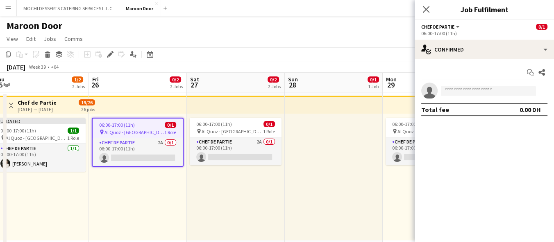
click at [118, 136] on app-job-card "06:00-17:00 (11h) 0/1 pin Al Quoz - Dubai 1 Role Chef de Partie 2A 0/1 06:00-17…" at bounding box center [138, 142] width 92 height 49
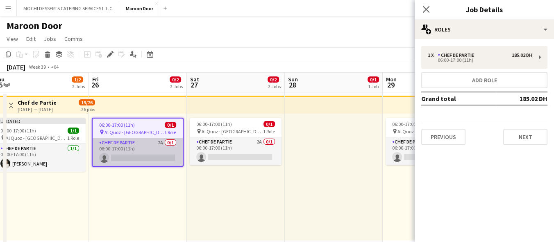
click at [167, 147] on app-card-role "Chef de Partie 2A 0/1 06:00-17:00 (11h) single-neutral-actions" at bounding box center [138, 152] width 90 height 28
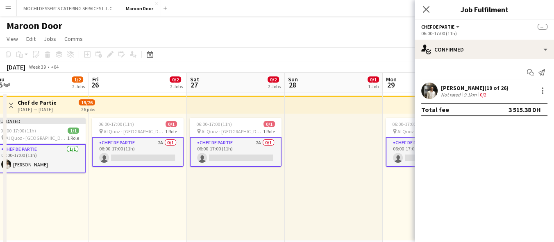
click at [156, 146] on app-card-role "Chef de Partie 2A 0/1 06:00-17:00 (11h) single-neutral-actions" at bounding box center [138, 152] width 92 height 29
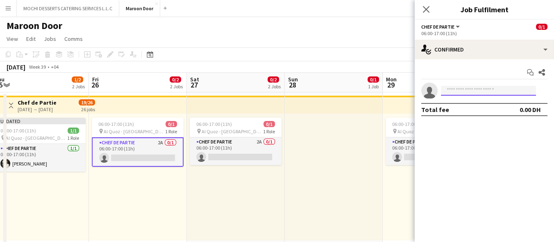
click at [458, 95] on input at bounding box center [488, 91] width 95 height 10
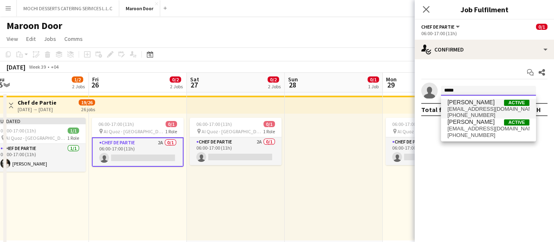
type input "*****"
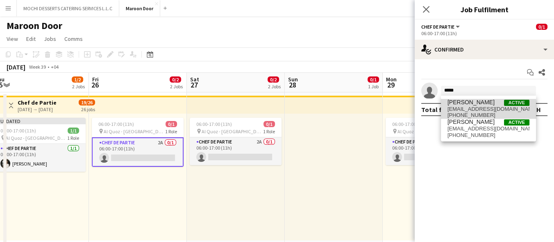
click at [460, 113] on span "+971552485889" at bounding box center [488, 115] width 82 height 7
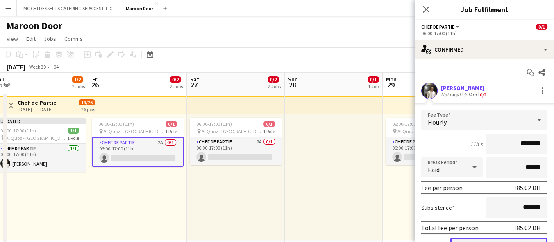
click at [475, 240] on button "Confirm" at bounding box center [498, 246] width 97 height 16
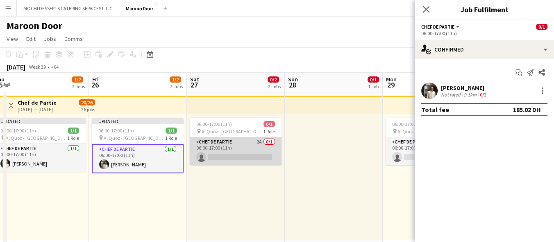
click at [243, 148] on app-card-role "Chef de Partie 2A 0/1 06:00-17:00 (11h) single-neutral-actions" at bounding box center [236, 152] width 92 height 28
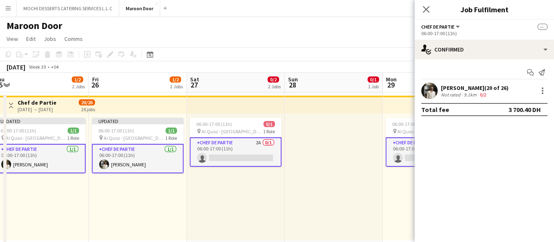
click at [230, 145] on app-card-role "Chef de Partie 2A 0/1 06:00-17:00 (11h) single-neutral-actions" at bounding box center [236, 152] width 92 height 29
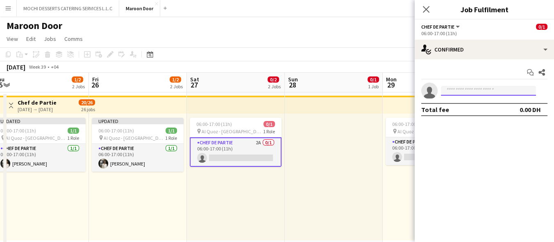
click at [480, 91] on input at bounding box center [488, 91] width 95 height 10
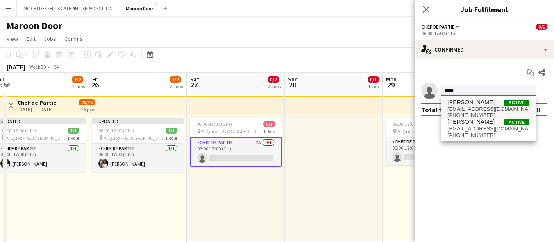
type input "*****"
click at [479, 104] on span "Sayed Awad Active" at bounding box center [488, 102] width 82 height 7
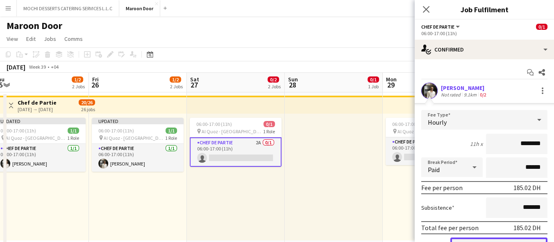
click at [459, 238] on button "Confirm" at bounding box center [498, 246] width 97 height 16
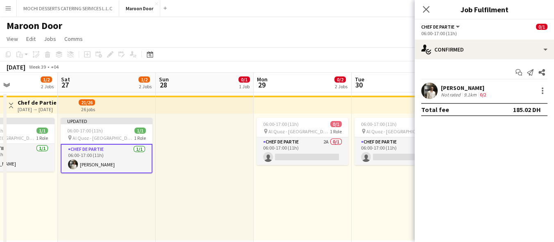
drag, startPoint x: 361, startPoint y: 207, endPoint x: 232, endPoint y: 202, distance: 129.1
click at [232, 202] on app-calendar-viewport "Wed 24 1/1 1 Job Thu 25 1/2 2 Jobs Fri 26 1/2 2 Jobs Sat 27 1/2 2 Jobs Sun 28 0…" at bounding box center [277, 232] width 554 height 319
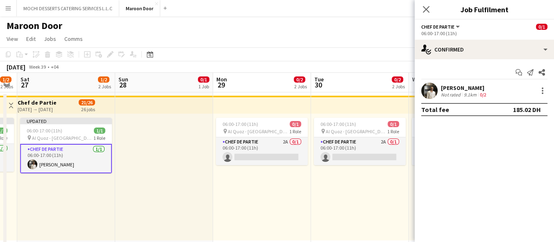
scroll to position [0, 318]
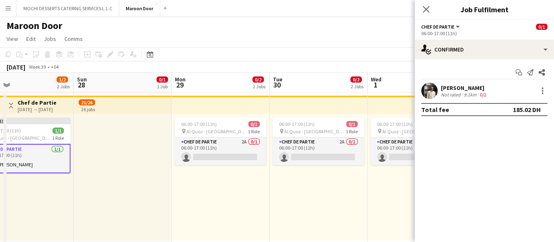
drag, startPoint x: 338, startPoint y: 192, endPoint x: 256, endPoint y: 197, distance: 82.0
click at [256, 197] on app-calendar-viewport "Wed 24 1/1 1 Job Thu 25 1/2 2 Jobs Fri 26 1/2 2 Jobs Sat 27 1/2 2 Jobs Sun 28 0…" at bounding box center [277, 232] width 554 height 319
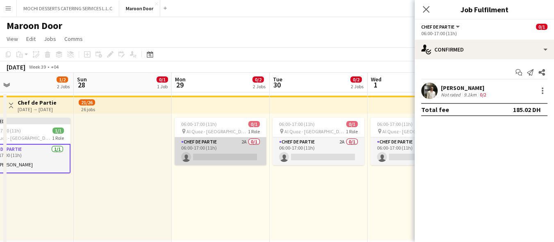
click at [204, 158] on app-card-role "Chef de Partie 2A 0/1 06:00-17:00 (11h) single-neutral-actions" at bounding box center [220, 152] width 92 height 28
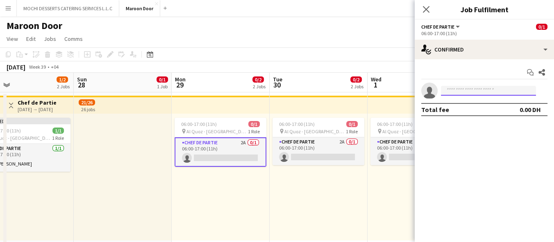
click at [471, 90] on input at bounding box center [488, 91] width 95 height 10
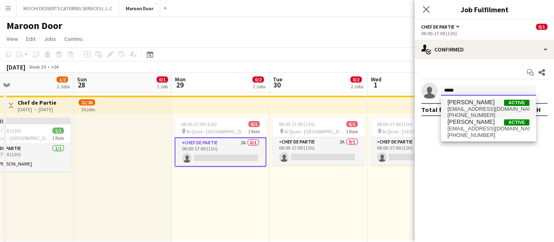
type input "*****"
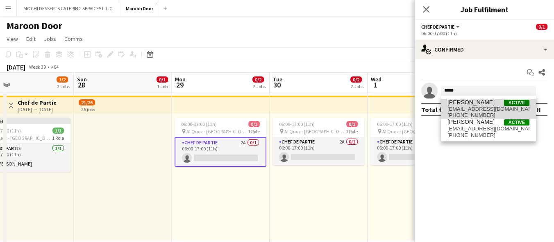
click at [475, 105] on span "[PERSON_NAME]" at bounding box center [470, 102] width 47 height 7
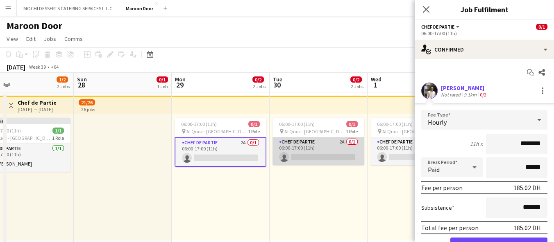
click at [292, 149] on app-card-role "Chef de Partie 2A 0/1 06:00-17:00 (11h) single-neutral-actions" at bounding box center [318, 152] width 92 height 28
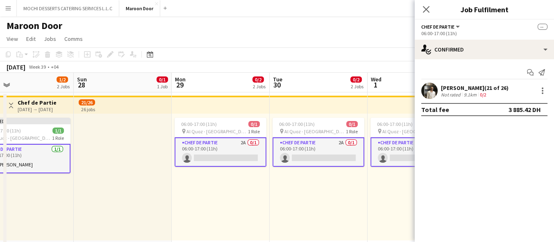
click at [218, 152] on app-card-role "Chef de Partie 2A 0/1 06:00-17:00 (11h) single-neutral-actions" at bounding box center [220, 152] width 92 height 29
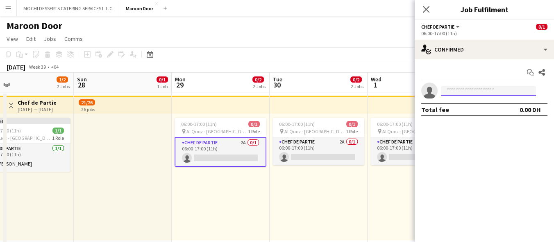
click at [475, 90] on input at bounding box center [488, 91] width 95 height 10
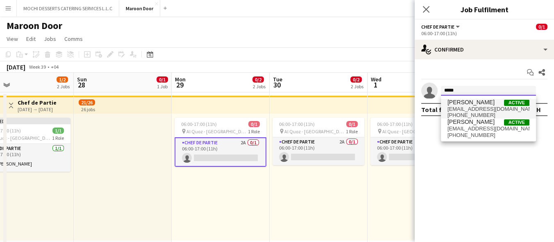
type input "*****"
click at [480, 109] on span "[EMAIL_ADDRESS][DOMAIN_NAME]" at bounding box center [488, 109] width 82 height 7
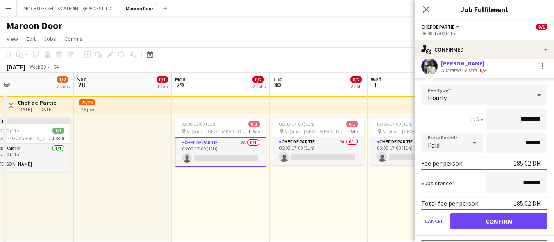
scroll to position [41, 0]
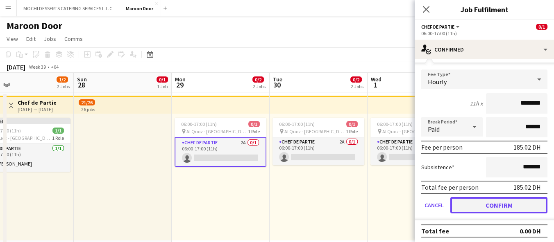
click at [504, 208] on button "Confirm" at bounding box center [498, 205] width 97 height 16
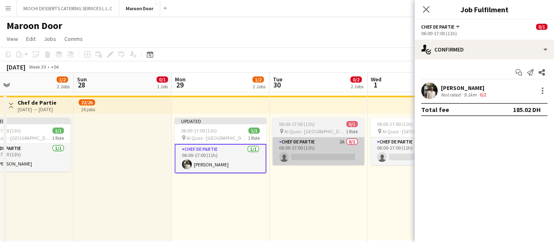
scroll to position [0, 0]
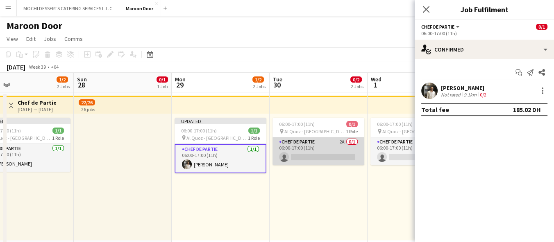
click at [308, 143] on app-card-role "Chef de Partie 2A 0/1 06:00-17:00 (11h) single-neutral-actions" at bounding box center [318, 152] width 92 height 28
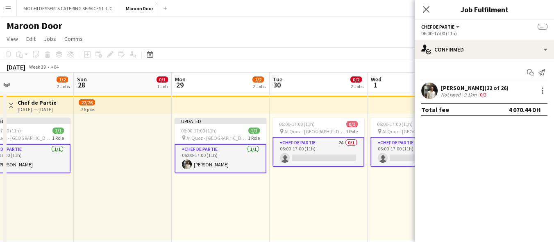
click at [307, 157] on app-card-role "Chef de Partie 2A 0/1 06:00-17:00 (11h) single-neutral-actions" at bounding box center [318, 152] width 92 height 29
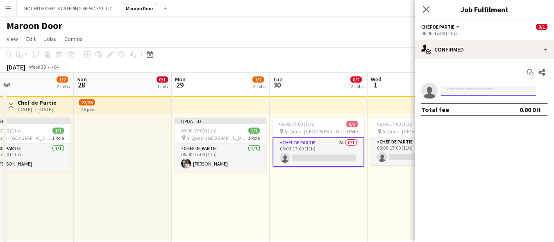
click at [478, 94] on input at bounding box center [488, 91] width 95 height 10
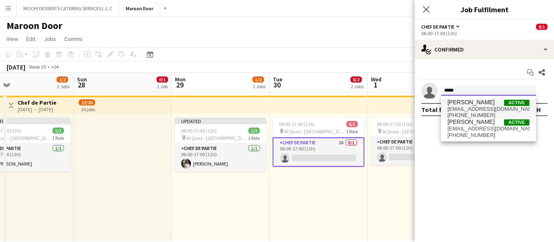
type input "*****"
click at [479, 109] on span "[EMAIL_ADDRESS][DOMAIN_NAME]" at bounding box center [488, 109] width 82 height 7
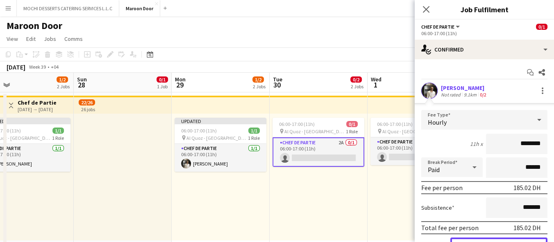
drag, startPoint x: 487, startPoint y: 239, endPoint x: 483, endPoint y: 233, distance: 7.2
click at [487, 239] on button "Confirm" at bounding box center [498, 246] width 97 height 16
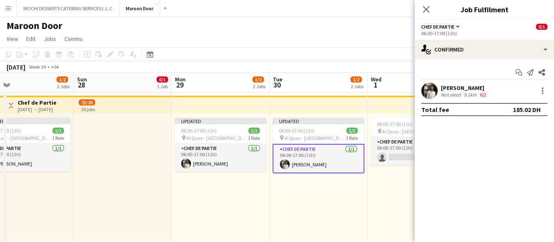
click at [377, 54] on app-toolbar "Copy Paste Paste Ctrl+V Paste with crew Ctrl+Shift+V Paste linked Job Delete Gr…" at bounding box center [277, 55] width 554 height 14
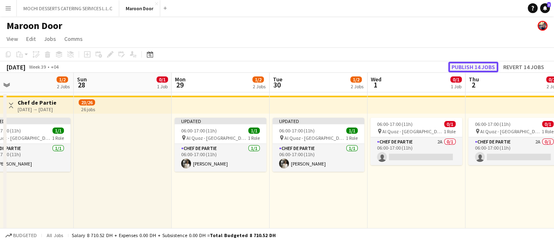
click at [468, 66] on button "Publish 14 jobs" at bounding box center [473, 67] width 50 height 11
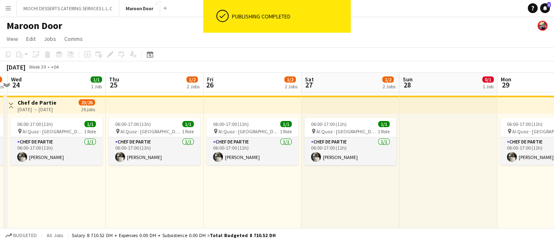
drag, startPoint x: 221, startPoint y: 225, endPoint x: 558, endPoint y: 165, distance: 342.7
click at [554, 165] on html "ok-circled Publishing completed Menu Boards Boards Boards All jobs Status Workf…" at bounding box center [277, 203] width 554 height 406
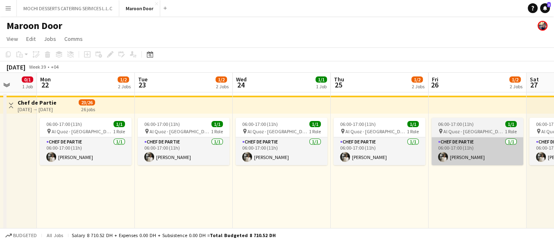
drag, startPoint x: 271, startPoint y: 170, endPoint x: 454, endPoint y: 147, distance: 183.8
click at [496, 140] on app-calendar-viewport "Fri 19 1/2 2 Jobs Sat 20 1/2 2 Jobs Sun 21 0/1 1 Job Mon 22 1/2 2 Jobs Tue 23 1…" at bounding box center [277, 232] width 554 height 319
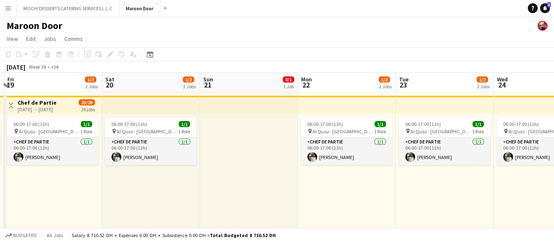
drag, startPoint x: 277, startPoint y: 191, endPoint x: 453, endPoint y: 168, distance: 177.2
click at [549, 169] on app-calendar-viewport "Wed 17 1/1 1 Job Thu 18 1/2 2 Jobs Fri 19 1/2 2 Jobs Sat 20 1/2 2 Jobs Sun 21 0…" at bounding box center [277, 232] width 554 height 319
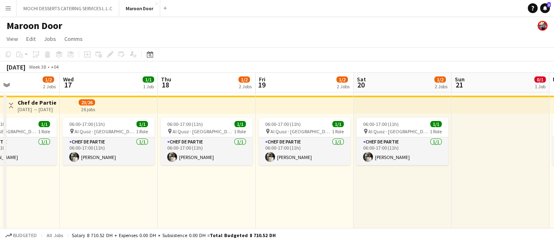
drag, startPoint x: 242, startPoint y: 197, endPoint x: 482, endPoint y: 163, distance: 242.8
click at [482, 163] on app-calendar-viewport "Sun 14 0/1 1 Job Mon 15 1/2 2 Jobs Tue 16 1/2 2 Jobs Wed 17 1/1 1 Job Thu 18 1/…" at bounding box center [277, 232] width 554 height 319
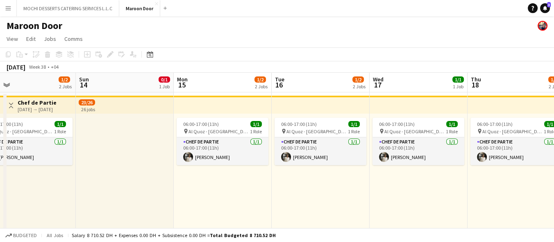
drag, startPoint x: 184, startPoint y: 203, endPoint x: 493, endPoint y: 167, distance: 311.6
click at [493, 167] on app-calendar-viewport "Thu 11 1/2 2 Jobs Fri 12 1/2 2 Jobs Sat 13 1/2 2 Jobs Sun 14 0/1 1 Job Mon 15 1…" at bounding box center [277, 232] width 554 height 319
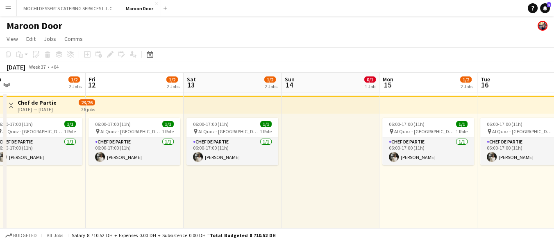
drag, startPoint x: 160, startPoint y: 213, endPoint x: 457, endPoint y: 179, distance: 299.3
click at [463, 181] on app-calendar-viewport "Tue 9 1/2 2 Jobs Wed 10 1/1 1 Job Thu 11 1/2 2 Jobs Fri 12 1/2 2 Jobs Sat 13 1/…" at bounding box center [277, 232] width 554 height 319
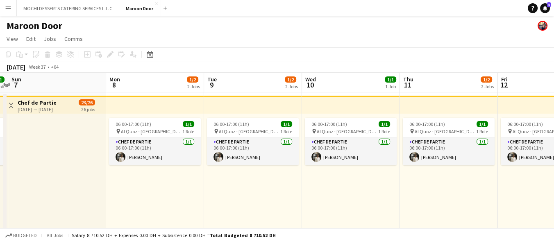
drag, startPoint x: 178, startPoint y: 208, endPoint x: 452, endPoint y: 171, distance: 276.1
click at [492, 176] on app-calendar-viewport "Fri 5 1/1 1 Job Sat 6 1/1 1 Job Sun 7 Mon 8 1/2 2 Jobs Tue 9 1/2 2 Jobs Wed 10 …" at bounding box center [277, 232] width 554 height 319
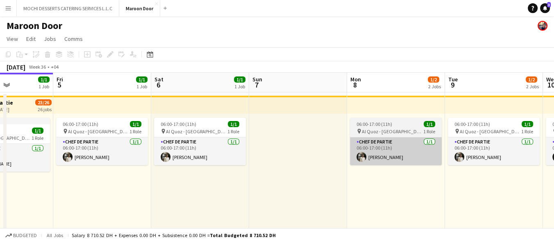
drag, startPoint x: 237, startPoint y: 192, endPoint x: 430, endPoint y: 154, distance: 197.0
click at [478, 155] on app-calendar-viewport "Tue 2 Wed 3 Thu 4 1/1 1 Job Fri 5 1/1 1 Job Sat 6 1/1 1 Job Sun 7 Mon 8 1/2 2 J…" at bounding box center [277, 232] width 554 height 319
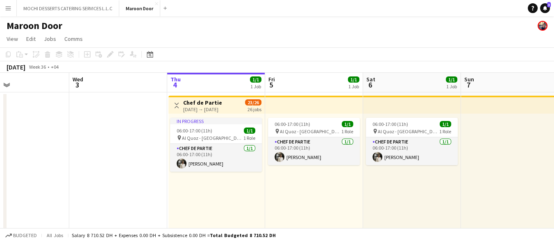
drag, startPoint x: 142, startPoint y: 178, endPoint x: 331, endPoint y: 152, distance: 190.9
click at [331, 152] on app-calendar-viewport "Sun 31 Mon 1 Tue 2 Wed 3 Thu 4 1/1 1 Job Fri 5 1/1 1 Job Sat 6 1/1 1 Job Sun 7 …" at bounding box center [277, 232] width 554 height 319
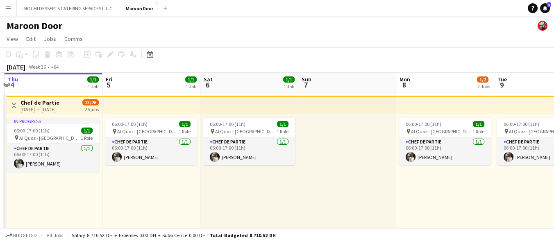
scroll to position [0, 290]
drag, startPoint x: 331, startPoint y: 152, endPoint x: 168, endPoint y: 165, distance: 163.5
click at [168, 165] on app-calendar-viewport "Mon 1 Tue 2 Wed 3 Thu 4 1/1 1 Job Fri 5 1/1 1 Job Sat 6 1/1 1 Job Sun 7 Mon 8 1…" at bounding box center [277, 232] width 554 height 319
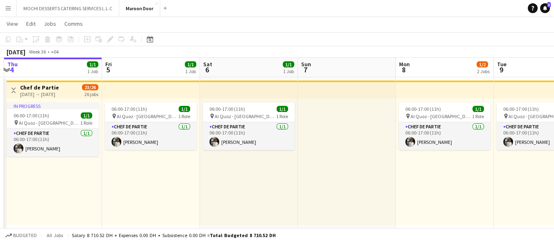
scroll to position [0, 0]
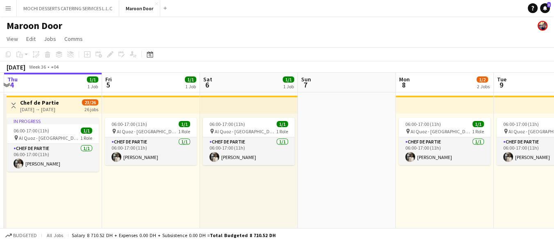
click at [158, 2] on app-icon "Close" at bounding box center [156, 3] width 3 height 3
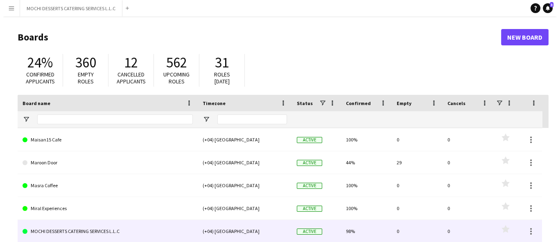
scroll to position [80, 0]
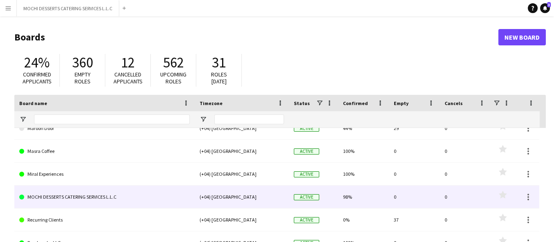
click at [48, 198] on link "MOCHI DESSERTS CATERING SERVICES L.L.C" at bounding box center [104, 197] width 170 height 23
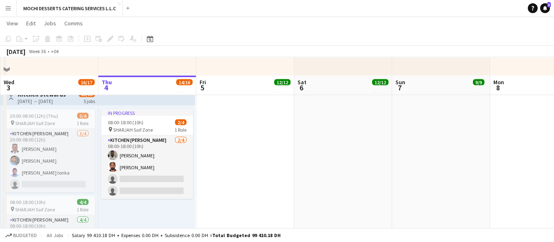
scroll to position [1911, 0]
